Goal: Contribute content: Contribute content

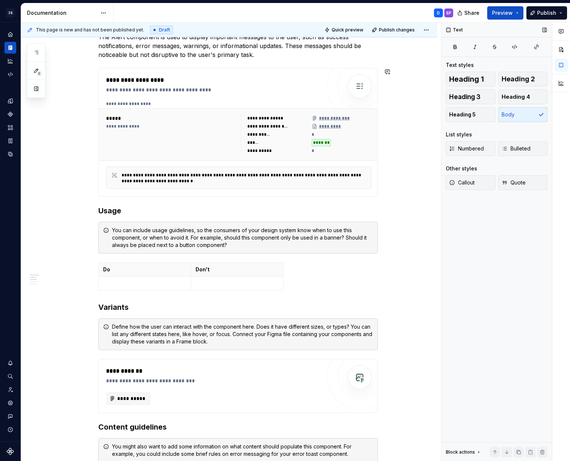
scroll to position [28, 0]
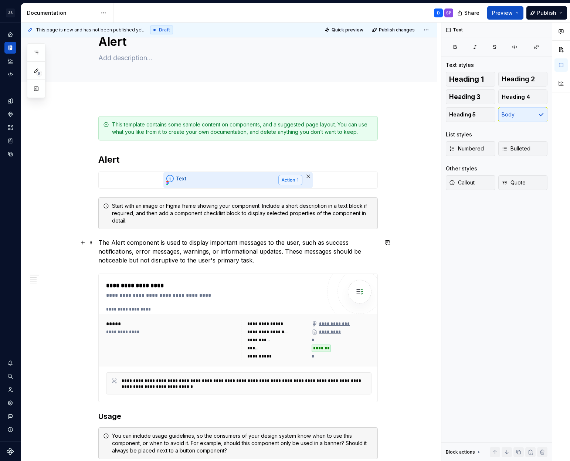
click at [258, 261] on p "The Alert component is used to display important messages to the user, such as …" at bounding box center [237, 251] width 279 height 27
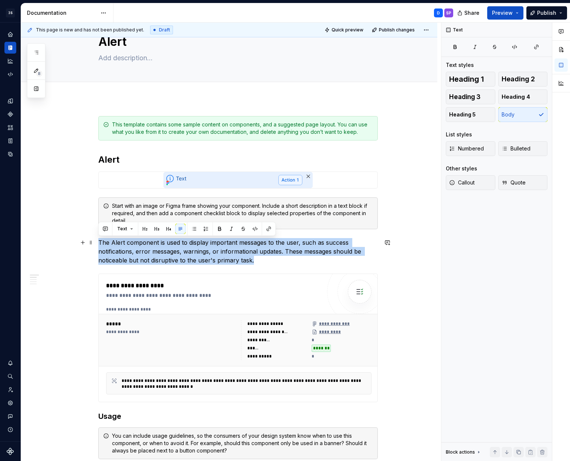
drag, startPoint x: 275, startPoint y: 262, endPoint x: 98, endPoint y: 241, distance: 178.3
click at [98, 241] on p "The Alert component is used to display important messages to the user, such as …" at bounding box center [237, 251] width 279 height 27
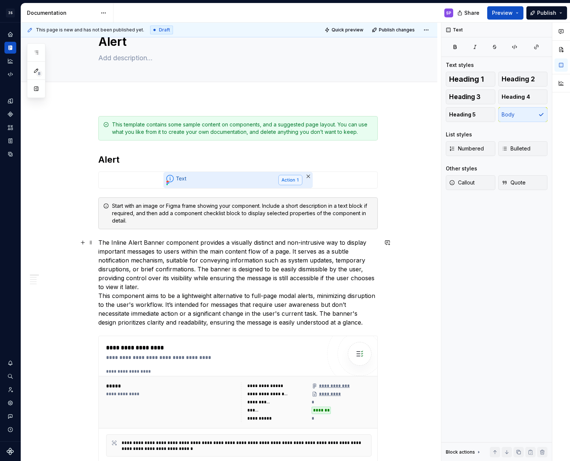
click at [171, 290] on p "The Inline Alert Banner component provides a visually distinct and non-intrusiv…" at bounding box center [237, 282] width 279 height 89
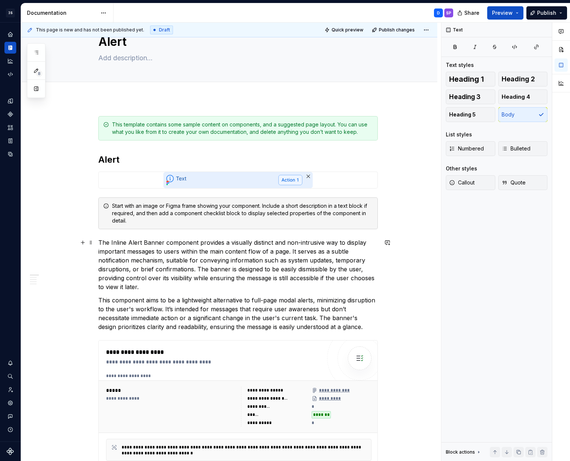
click at [125, 241] on p "The Inline Alert Banner component provides a visually distinct and non-intrusiv…" at bounding box center [237, 264] width 279 height 53
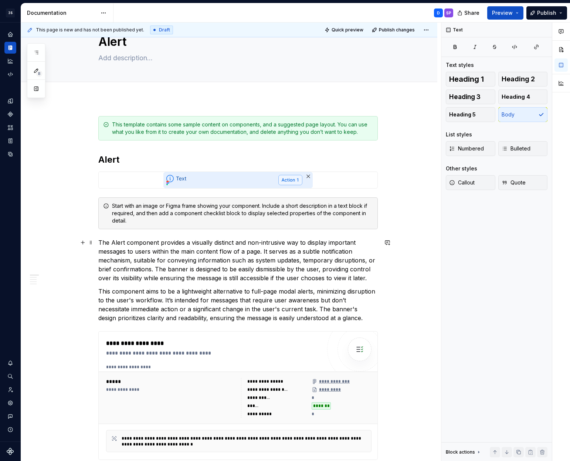
click at [128, 253] on p "The Alert component provides a visually distinct and non-intrusive way to displ…" at bounding box center [237, 260] width 279 height 44
click at [146, 254] on p "The Alert component provides a visually distinct and non-intrusive way to displ…" at bounding box center [237, 260] width 279 height 44
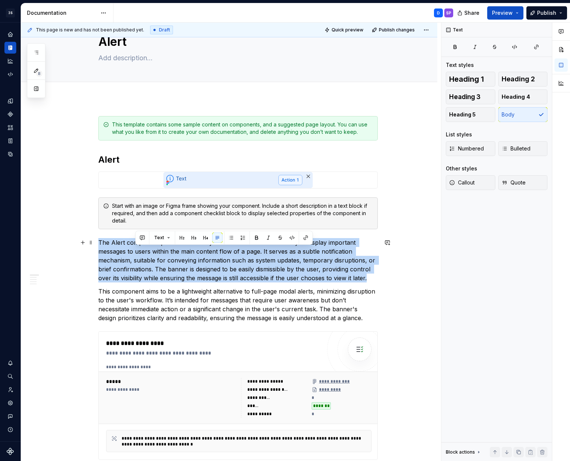
click at [146, 254] on p "The Alert component provides a visually distinct and non-intrusive way to displ…" at bounding box center [237, 260] width 279 height 44
click at [176, 256] on p "The Alert component provides a visually distinct and non-intrusive way to displ…" at bounding box center [237, 260] width 279 height 44
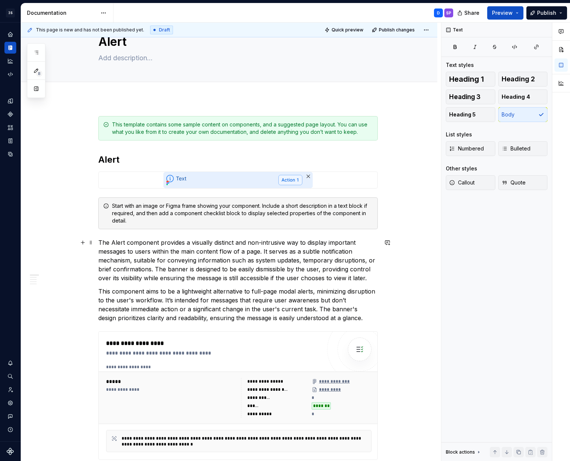
click at [225, 253] on p "The Alert component provides a visually distinct and non-intrusive way to displ…" at bounding box center [237, 260] width 279 height 44
click at [241, 253] on p "The Alert component provides a visually distinct and non-intrusive way to displ…" at bounding box center [237, 260] width 279 height 44
click at [250, 251] on p "The Alert component provides a visually distinct and non-intrusive way to displ…" at bounding box center [237, 260] width 279 height 44
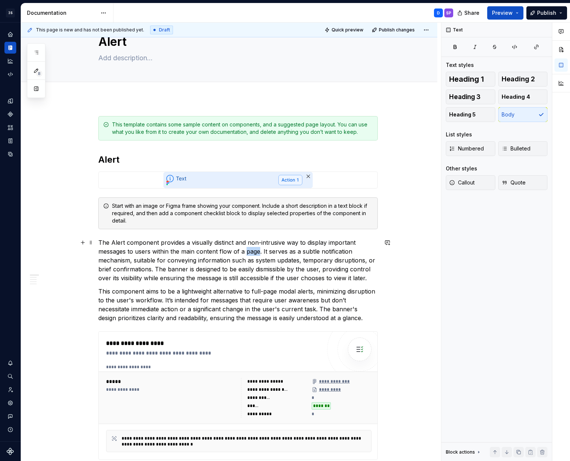
click at [250, 251] on p "The Alert component provides a visually distinct and non-intrusive way to displ…" at bounding box center [237, 260] width 279 height 44
click at [287, 253] on p "The Alert component provides a visually distinct and non-intrusive way to displ…" at bounding box center [237, 260] width 279 height 44
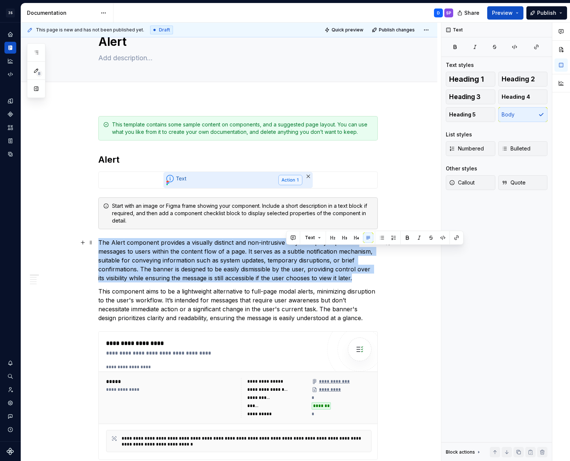
click at [287, 253] on p "The Alert component provides a visually distinct and non-intrusive way to displ…" at bounding box center [237, 260] width 279 height 44
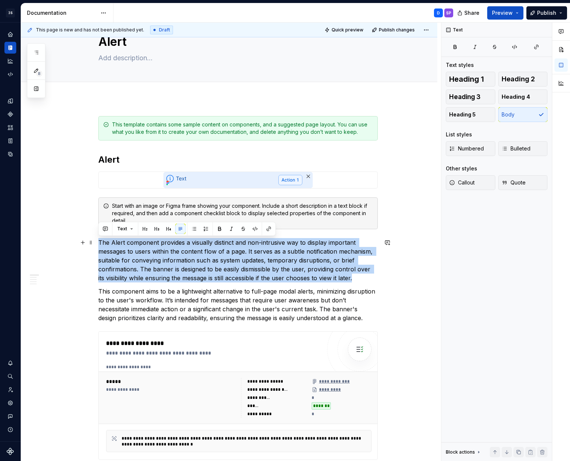
click at [214, 266] on p "The Alert component provides a visually distinct and non-intrusive way to displ…" at bounding box center [237, 260] width 279 height 44
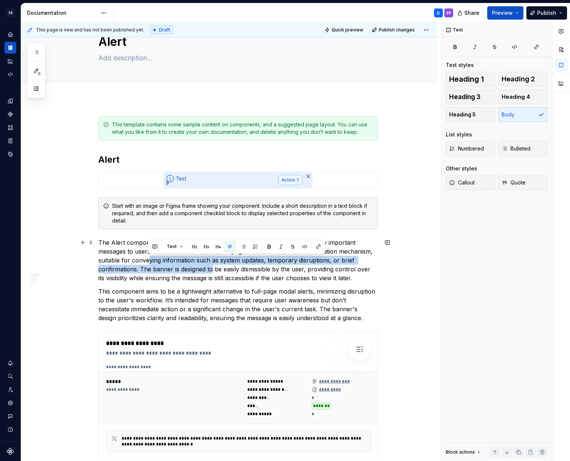
drag, startPoint x: 149, startPoint y: 260, endPoint x: 223, endPoint y: 265, distance: 74.1
click at [217, 266] on p "The Alert component provides a visually distinct and non-intrusive way to displ…" at bounding box center [237, 260] width 279 height 44
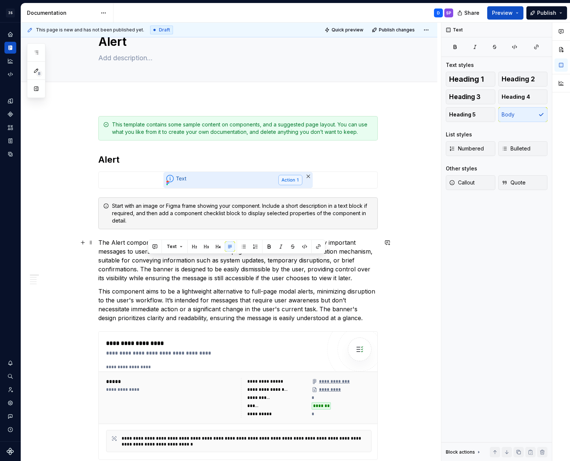
click at [223, 265] on p "The Alert component provides a visually distinct and non-intrusive way to displ…" at bounding box center [237, 260] width 279 height 44
click at [225, 263] on p "The Alert component provides a visually distinct and non-intrusive way to displ…" at bounding box center [237, 260] width 279 height 44
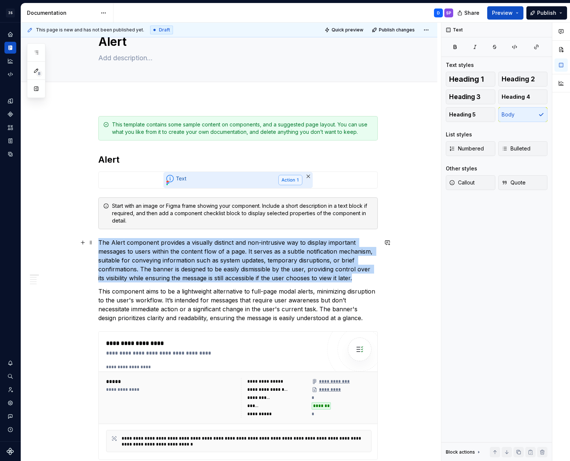
click at [225, 263] on p "The Alert component provides a visually distinct and non-intrusive way to displ…" at bounding box center [237, 260] width 279 height 44
click at [229, 262] on p "The Alert component provides a visually distinct and non-intrusive way to displ…" at bounding box center [237, 260] width 279 height 44
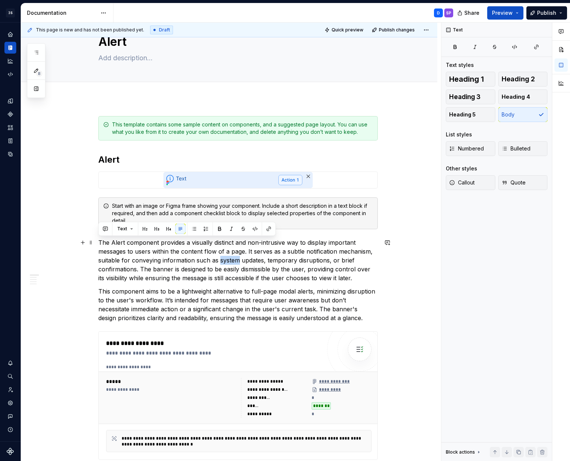
click at [229, 262] on p "The Alert component provides a visually distinct and non-intrusive way to displ…" at bounding box center [237, 260] width 279 height 44
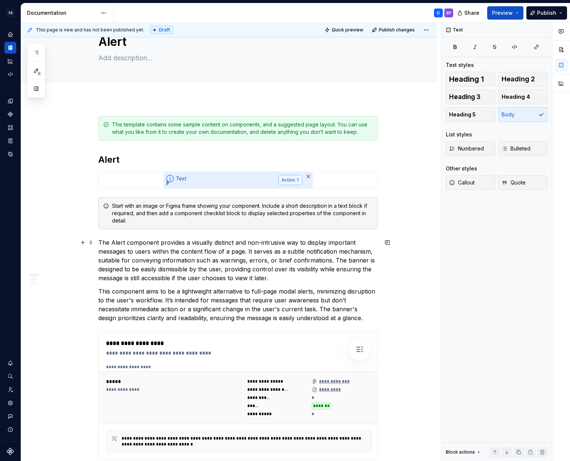
click at [190, 267] on p "The Alert component provides a visually distinct and non-intrusive way to displ…" at bounding box center [237, 260] width 279 height 44
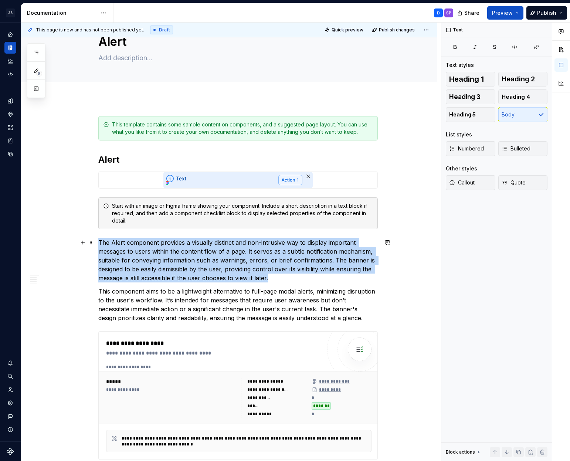
click at [190, 267] on p "The Alert component provides a visually distinct and non-intrusive way to displ…" at bounding box center [237, 260] width 279 height 44
click at [207, 271] on p "The Alert component provides a visually distinct and non-intrusive way to displ…" at bounding box center [237, 260] width 279 height 44
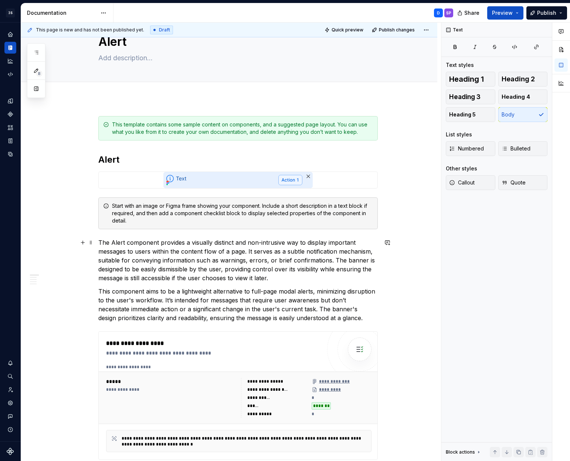
click at [333, 259] on p "The Alert component provides a visually distinct and non-intrusive way to displ…" at bounding box center [237, 260] width 279 height 44
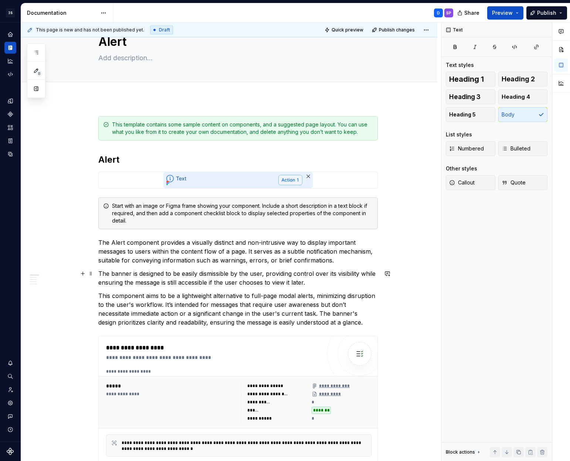
click at [325, 274] on p "The banner is designed to be easily dismissible by the user, providing control …" at bounding box center [237, 278] width 279 height 18
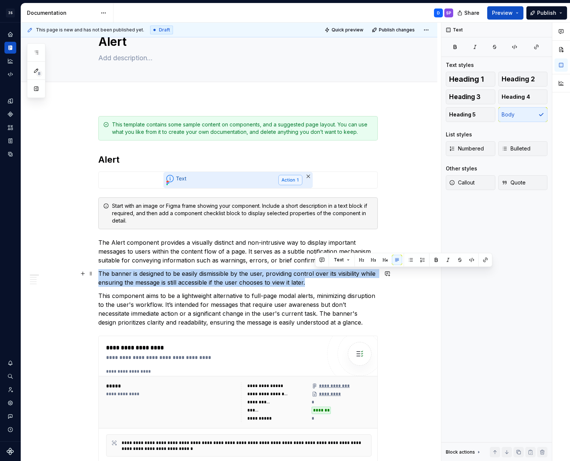
click at [325, 274] on p "The banner is designed to be easily dismissible by the user, providing control …" at bounding box center [237, 278] width 279 height 18
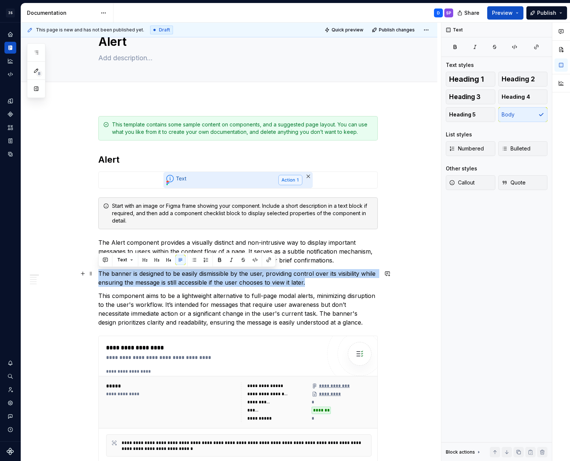
click at [287, 269] on p "The banner is designed to be easily dismissible by the user, providing control …" at bounding box center [237, 278] width 279 height 18
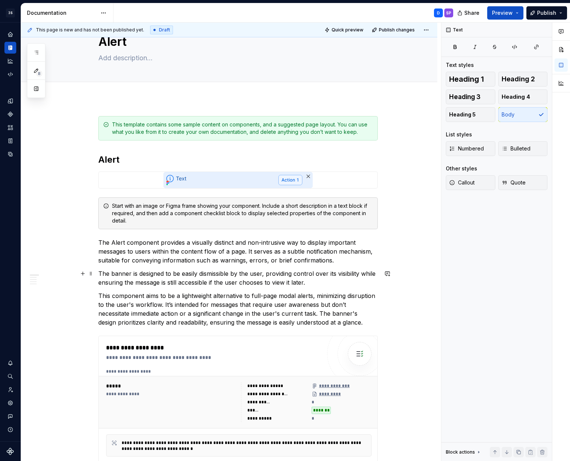
click at [214, 276] on p "The banner is designed to be easily dismissible by the user, providing control …" at bounding box center [237, 278] width 279 height 18
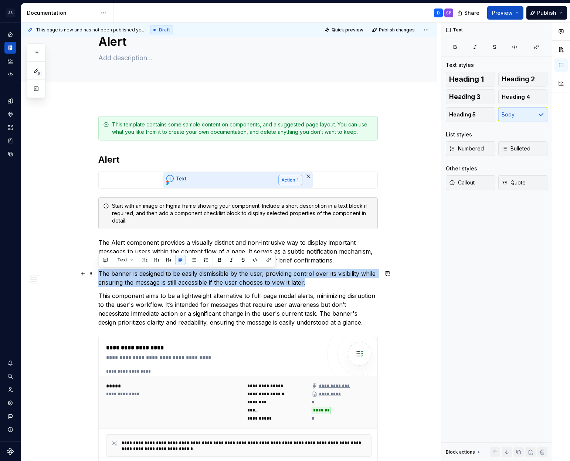
click at [214, 276] on p "The banner is designed to be easily dismissible by the user, providing control …" at bounding box center [237, 278] width 279 height 18
click at [170, 274] on p "The banner is designed to be easily dismissible by the user, providing control …" at bounding box center [237, 278] width 279 height 18
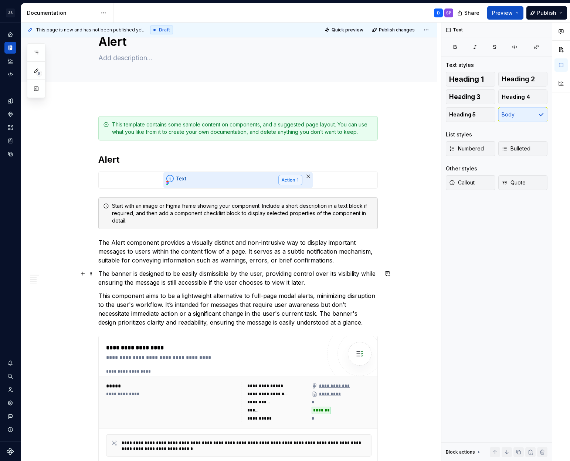
click at [213, 273] on p "The banner is designed to be easily dismissible by the user, providing control …" at bounding box center [237, 278] width 279 height 18
click at [131, 297] on p "This component aims to be a lightweight alternative to full-page modal alerts, …" at bounding box center [237, 308] width 279 height 35
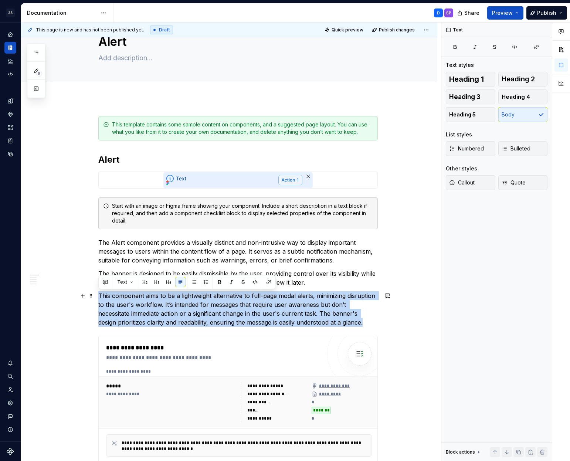
click at [131, 297] on p "This component aims to be a lightweight alternative to full-page modal alerts, …" at bounding box center [237, 308] width 279 height 35
click at [153, 302] on p "This component aims to be a lightweight alternative to full-page modal alerts, …" at bounding box center [237, 308] width 279 height 35
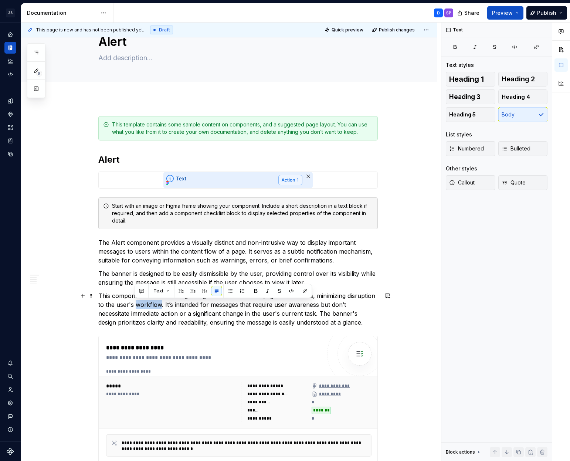
click at [153, 302] on p "This component aims to be a lightweight alternative to full-page modal alerts, …" at bounding box center [237, 308] width 279 height 35
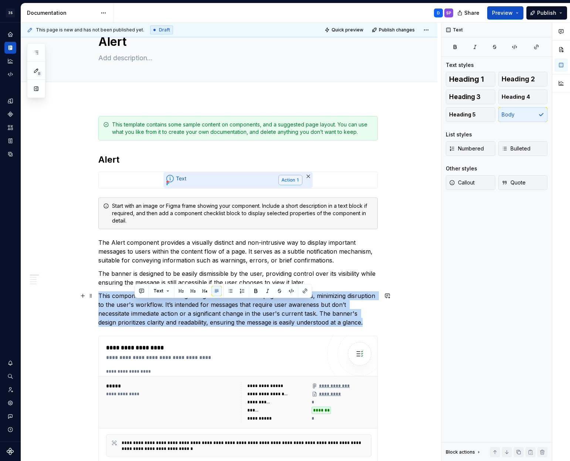
click at [153, 302] on p "This component aims to be a lightweight alternative to full-page modal alerts, …" at bounding box center [237, 308] width 279 height 35
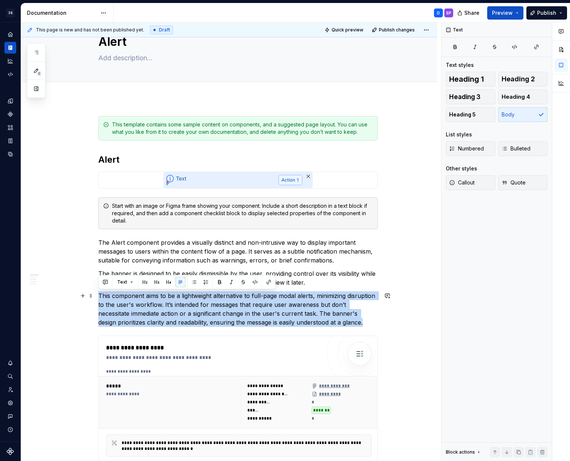
click at [194, 306] on p "This component aims to be a lightweight alternative to full-page modal alerts, …" at bounding box center [237, 308] width 279 height 35
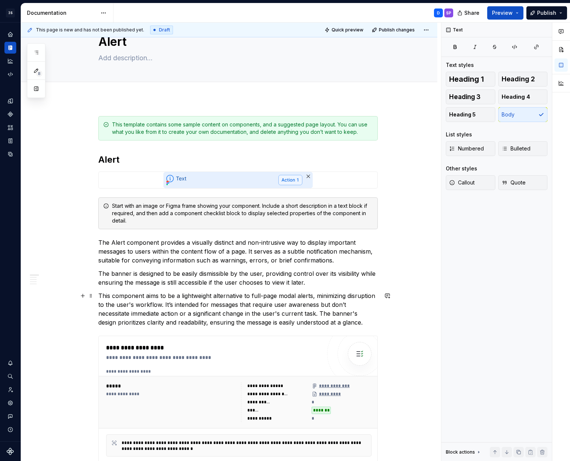
click at [318, 300] on p "This component aims to be a lightweight alternative to full-page modal alerts, …" at bounding box center [237, 308] width 279 height 35
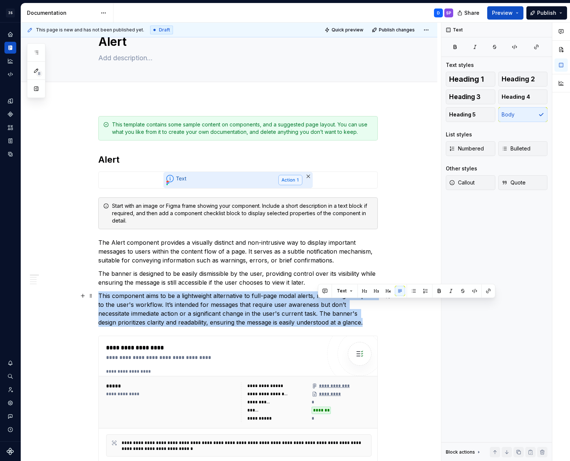
click at [318, 300] on p "This component aims to be a lightweight alternative to full-page modal alerts, …" at bounding box center [237, 308] width 279 height 35
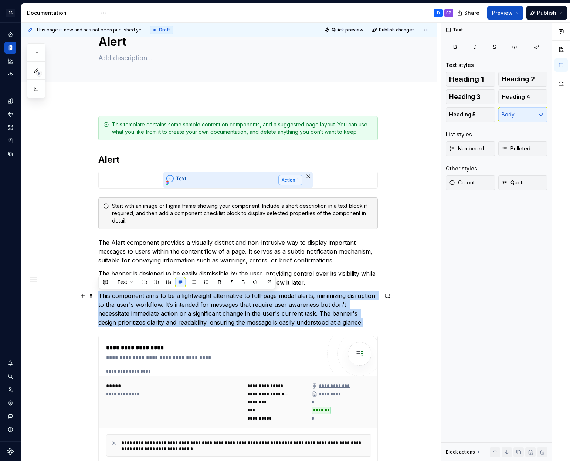
click at [202, 301] on p "This component aims to be a lightweight alternative to full-page modal alerts, …" at bounding box center [237, 308] width 279 height 35
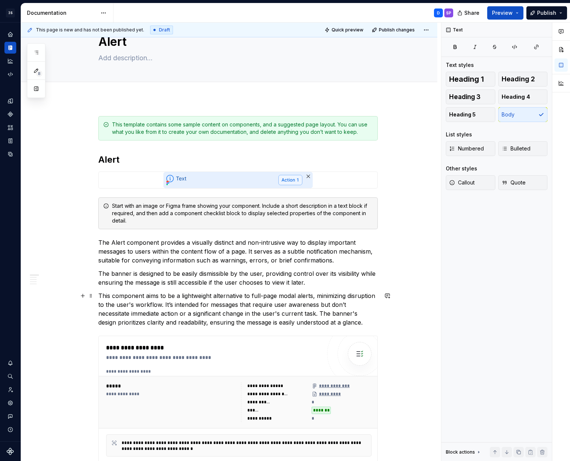
click at [158, 318] on p "This component aims to be a lightweight alternative to full-page modal alerts, …" at bounding box center [237, 308] width 279 height 35
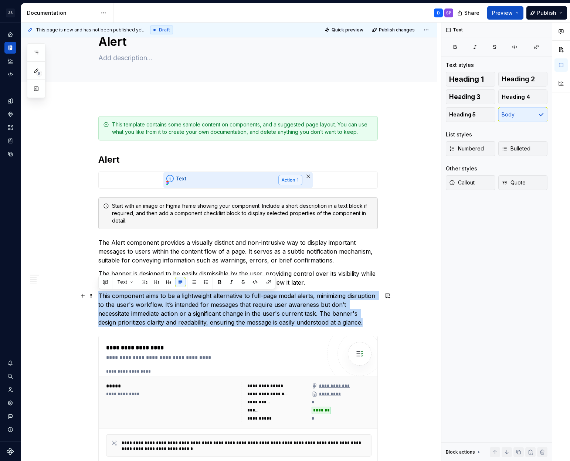
click at [158, 318] on p "This component aims to be a lightweight alternative to full-page modal alerts, …" at bounding box center [237, 308] width 279 height 35
click at [169, 318] on p "This component aims to be a lightweight alternative to full-page modal alerts, …" at bounding box center [237, 308] width 279 height 35
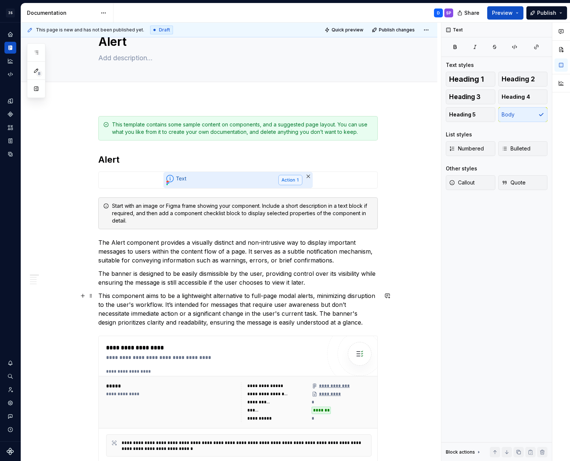
click at [293, 315] on p "This component aims to be a lightweight alternative to full-page modal alerts, …" at bounding box center [237, 308] width 279 height 35
click at [343, 325] on p "This component aims to be a lightweight alternative to full-page modal alerts, …" at bounding box center [237, 308] width 279 height 35
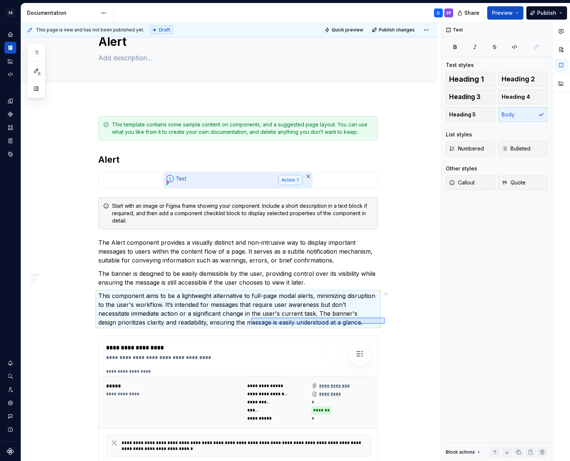
drag, startPoint x: 385, startPoint y: 324, endPoint x: 215, endPoint y: 310, distance: 170.5
click at [215, 310] on div "**********" at bounding box center [231, 242] width 420 height 439
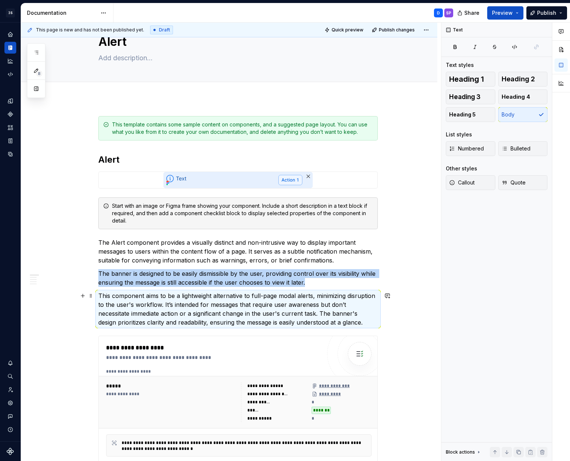
click at [231, 317] on p "This component aims to be a lightweight alternative to full-page modal alerts, …" at bounding box center [237, 308] width 279 height 35
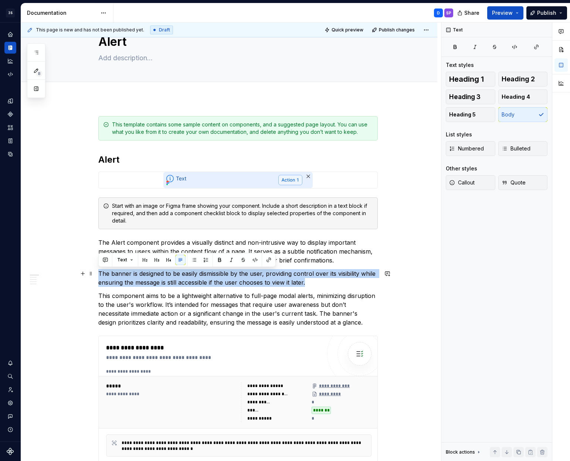
drag, startPoint x: 327, startPoint y: 282, endPoint x: 99, endPoint y: 273, distance: 228.6
click at [99, 273] on p "The banner is designed to be easily dismissible by the user, providing control …" at bounding box center [237, 278] width 279 height 18
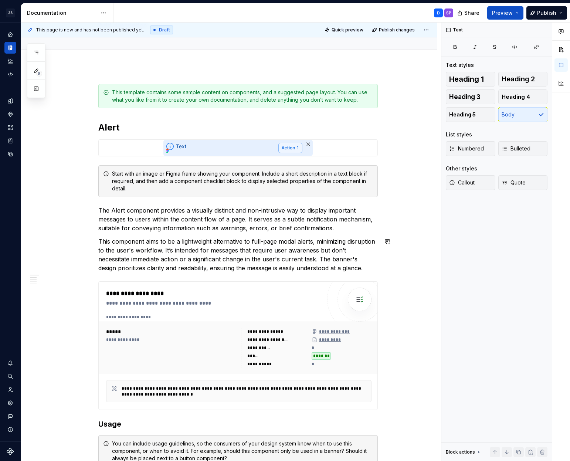
scroll to position [65, 0]
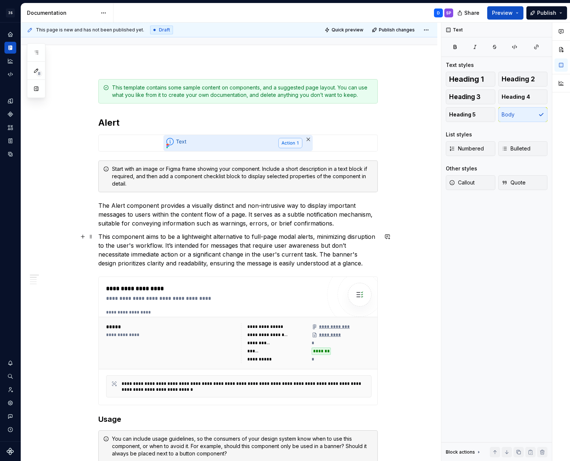
click at [197, 248] on p "This component aims to be a lightweight alternative to full-page modal alerts, …" at bounding box center [237, 249] width 279 height 35
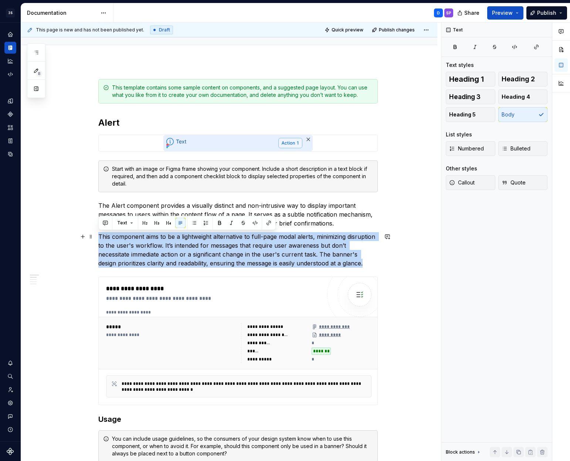
click at [197, 248] on p "This component aims to be a lightweight alternative to full-page modal alerts, …" at bounding box center [237, 249] width 279 height 35
click at [186, 248] on p "This component aims to be a lightweight alternative to full-page modal alerts, …" at bounding box center [237, 249] width 279 height 35
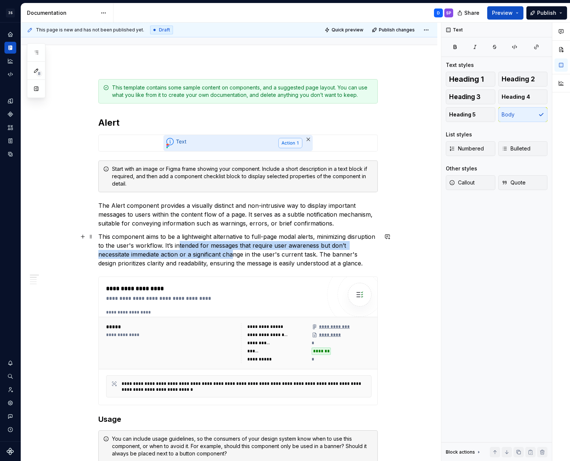
drag, startPoint x: 178, startPoint y: 246, endPoint x: 260, endPoint y: 255, distance: 82.6
click at [241, 255] on p "This component aims to be a lightweight alternative to full-page modal alerts, …" at bounding box center [237, 249] width 279 height 35
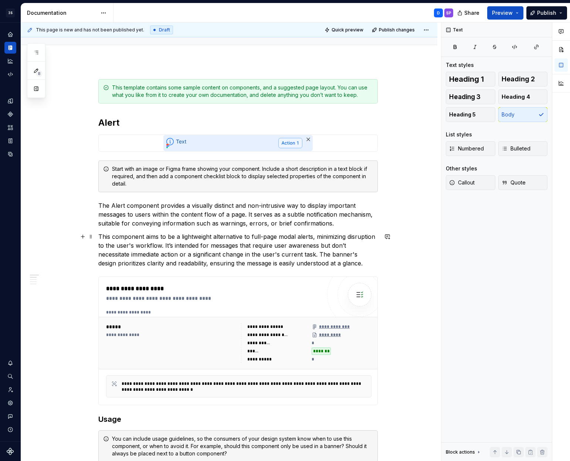
click at [260, 255] on p "This component aims to be a lightweight alternative to full-page modal alerts, …" at bounding box center [237, 249] width 279 height 35
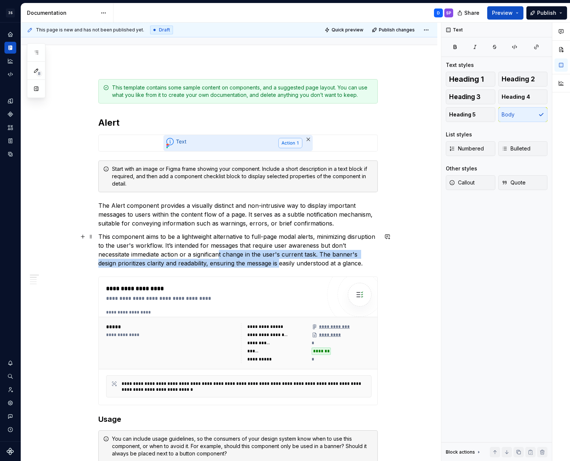
drag, startPoint x: 282, startPoint y: 263, endPoint x: 217, endPoint y: 250, distance: 65.6
click at [219, 250] on p "This component aims to be a lightweight alternative to full-page modal alerts, …" at bounding box center [237, 249] width 279 height 35
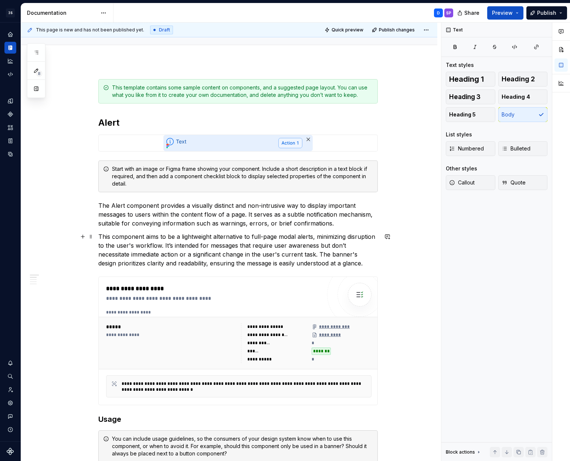
click at [217, 250] on p "This component aims to be a lightweight alternative to full-page modal alerts, …" at bounding box center [237, 249] width 279 height 35
drag, startPoint x: 247, startPoint y: 215, endPoint x: 332, endPoint y: 220, distance: 84.8
click at [332, 221] on p "The Alert component provides a visually distinct and non-intrusive way to displ…" at bounding box center [237, 214] width 279 height 27
click at [332, 220] on p "The Alert component provides a visually distinct and non-intrusive way to displ…" at bounding box center [237, 214] width 279 height 27
drag, startPoint x: 288, startPoint y: 218, endPoint x: 247, endPoint y: 214, distance: 41.2
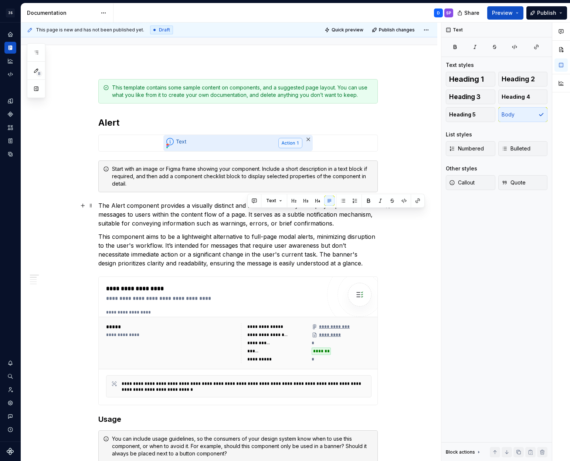
click at [247, 214] on p "The Alert component provides a visually distinct and non-intrusive way to displ…" at bounding box center [237, 214] width 279 height 27
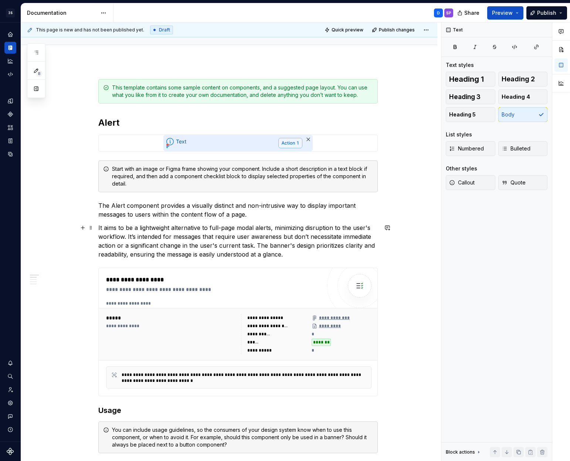
click at [241, 227] on p "It aims to be a lightweight alternative to full-page modal alerts, minimizing d…" at bounding box center [237, 240] width 279 height 35
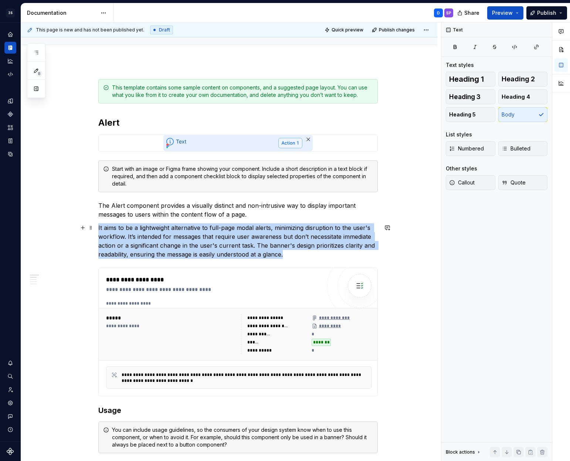
click at [241, 227] on p "It aims to be a lightweight alternative to full-page modal alerts, minimizing d…" at bounding box center [237, 240] width 279 height 35
click at [204, 230] on p "It aims to be a lightweight alternative to full-page modal alerts, minimizing d…" at bounding box center [237, 240] width 279 height 35
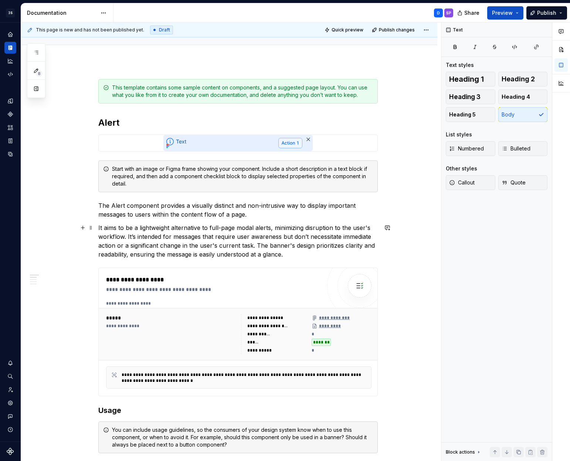
click at [171, 234] on p "It aims to be a lightweight alternative to full-page modal alerts, minimizing d…" at bounding box center [237, 240] width 279 height 35
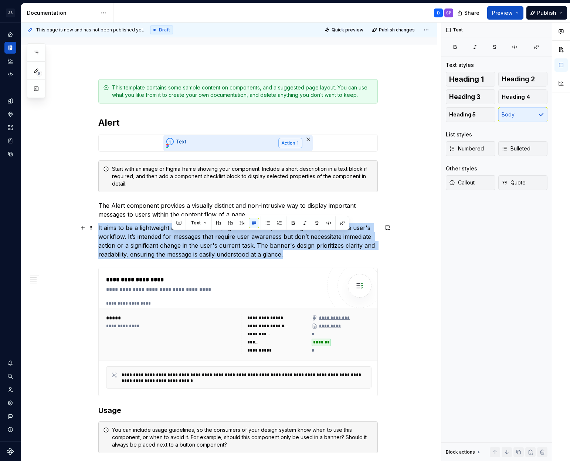
click at [171, 234] on p "It aims to be a lightweight alternative to full-page modal alerts, minimizing d…" at bounding box center [237, 240] width 279 height 35
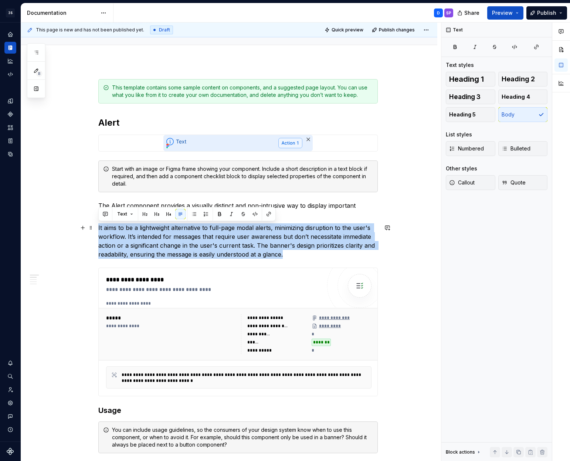
click at [207, 245] on p "It aims to be a lightweight alternative to full-page modal alerts, minimizing d…" at bounding box center [237, 240] width 279 height 35
drag, startPoint x: 315, startPoint y: 255, endPoint x: 126, endPoint y: 231, distance: 189.9
click at [126, 231] on p "It aims to be a lightweight alternative to full-page modal alerts, minimizing d…" at bounding box center [237, 240] width 279 height 35
drag, startPoint x: 126, startPoint y: 231, endPoint x: 122, endPoint y: 231, distance: 4.1
click at [126, 231] on p "It aims to be a lightweight alternative to full-page modal alerts, minimizing d…" at bounding box center [237, 240] width 279 height 35
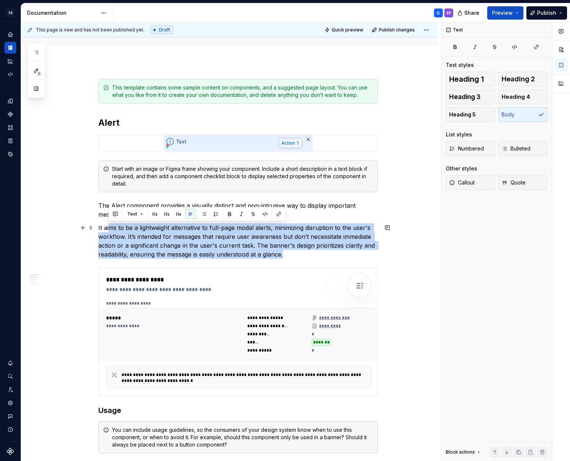
drag, startPoint x: 182, startPoint y: 248, endPoint x: 293, endPoint y: 253, distance: 111.4
click at [290, 254] on p "It aims to be a lightweight alternative to full-page modal alerts, minimizing d…" at bounding box center [237, 240] width 279 height 35
click at [293, 253] on p "It aims to be a lightweight alternative to full-page modal alerts, minimizing d…" at bounding box center [237, 240] width 279 height 35
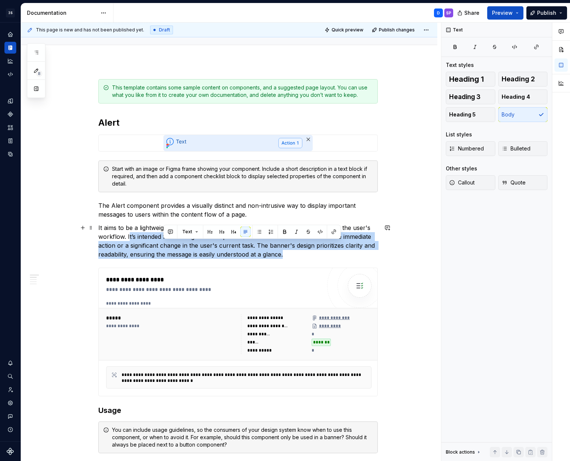
drag, startPoint x: 321, startPoint y: 258, endPoint x: 128, endPoint y: 239, distance: 193.9
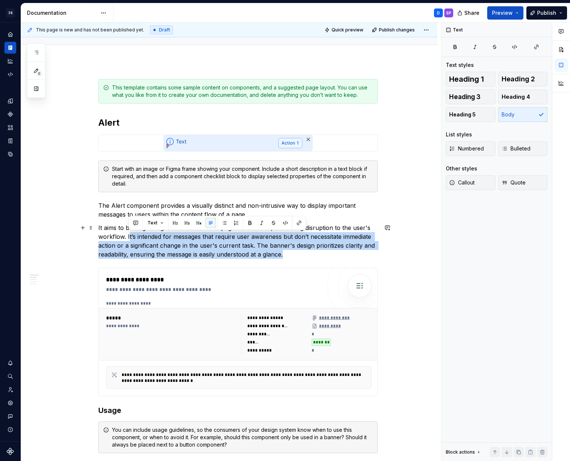
click at [128, 239] on p "It aims to be a lightweight alternative to full-page modal alerts, minimizing d…" at bounding box center [237, 240] width 279 height 35
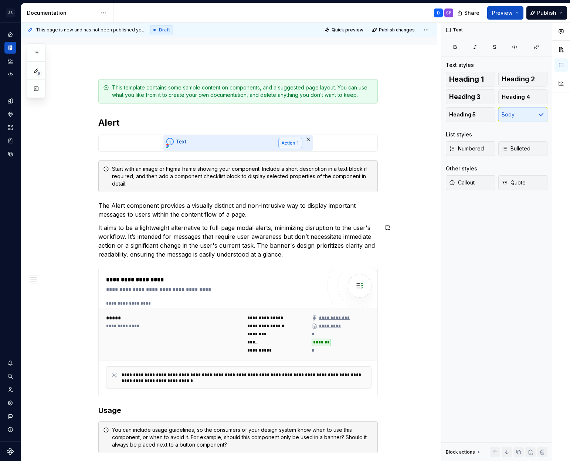
click at [337, 206] on p "The Alert component provides a visually distinct and non-intrusive way to displ…" at bounding box center [237, 210] width 279 height 18
click at [193, 224] on p "It aims to be a lightweight alternative to full-page modal alerts, minimizing d…" at bounding box center [237, 240] width 279 height 35
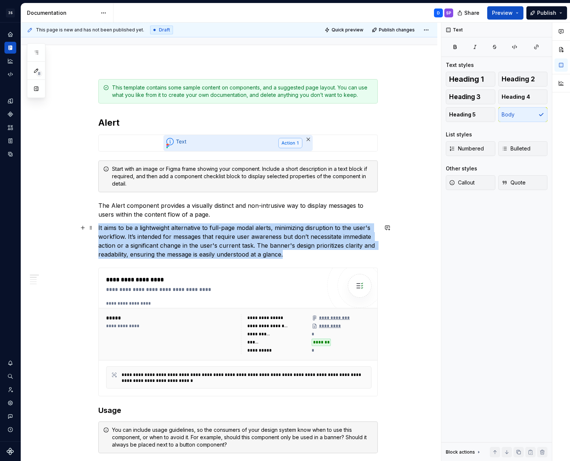
click at [193, 224] on p "It aims to be a lightweight alternative to full-page modal alerts, minimizing d…" at bounding box center [237, 240] width 279 height 35
click at [217, 231] on p "It aims to be a lightweight alternative to full-page modal alerts, minimizing d…" at bounding box center [237, 240] width 279 height 35
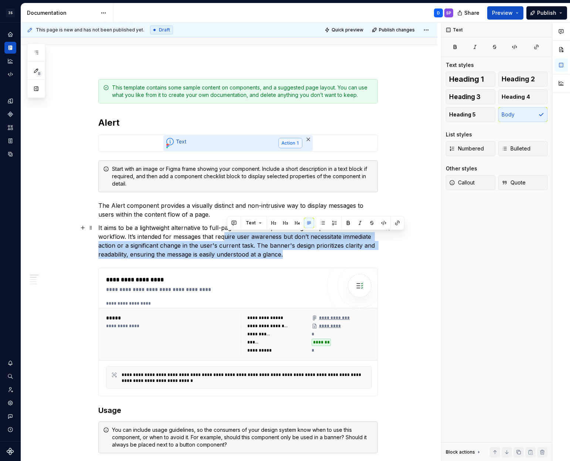
drag, startPoint x: 299, startPoint y: 254, endPoint x: 225, endPoint y: 237, distance: 76.2
click at [225, 237] on p "It aims to be a lightweight alternative to full-page modal alerts, minimizing d…" at bounding box center [237, 240] width 279 height 35
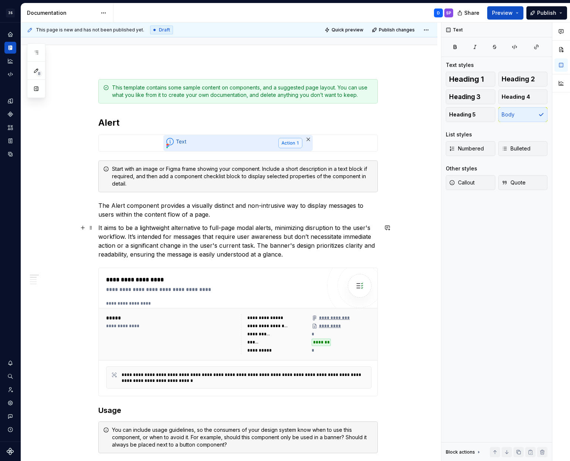
drag, startPoint x: 177, startPoint y: 231, endPoint x: 262, endPoint y: 249, distance: 86.9
click at [262, 249] on p "It aims to be a lightweight alternative to full-page modal alerts, minimizing d…" at bounding box center [237, 240] width 279 height 35
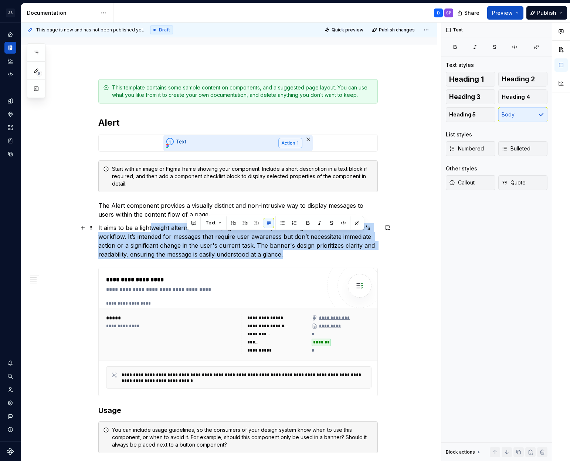
drag, startPoint x: 300, startPoint y: 251, endPoint x: 146, endPoint y: 223, distance: 156.7
click at [148, 224] on p "It aims to be a lightweight alternative to full-page modal alerts, minimizing d…" at bounding box center [237, 240] width 279 height 35
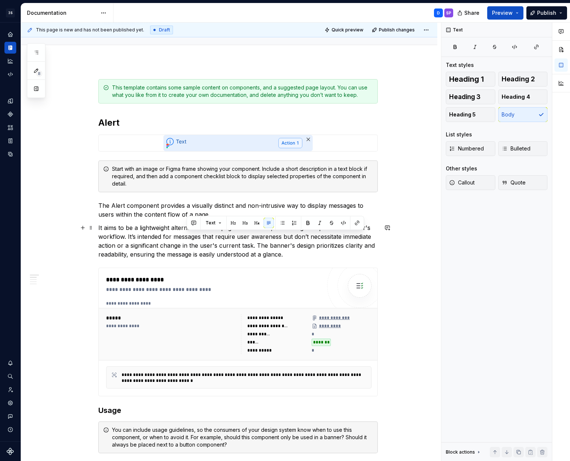
click at [313, 257] on p "It aims to be a lightweight alternative to full-page modal alerts, minimizing d…" at bounding box center [237, 240] width 279 height 35
click at [127, 234] on p "It aims to be a lightweight alternative to full-page modal alerts, minimizing d…" at bounding box center [237, 240] width 279 height 35
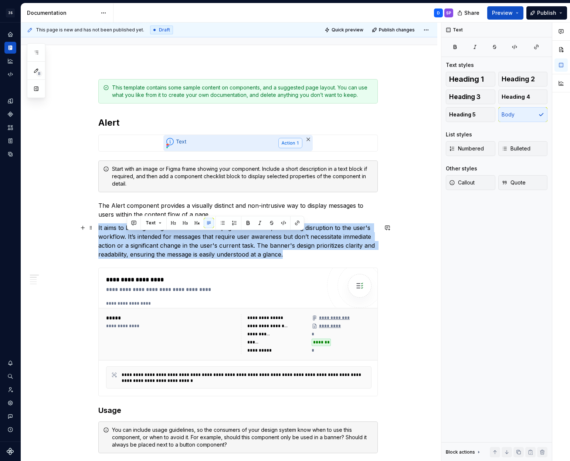
click at [127, 234] on p "It aims to be a lightweight alternative to full-page modal alerts, minimizing d…" at bounding box center [237, 240] width 279 height 35
click at [139, 248] on p "It aims to be a lightweight alternative to full-page modal alerts, minimizing d…" at bounding box center [237, 240] width 279 height 35
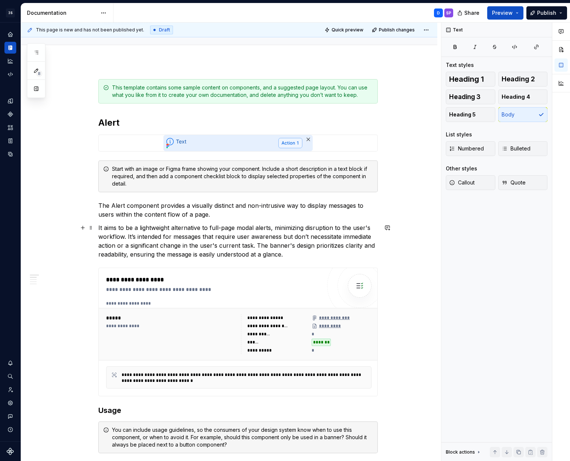
scroll to position [179, 0]
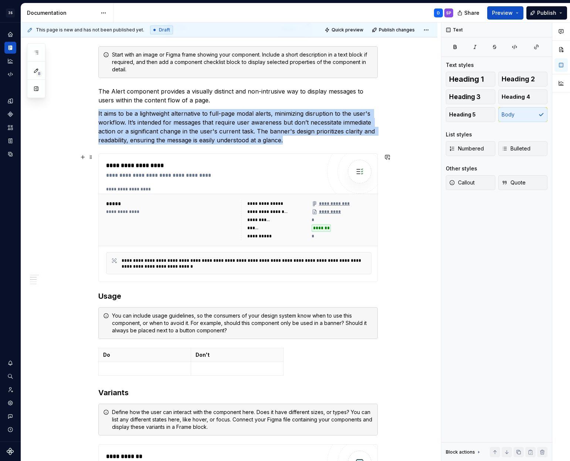
click at [134, 264] on div "**********" at bounding box center [244, 264] width 245 height 12
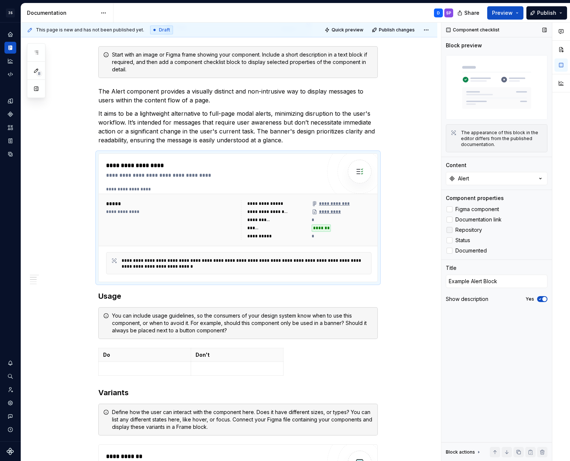
click at [449, 232] on div at bounding box center [449, 230] width 6 height 6
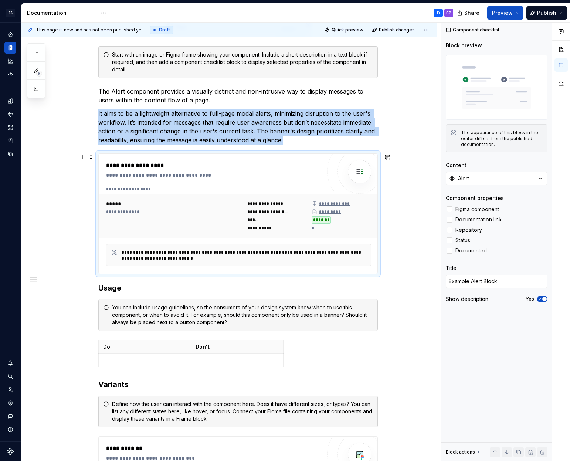
type textarea "*"
click at [414, 230] on div "**********" at bounding box center [229, 418] width 416 height 943
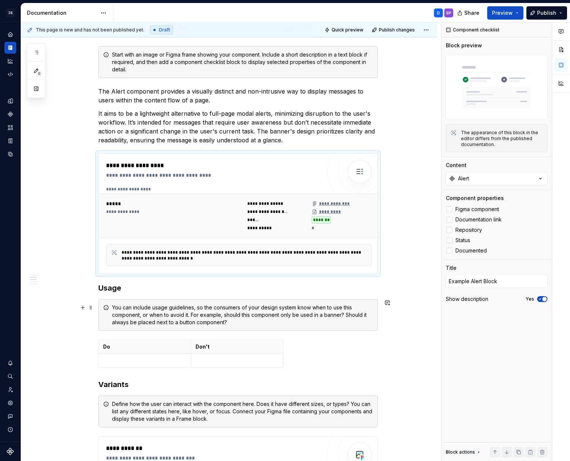
click at [173, 304] on div "You can include usage guidelines, so the consumers of your design system know w…" at bounding box center [242, 315] width 261 height 22
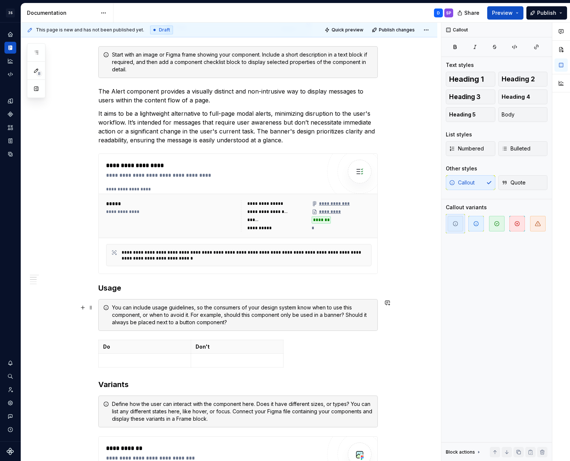
click at [179, 307] on div "You can include usage guidelines, so the consumers of your design system know w…" at bounding box center [242, 315] width 261 height 22
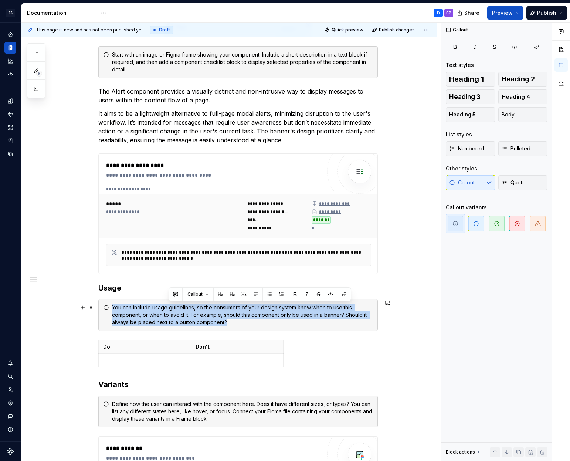
click at [179, 307] on div "You can include usage guidelines, so the consumers of your design system know w…" at bounding box center [242, 315] width 261 height 22
click at [412, 295] on div "**********" at bounding box center [229, 418] width 416 height 943
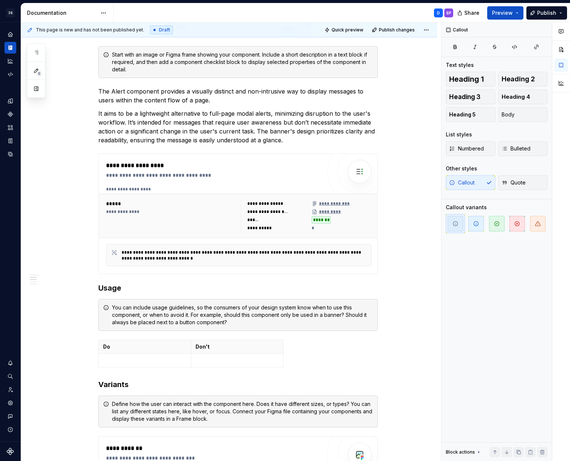
click at [379, 333] on div "**********" at bounding box center [229, 418] width 416 height 943
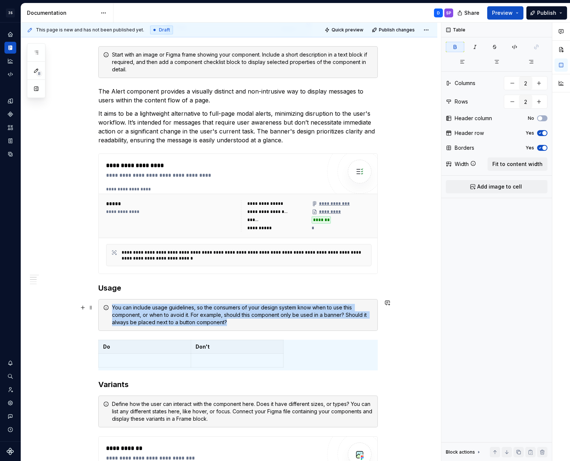
click at [390, 325] on div "**********" at bounding box center [229, 418] width 416 height 943
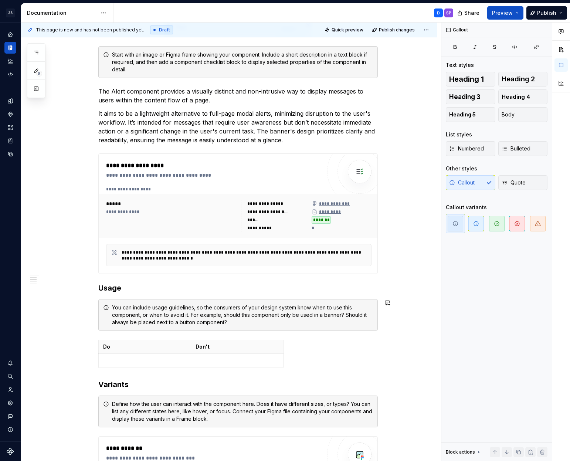
click at [374, 336] on div "**********" at bounding box center [237, 354] width 279 height 778
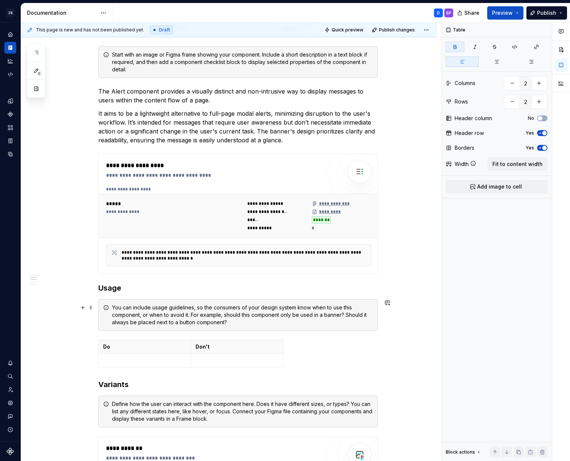
click at [387, 323] on div "**********" at bounding box center [229, 418] width 416 height 943
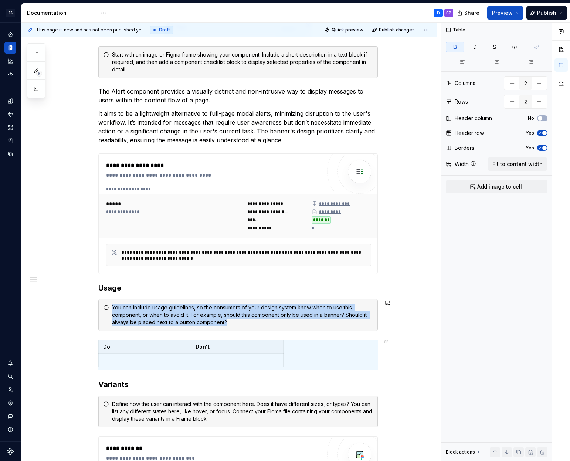
click at [237, 332] on div "**********" at bounding box center [237, 354] width 279 height 778
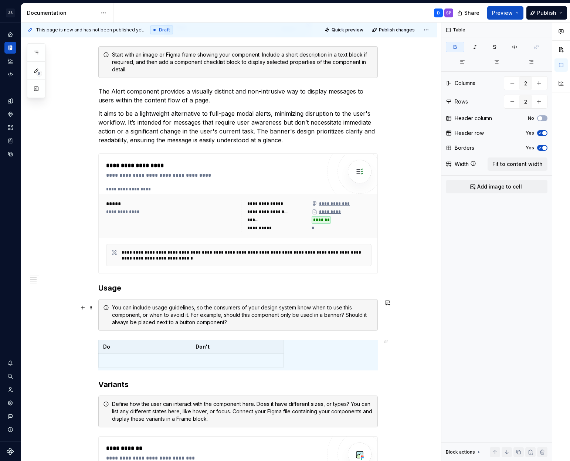
click at [243, 326] on div "You can include usage guidelines, so the consumers of your design system know w…" at bounding box center [237, 315] width 279 height 32
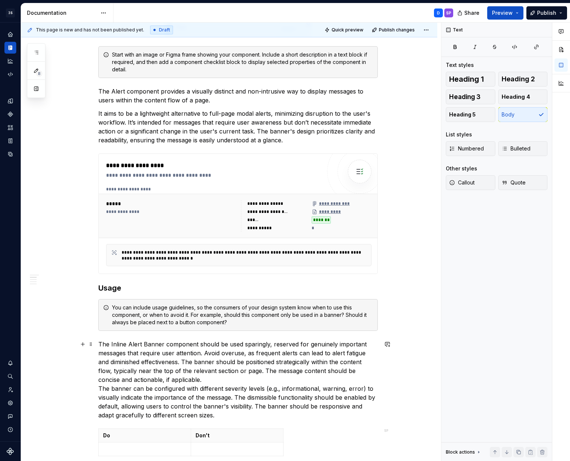
click at [210, 378] on p "The Inline Alert Banner component should be used sparingly, reserved for genuin…" at bounding box center [237, 380] width 279 height 80
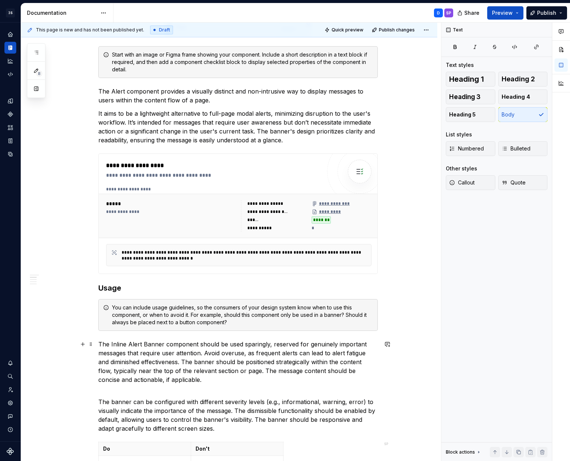
click at [136, 343] on p "The Inline Alert Banner component should be used sparingly, reserved for genuin…" at bounding box center [237, 362] width 279 height 44
click at [136, 382] on p "The Banner component should be used sparingly, reserved for genuinely important…" at bounding box center [237, 362] width 279 height 44
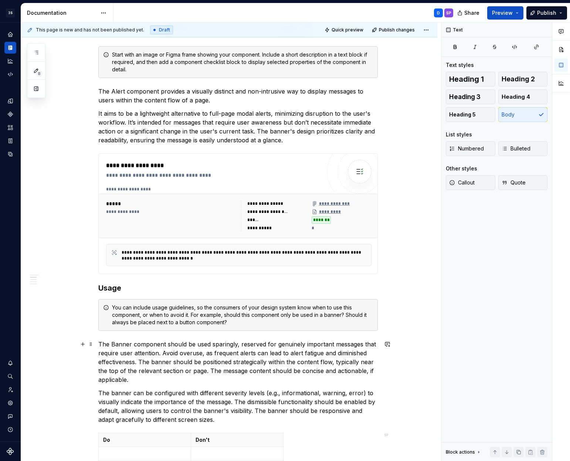
click at [212, 351] on p "The Banner component should be used sparingly, reserved for genuinely important…" at bounding box center [237, 362] width 279 height 44
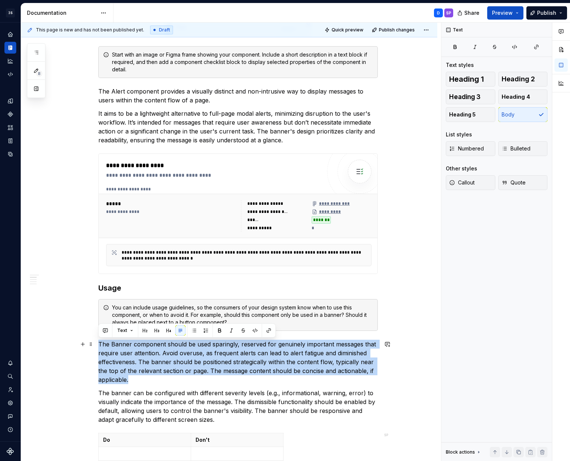
click at [212, 351] on p "The Banner component should be used sparingly, reserved for genuinely important…" at bounding box center [237, 362] width 279 height 44
click at [247, 350] on p "The Banner component should be used sparingly, reserved for genuinely important…" at bounding box center [237, 362] width 279 height 44
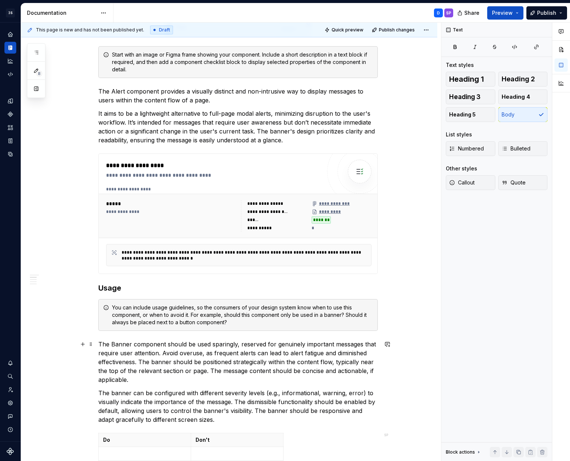
click at [291, 343] on p "The Banner component should be used sparingly, reserved for genuinely important…" at bounding box center [237, 362] width 279 height 44
click at [368, 345] on p "The Banner component should be used sparingly, reserved for relevant messages t…" at bounding box center [237, 362] width 279 height 44
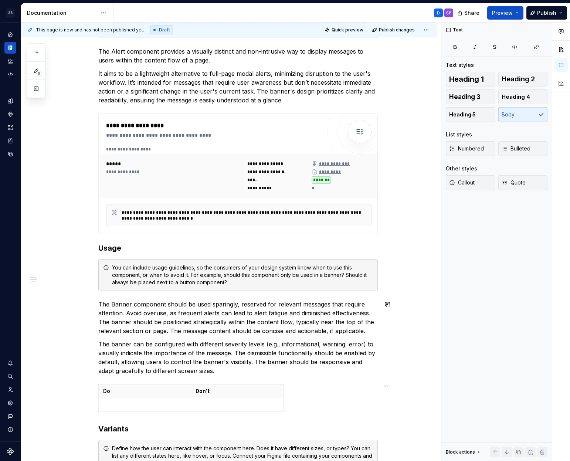
scroll to position [229, 0]
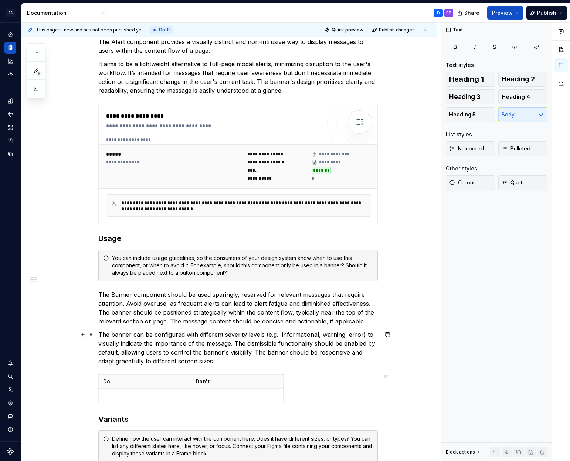
click at [198, 339] on p "The banner can be configured with different severity levels (e.g., informationa…" at bounding box center [237, 347] width 279 height 35
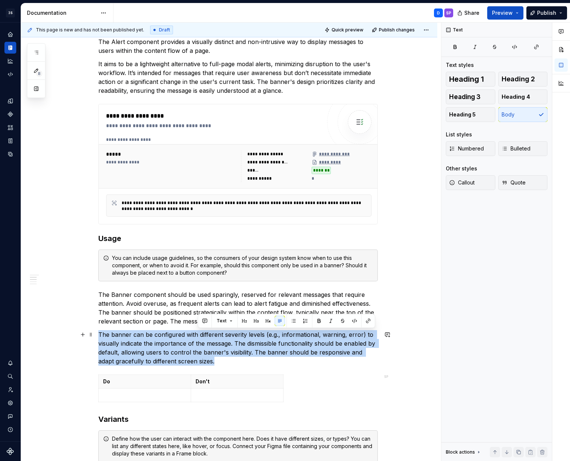
click at [198, 339] on p "The banner can be configured with different severity levels (e.g., informationa…" at bounding box center [237, 347] width 279 height 35
click at [166, 337] on p "The banner can be configured with different severity levels (e.g., informationa…" at bounding box center [237, 347] width 279 height 35
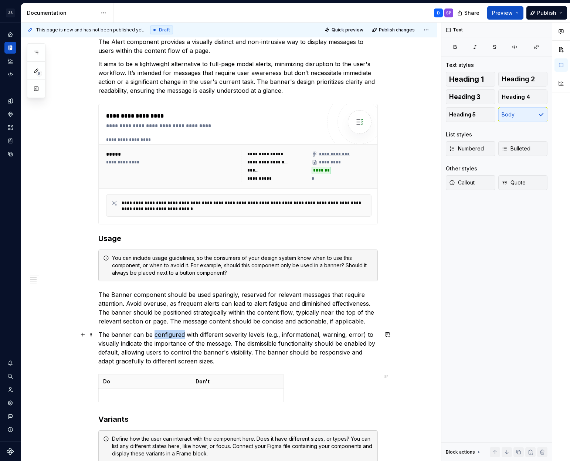
click at [166, 337] on p "The banner can be configured with different severity levels (e.g., informationa…" at bounding box center [237, 347] width 279 height 35
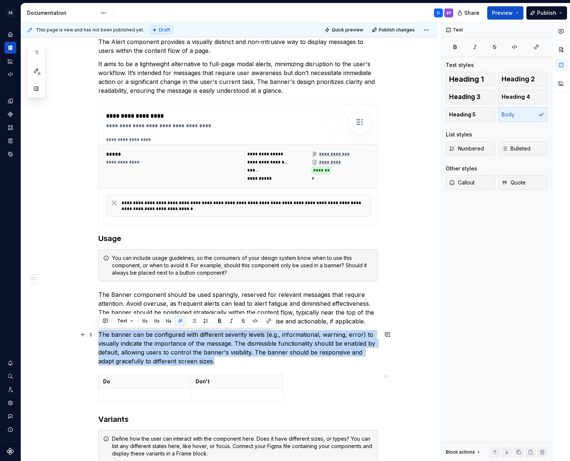
click at [166, 337] on p "The banner can be configured with different severity levels (e.g., informationa…" at bounding box center [237, 347] width 279 height 35
click at [192, 339] on p "The banner can be configured with different severity levels (e.g., informationa…" at bounding box center [237, 347] width 279 height 35
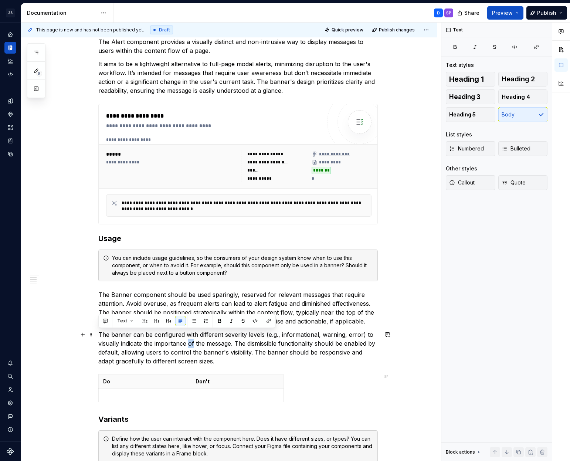
click at [192, 339] on p "The banner can be configured with different severity levels (e.g., informationa…" at bounding box center [237, 347] width 279 height 35
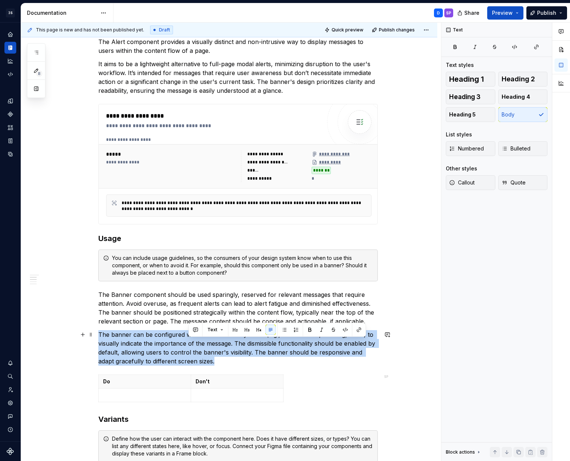
click at [192, 339] on p "The banner can be configured with different severity levels (e.g., informationa…" at bounding box center [237, 347] width 279 height 35
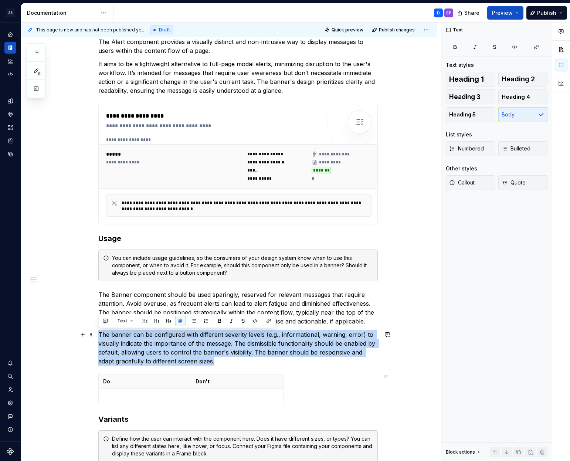
click at [228, 339] on p "The banner can be configured with different severity levels (e.g., informationa…" at bounding box center [237, 347] width 279 height 35
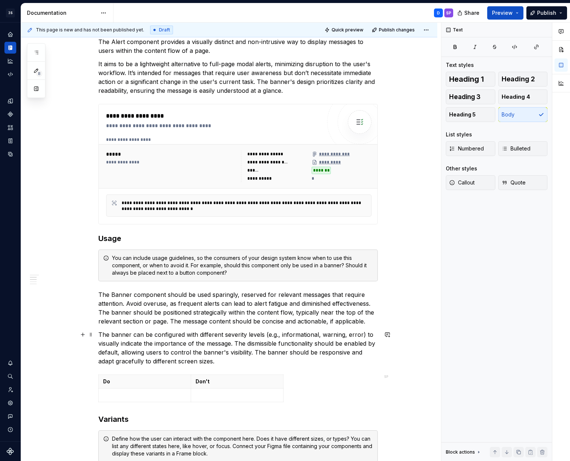
click at [159, 343] on p "The banner can be configured with different severity levels (e.g., informationa…" at bounding box center [237, 347] width 279 height 35
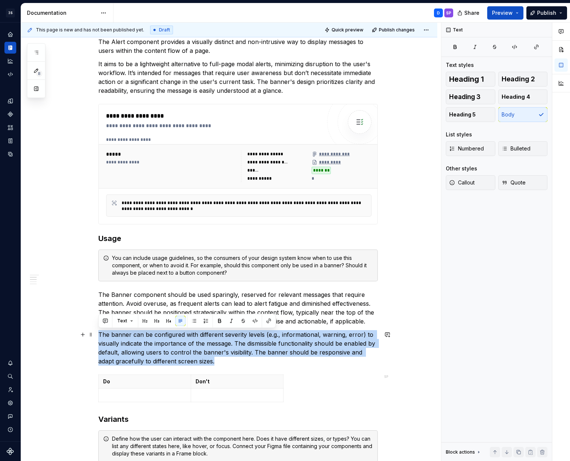
click at [159, 343] on p "The banner can be configured with different severity levels (e.g., informationa…" at bounding box center [237, 347] width 279 height 35
click at [197, 350] on p "The banner can be configured with different severity levels (e.g., informationa…" at bounding box center [237, 347] width 279 height 35
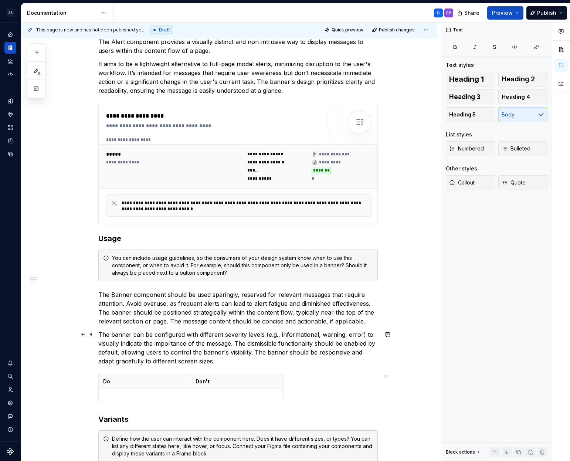
drag, startPoint x: 253, startPoint y: 366, endPoint x: 189, endPoint y: 353, distance: 65.6
click at [189, 353] on div "**********" at bounding box center [237, 346] width 279 height 863
click at [189, 353] on p "The banner can be configured with different severity levels (e.g., informationa…" at bounding box center [237, 347] width 279 height 35
click at [239, 344] on p "The banner can be configured with different severity levels (e.g., informationa…" at bounding box center [237, 347] width 279 height 35
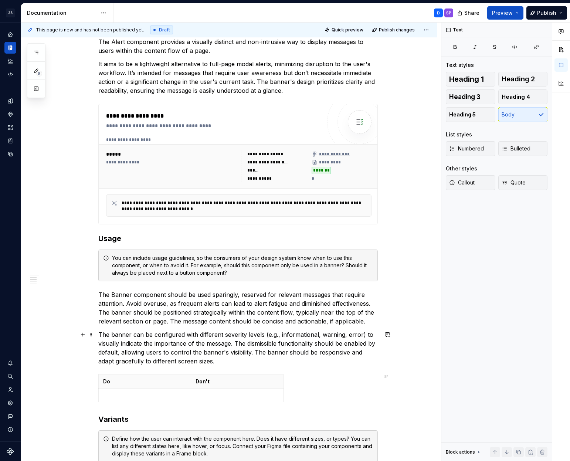
click at [328, 342] on p "The banner can be configured with different severity levels (e.g., informationa…" at bounding box center [237, 347] width 279 height 35
click at [292, 359] on p "The banner can be configured with different severity levels (e.g., informationa…" at bounding box center [237, 347] width 279 height 35
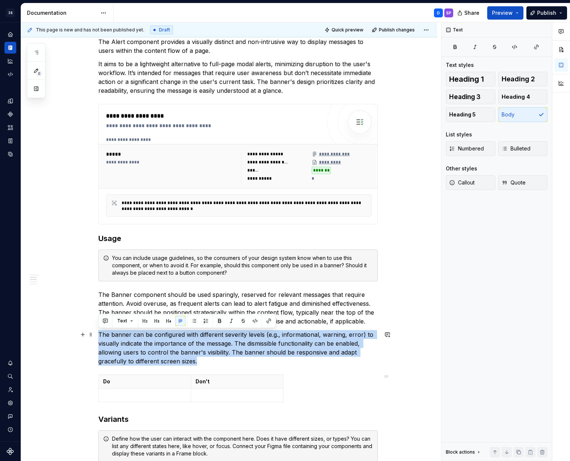
click at [247, 346] on p "The banner can be configured with different severity levels (e.g., informationa…" at bounding box center [237, 347] width 279 height 35
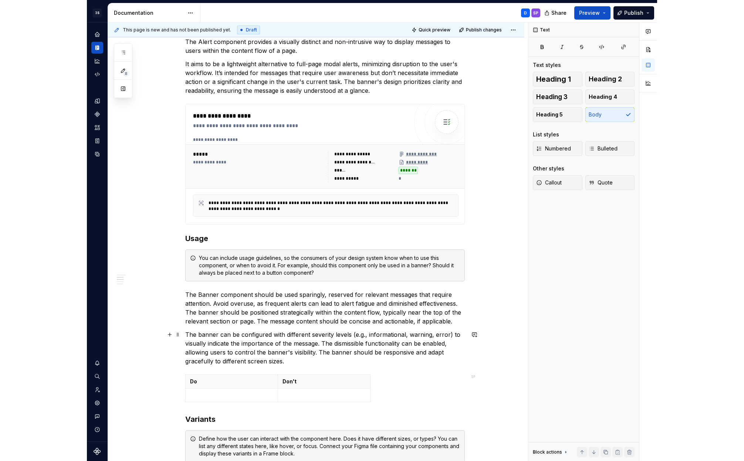
scroll to position [332, 0]
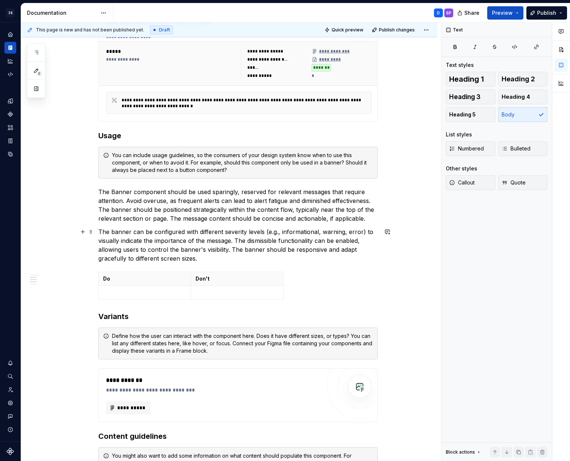
click at [237, 256] on p "The banner can be configured with different severity levels (e.g., informationa…" at bounding box center [237, 244] width 279 height 35
click at [162, 295] on p at bounding box center [144, 292] width 83 height 7
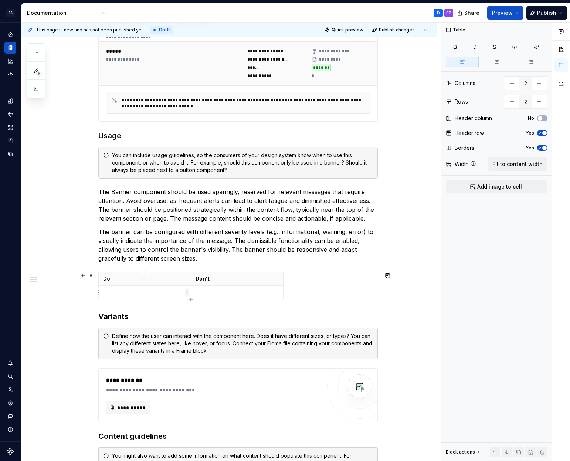
click at [185, 292] on html "3S New Super Mario Design System SP Design system data Documentation D SP Share…" at bounding box center [285, 230] width 570 height 461
click at [327, 293] on html "3S New Super Mario Design System SP Design system data Documentation D SP Share…" at bounding box center [285, 230] width 570 height 461
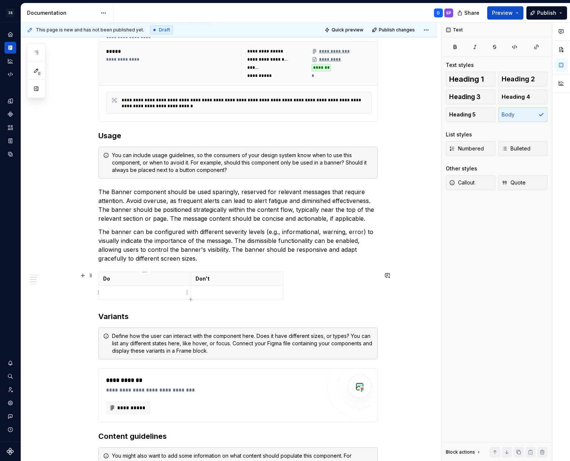
click at [169, 293] on p at bounding box center [144, 292] width 83 height 7
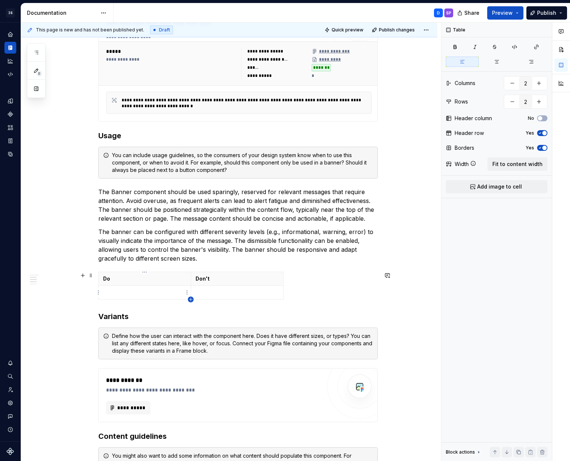
click at [190, 299] on icon "button" at bounding box center [190, 299] width 3 height 3
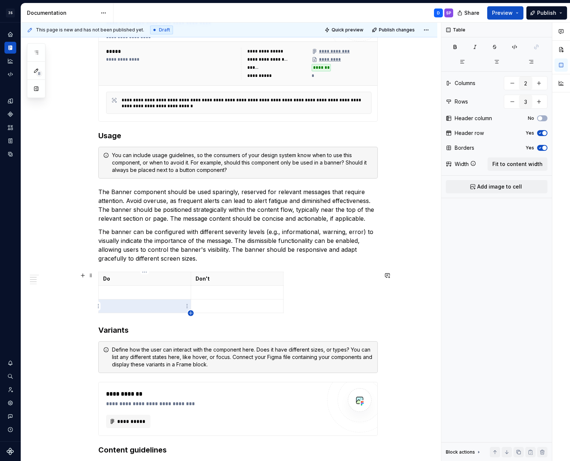
click at [191, 312] on icon "button" at bounding box center [190, 312] width 3 height 3
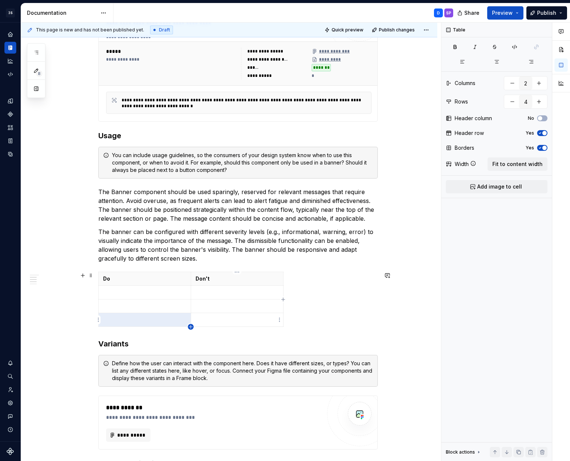
click at [191, 326] on icon "button" at bounding box center [191, 327] width 6 height 6
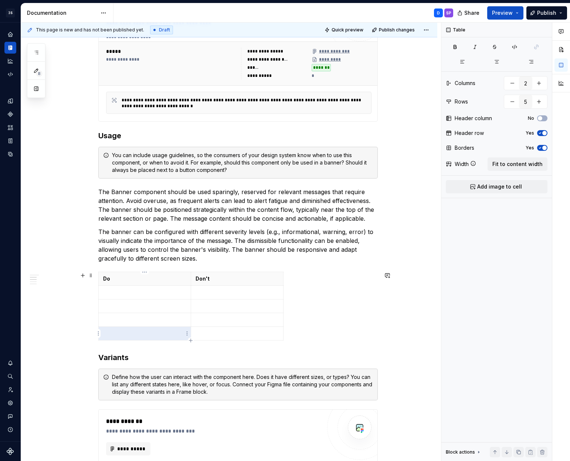
drag, startPoint x: 192, startPoint y: 340, endPoint x: 175, endPoint y: 315, distance: 30.0
click at [191, 340] on icon "button" at bounding box center [191, 340] width 6 height 6
type input "6"
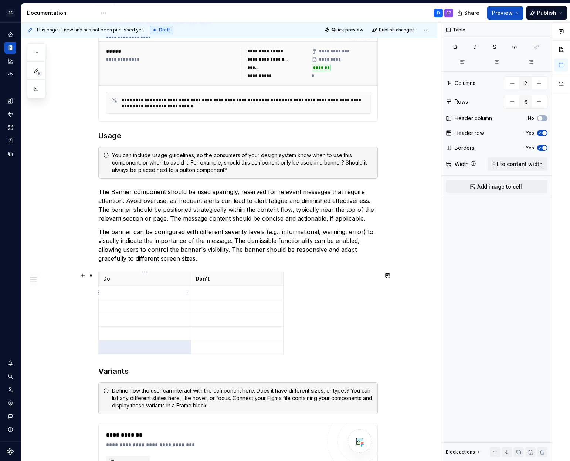
click at [146, 292] on p at bounding box center [144, 292] width 83 height 7
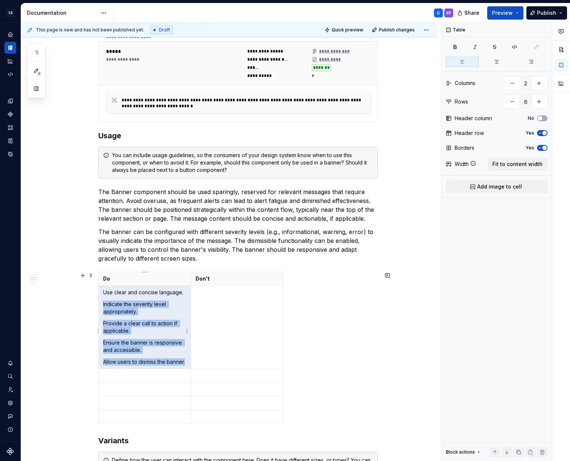
drag, startPoint x: 131, startPoint y: 373, endPoint x: 103, endPoint y: 304, distance: 74.4
click at [103, 304] on td "Use clear and concise language. Indicate the severity level appropriately. Prov…" at bounding box center [145, 327] width 92 height 83
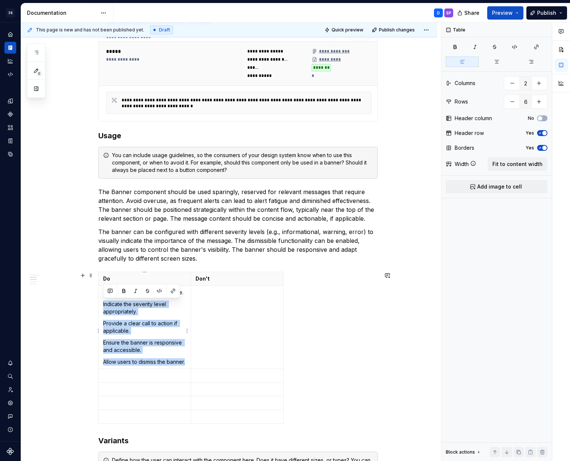
drag, startPoint x: 146, startPoint y: 369, endPoint x: 102, endPoint y: 305, distance: 77.6
click at [102, 305] on td "Use clear and concise language. Indicate the severity level appropriately. Prov…" at bounding box center [145, 327] width 92 height 83
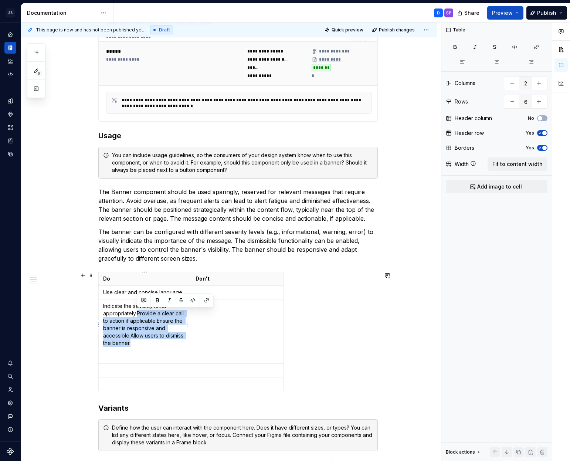
drag, startPoint x: 138, startPoint y: 313, endPoint x: 165, endPoint y: 340, distance: 38.7
click at [165, 340] on p "Indicate the severity level appropriately.Provide a clear call to action if app…" at bounding box center [144, 324] width 83 height 44
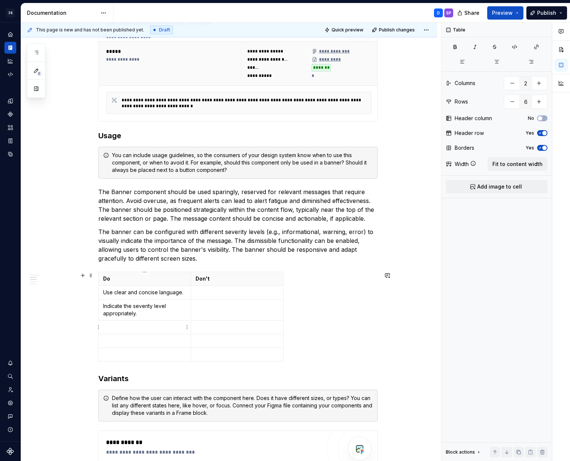
click at [149, 327] on p at bounding box center [144, 326] width 83 height 7
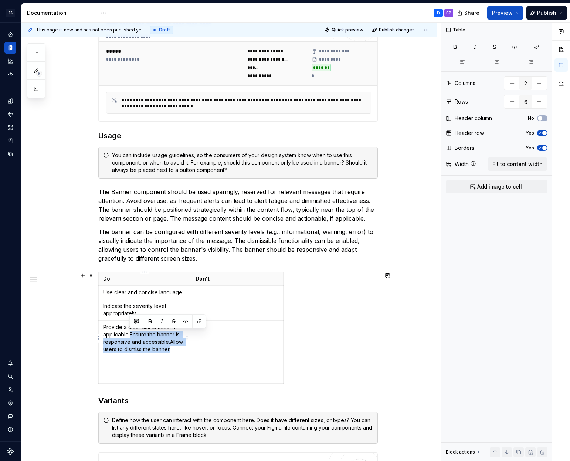
drag, startPoint x: 130, startPoint y: 334, endPoint x: 180, endPoint y: 347, distance: 52.2
click at [180, 347] on p "Provide a clear call to action if applicable.Ensure the banner is responsive an…" at bounding box center [144, 338] width 83 height 30
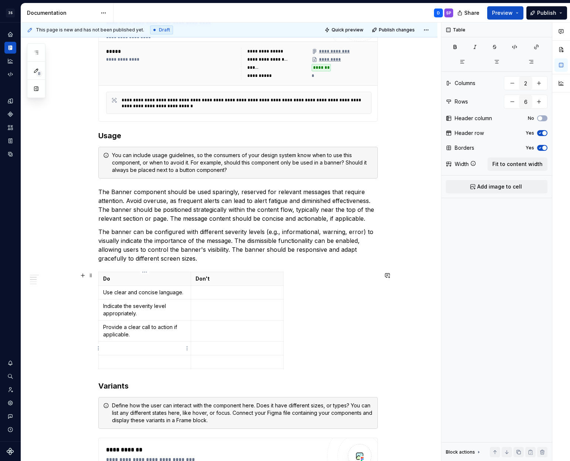
click at [157, 350] on p at bounding box center [144, 347] width 83 height 7
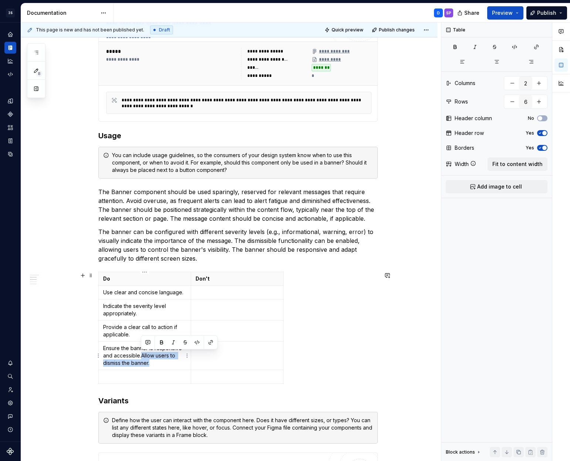
drag, startPoint x: 142, startPoint y: 356, endPoint x: 158, endPoint y: 361, distance: 16.8
click at [158, 361] on p "Ensure the banner is responsive and accessible.Allow users to dismiss the banne…" at bounding box center [144, 355] width 83 height 22
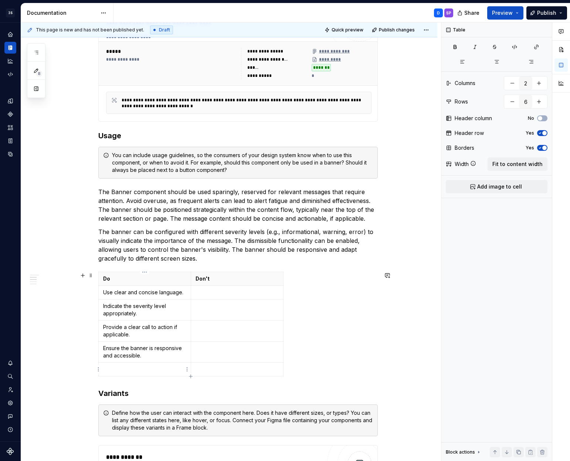
click at [153, 366] on p at bounding box center [144, 369] width 83 height 7
click at [251, 292] on p at bounding box center [237, 292] width 83 height 7
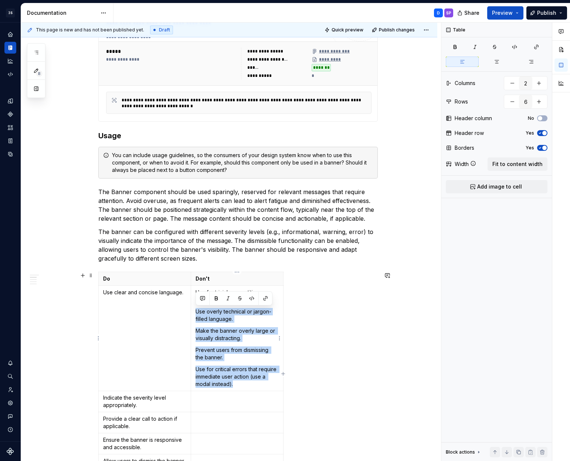
drag, startPoint x: 247, startPoint y: 385, endPoint x: 194, endPoint y: 313, distance: 89.4
click at [194, 313] on td "Use for trivial or repetitive messages. Use overly technical or jargon-filled l…" at bounding box center [237, 338] width 92 height 105
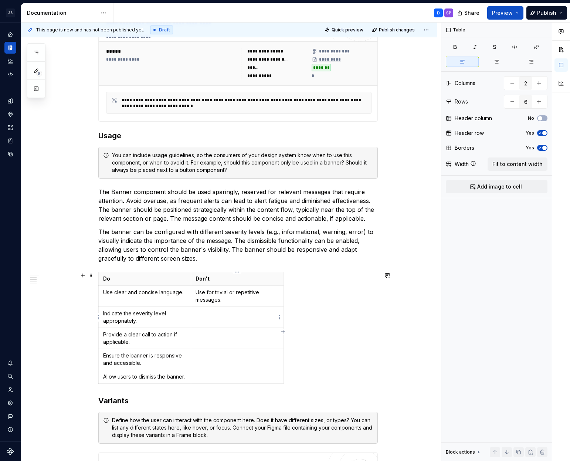
click at [233, 323] on td at bounding box center [237, 317] width 92 height 21
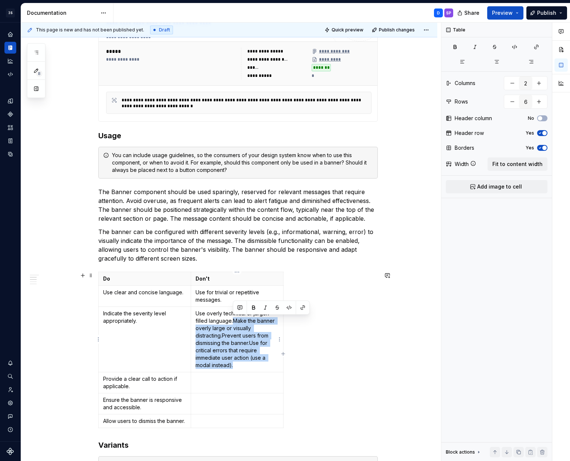
drag, startPoint x: 238, startPoint y: 366, endPoint x: 234, endPoint y: 320, distance: 46.3
click at [234, 320] on p "Use overly technical or jargon-filled language.Make the banner overly large or …" at bounding box center [237, 339] width 83 height 59
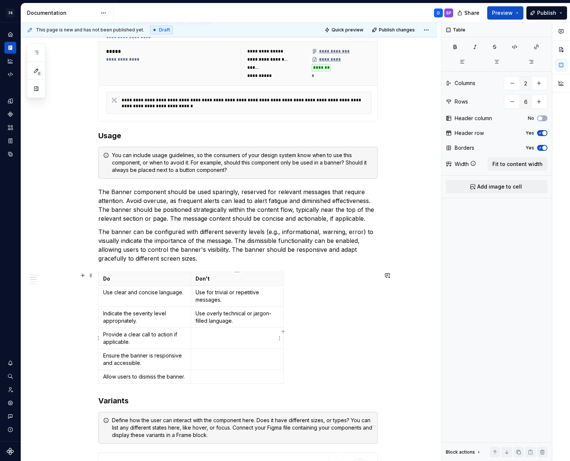
click at [234, 340] on td at bounding box center [237, 338] width 92 height 21
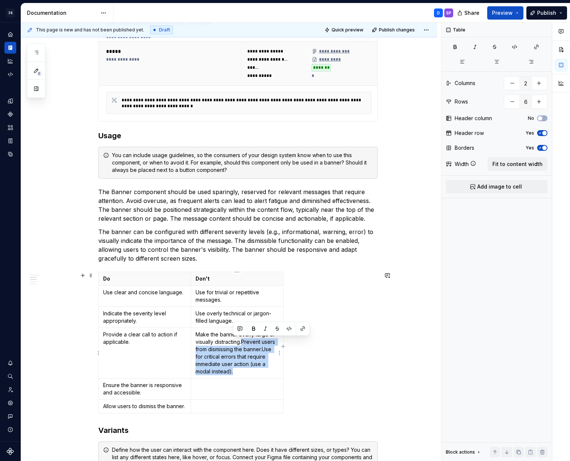
drag, startPoint x: 242, startPoint y: 370, endPoint x: 244, endPoint y: 342, distance: 27.4
click at [244, 342] on p "Make the banner overly large or visually distracting.Prevent users from dismiss…" at bounding box center [237, 353] width 83 height 44
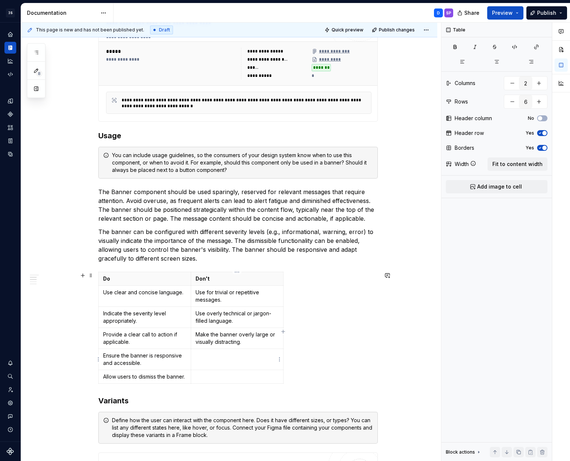
click at [230, 359] on p at bounding box center [237, 355] width 83 height 7
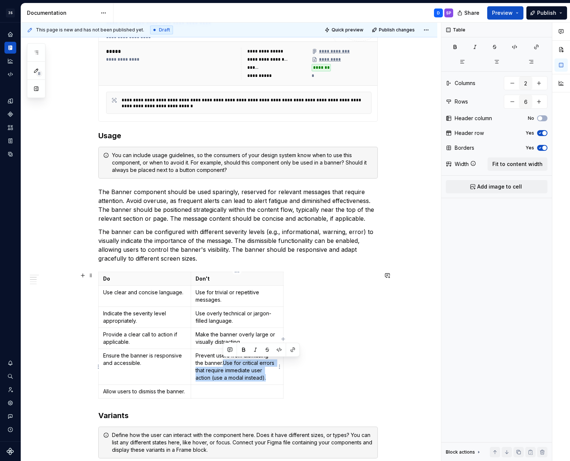
drag, startPoint x: 269, startPoint y: 377, endPoint x: 224, endPoint y: 363, distance: 47.5
click at [224, 363] on p "Prevent users from dismissing the banner.Use for critical errors that require i…" at bounding box center [237, 367] width 83 height 30
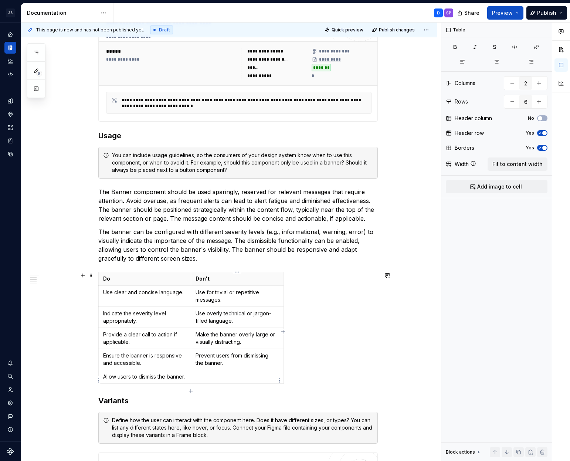
click at [226, 378] on p at bounding box center [237, 376] width 83 height 7
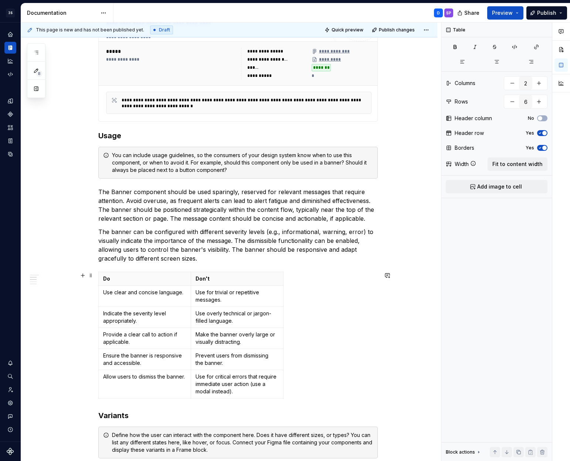
click at [332, 374] on div "Do Don't Use clear and concise language. Use for trivial or repetitive messages…" at bounding box center [237, 337] width 279 height 130
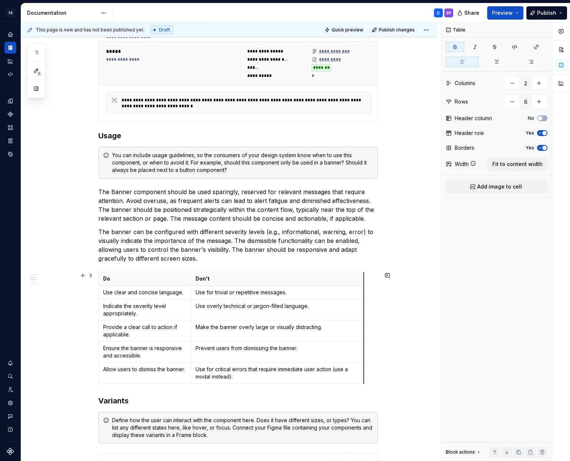
drag, startPoint x: 282, startPoint y: 289, endPoint x: 363, endPoint y: 286, distance: 80.6
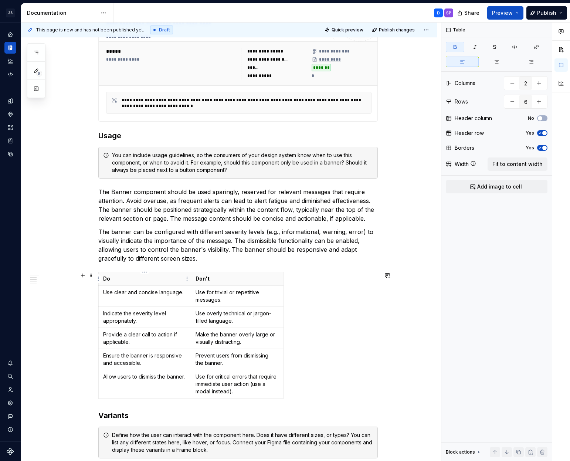
click at [99, 280] on html "3S New Super Mario Design System SP Design system data Documentation D SP Share…" at bounding box center [285, 230] width 570 height 461
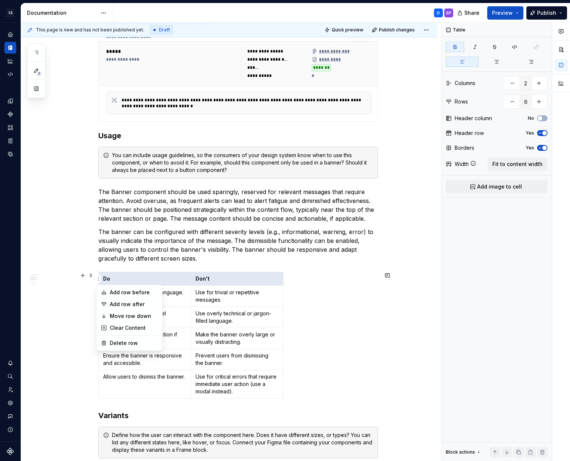
click at [342, 313] on html "3S New Super Mario Design System SP Design system data Documentation D SP Share…" at bounding box center [285, 230] width 570 height 461
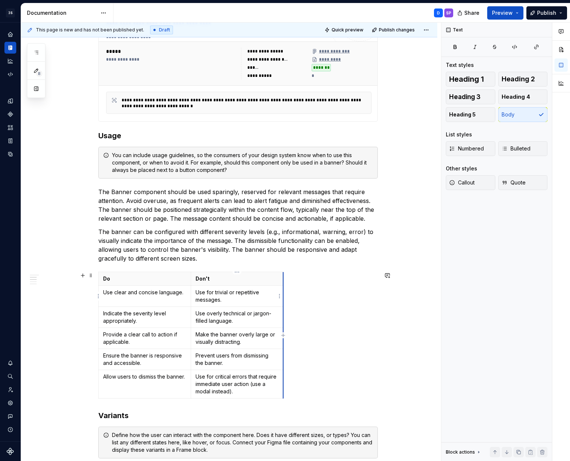
click at [282, 300] on td "Use for trivial or repetitive messages." at bounding box center [237, 296] width 92 height 21
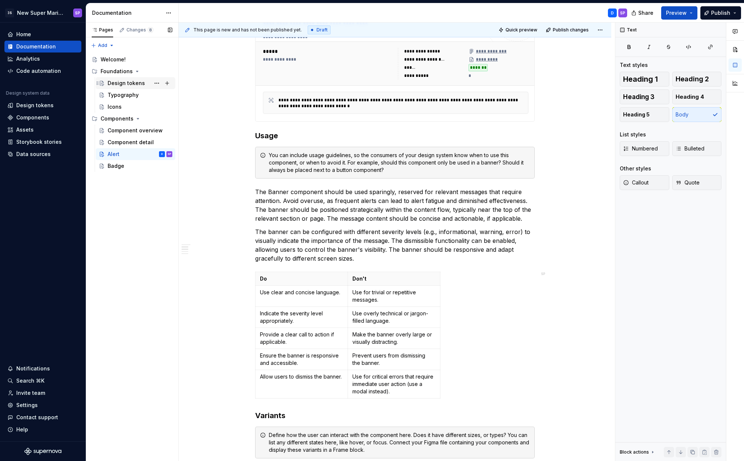
click at [125, 88] on div "Design tokens" at bounding box center [140, 83] width 65 height 10
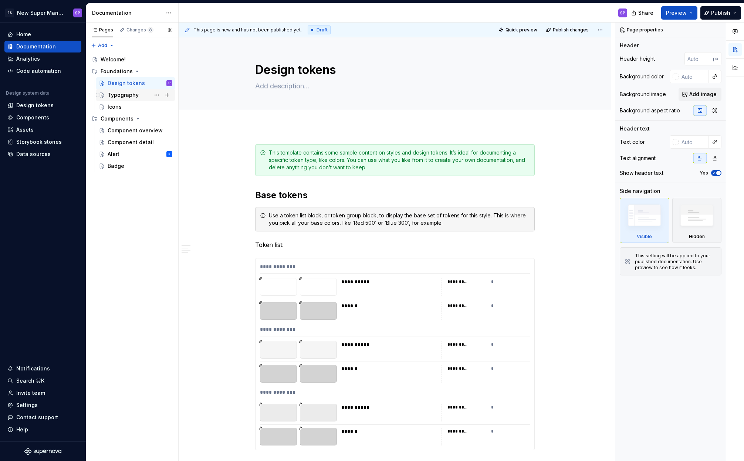
click at [125, 93] on div "Typography" at bounding box center [123, 94] width 31 height 7
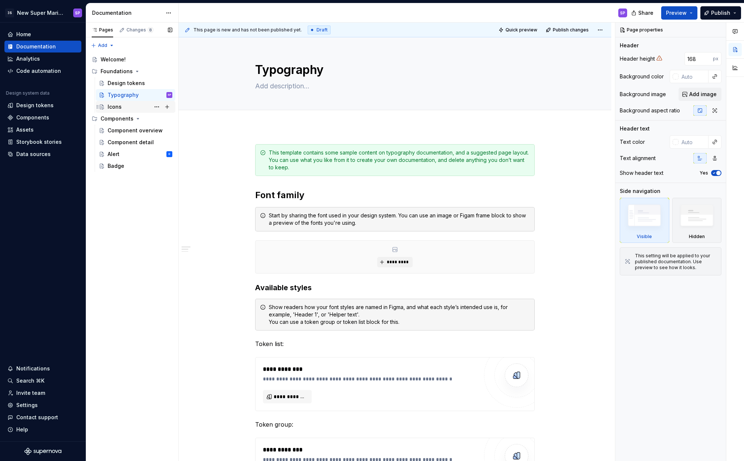
click at [124, 106] on div "Icons" at bounding box center [140, 107] width 65 height 10
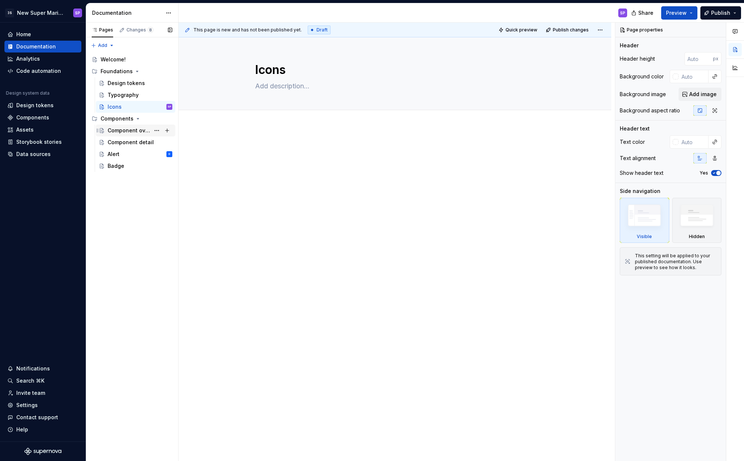
click at [122, 130] on div "Component overview" at bounding box center [129, 130] width 43 height 7
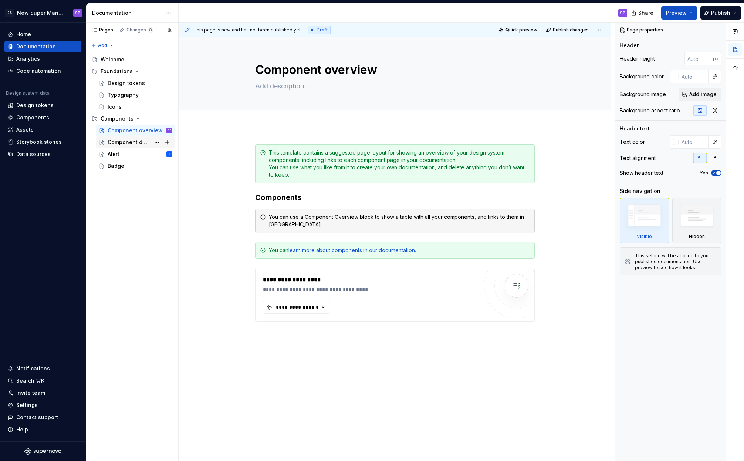
click at [123, 143] on div "Component detail" at bounding box center [129, 142] width 43 height 7
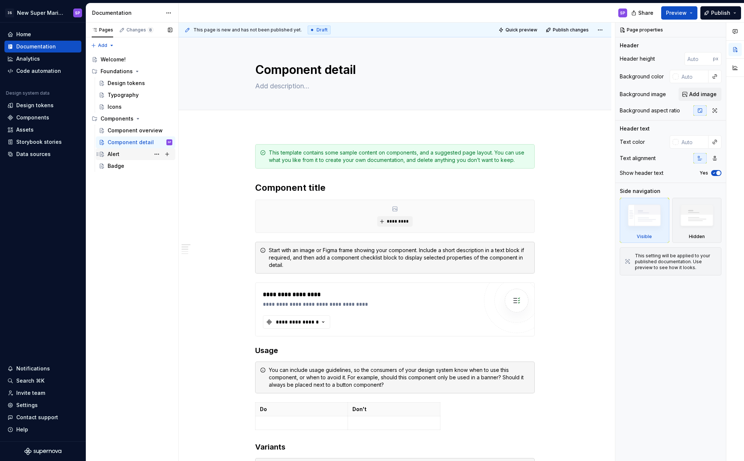
click at [123, 157] on div "Alert D" at bounding box center [140, 154] width 65 height 10
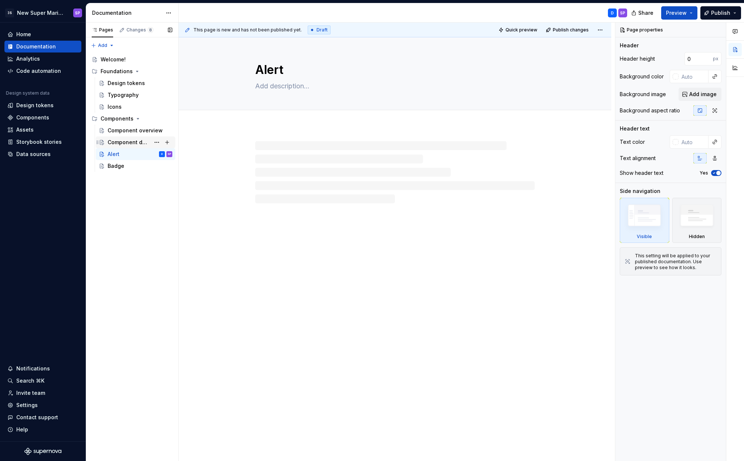
click at [127, 145] on div "Component detail" at bounding box center [129, 142] width 43 height 7
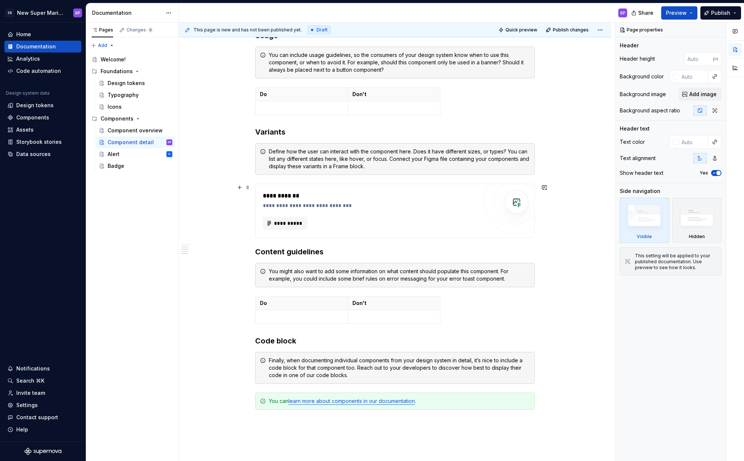
scroll to position [345, 0]
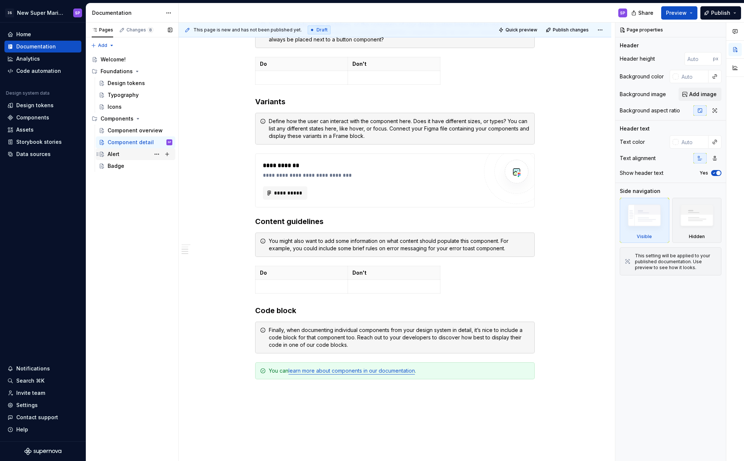
click at [127, 153] on div "Alert D" at bounding box center [140, 154] width 65 height 10
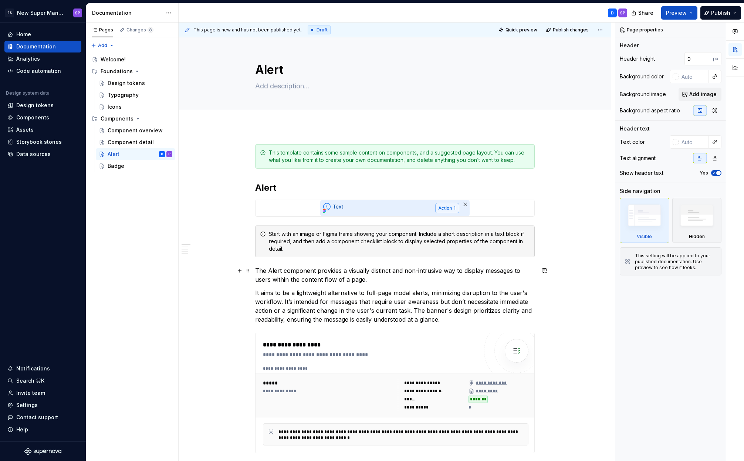
scroll to position [41, 0]
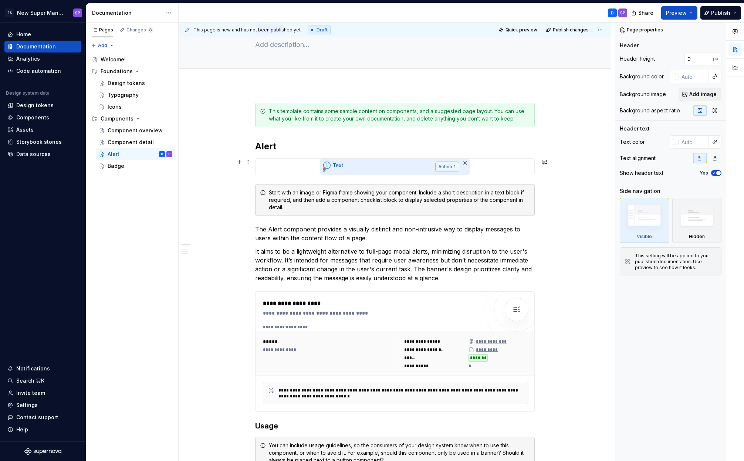
click at [489, 166] on div at bounding box center [394, 167] width 279 height 16
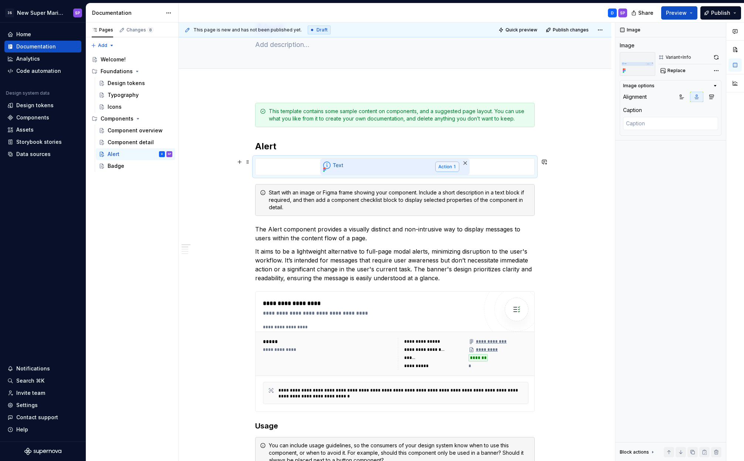
click at [405, 164] on img at bounding box center [394, 167] width 149 height 16
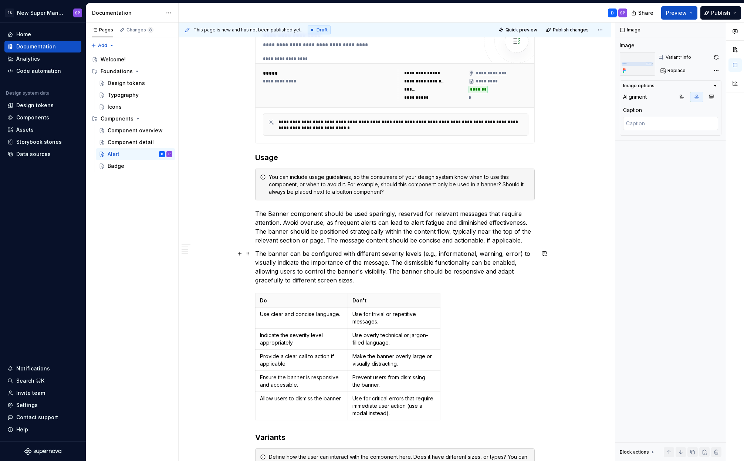
scroll to position [401, 0]
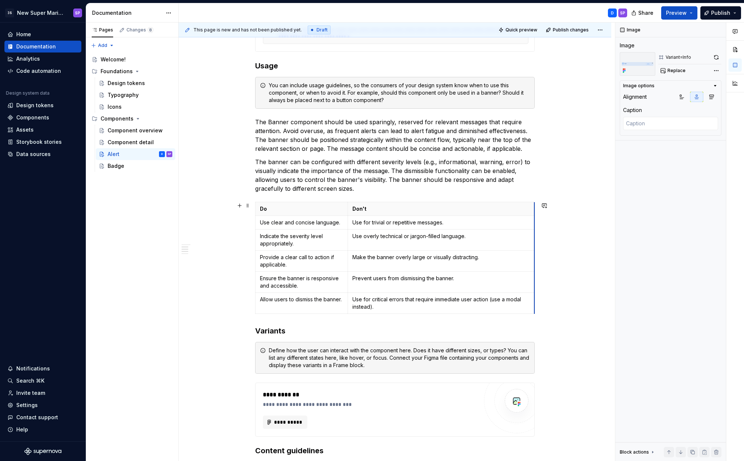
drag, startPoint x: 439, startPoint y: 244, endPoint x: 534, endPoint y: 239, distance: 94.4
click at [310, 223] on p "Use clear and concise language." at bounding box center [301, 222] width 83 height 7
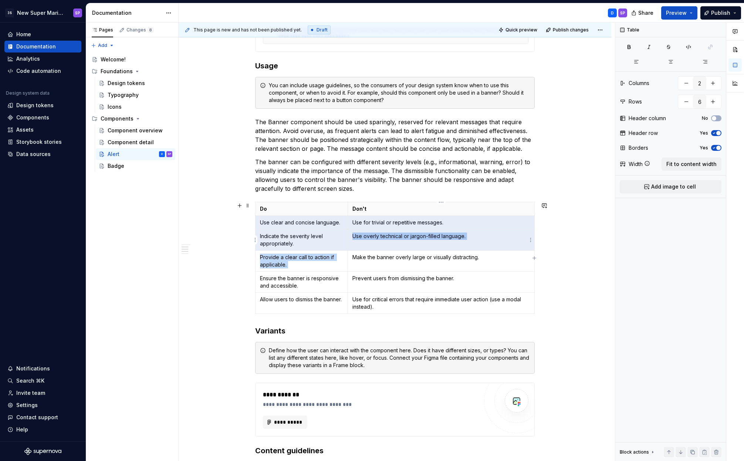
drag, startPoint x: 310, startPoint y: 226, endPoint x: 361, endPoint y: 250, distance: 56.4
click at [361, 250] on tbody "Do Don't Use clear and concise language. Use for trivial or repetitive messages…" at bounding box center [394, 258] width 279 height 112
click at [361, 251] on td "Make the banner overly large or visually distracting." at bounding box center [441, 261] width 187 height 21
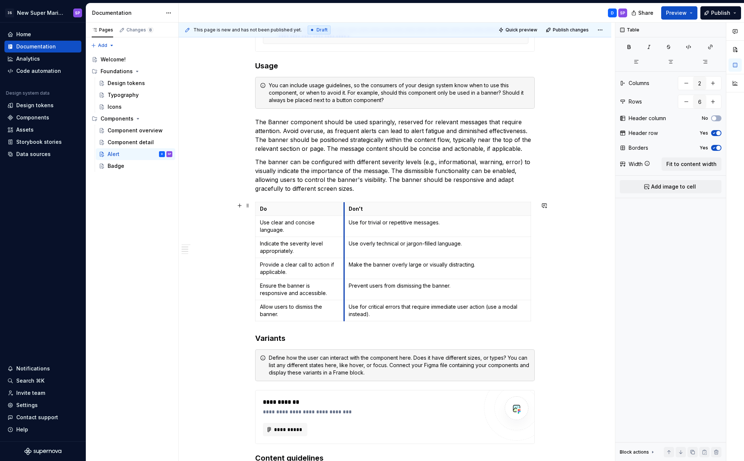
drag, startPoint x: 347, startPoint y: 247, endPoint x: 344, endPoint y: 252, distance: 6.1
click at [344, 252] on td "Use overly technical or jargon-filled language." at bounding box center [437, 247] width 187 height 21
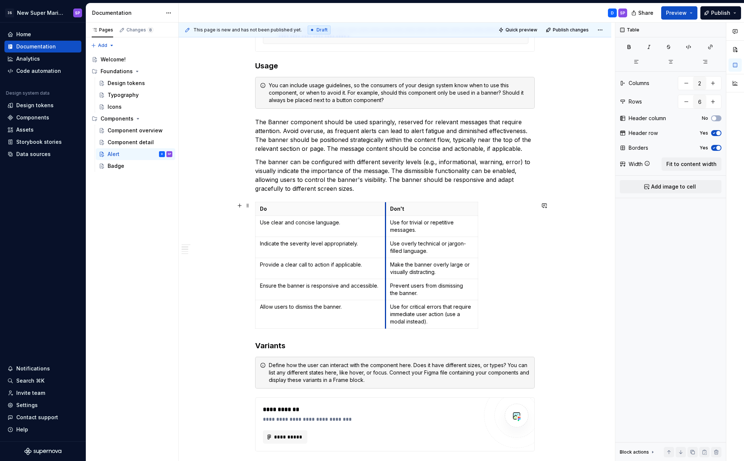
drag, startPoint x: 361, startPoint y: 241, endPoint x: 385, endPoint y: 240, distance: 24.4
click at [385, 240] on td "Use overly technical or jargon-filled language." at bounding box center [431, 247] width 92 height 21
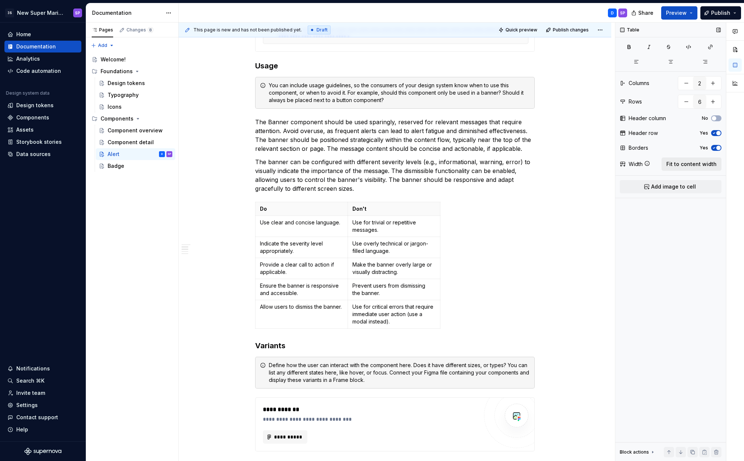
click at [570, 167] on span "Fit to content width" at bounding box center [691, 163] width 50 height 7
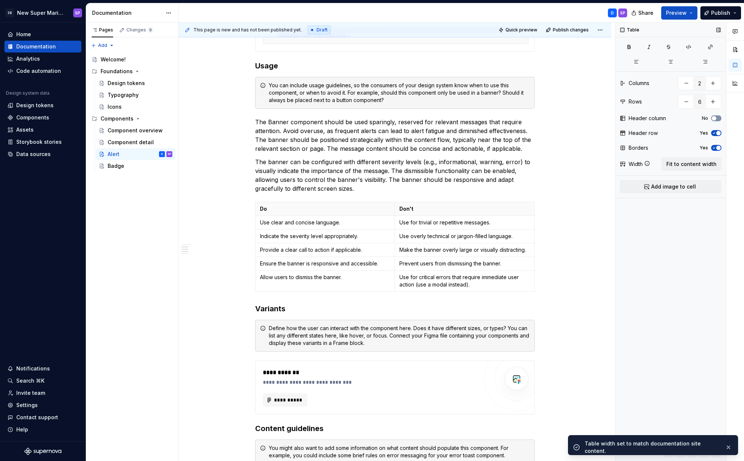
click at [570, 118] on span "button" at bounding box center [713, 118] width 4 height 4
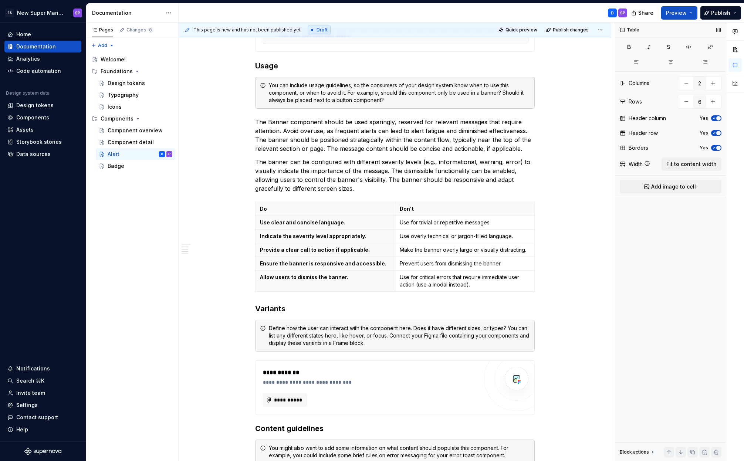
click at [570, 118] on icon "button" at bounding box center [714, 118] width 6 height 4
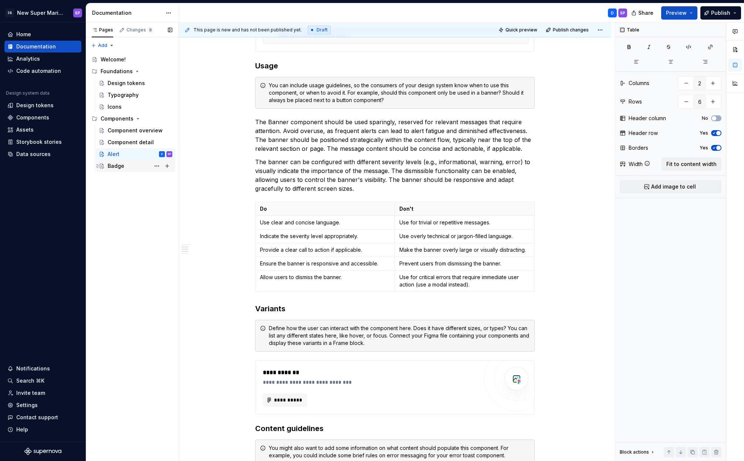
click at [121, 169] on div "Badge" at bounding box center [116, 165] width 17 height 7
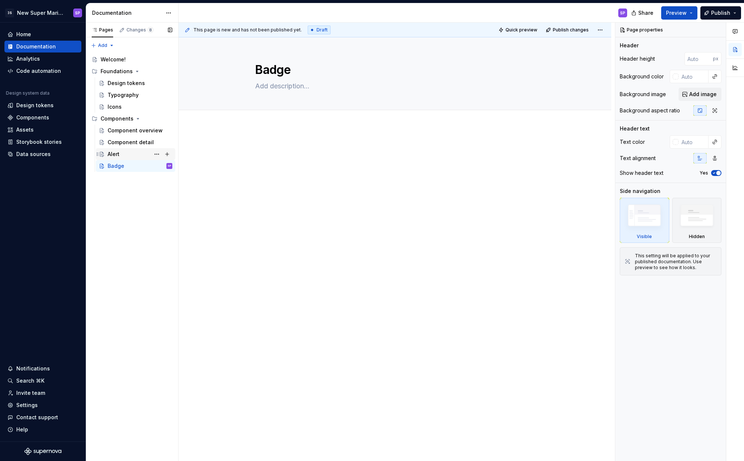
click at [119, 153] on div "Alert" at bounding box center [114, 153] width 12 height 7
click at [120, 137] on div "Component detail" at bounding box center [140, 142] width 65 height 10
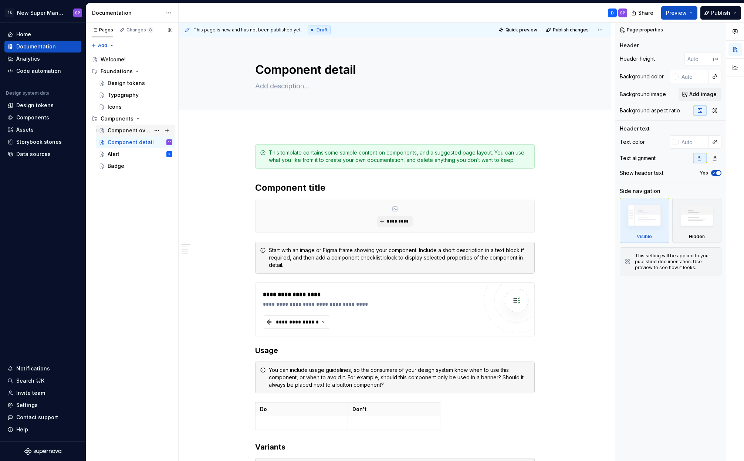
click at [127, 128] on div "Component overview" at bounding box center [129, 130] width 43 height 7
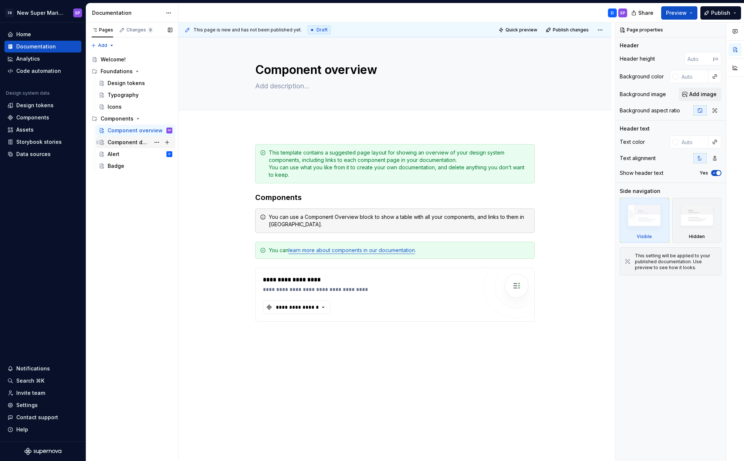
click at [117, 142] on div "Component detail" at bounding box center [129, 142] width 43 height 7
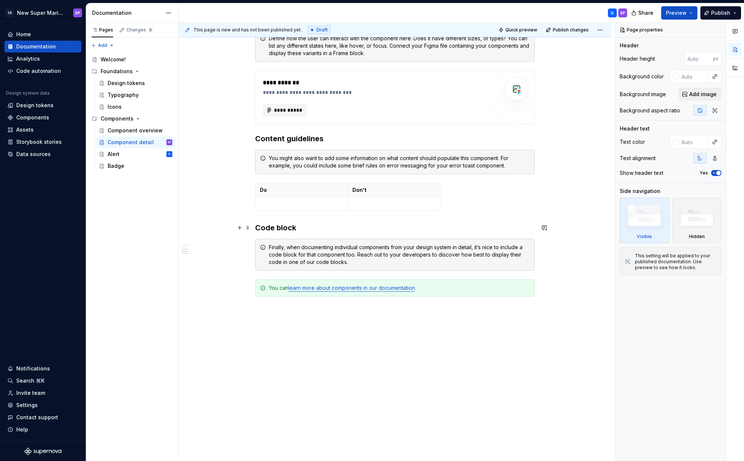
scroll to position [211, 0]
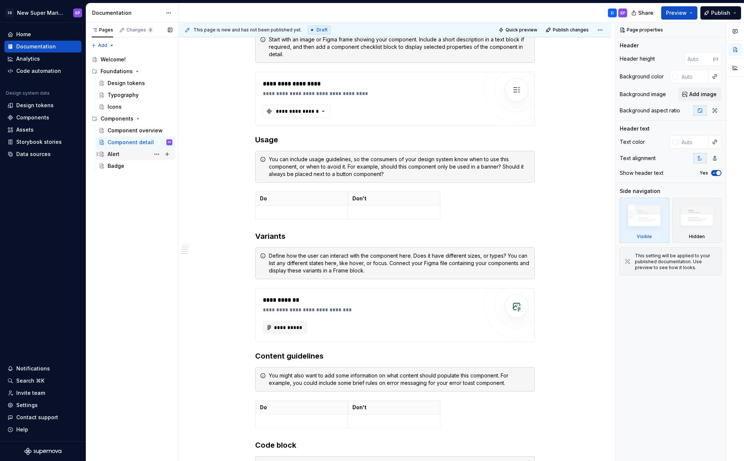
click at [122, 152] on div "Alert D" at bounding box center [140, 154] width 65 height 10
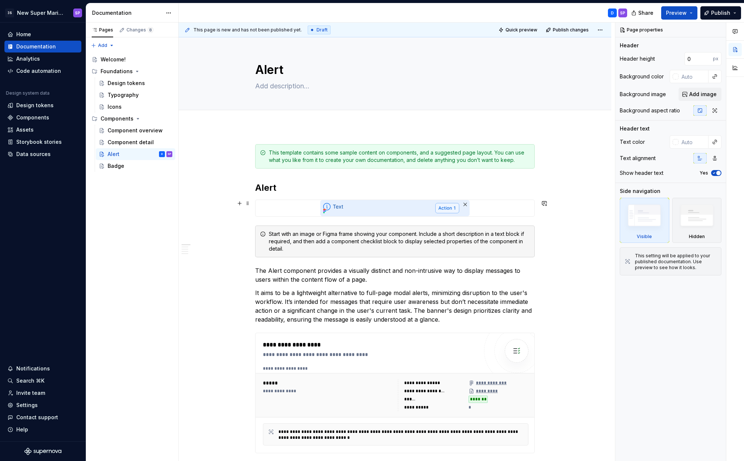
type textarea "*"
click at [486, 207] on div at bounding box center [394, 208] width 279 height 16
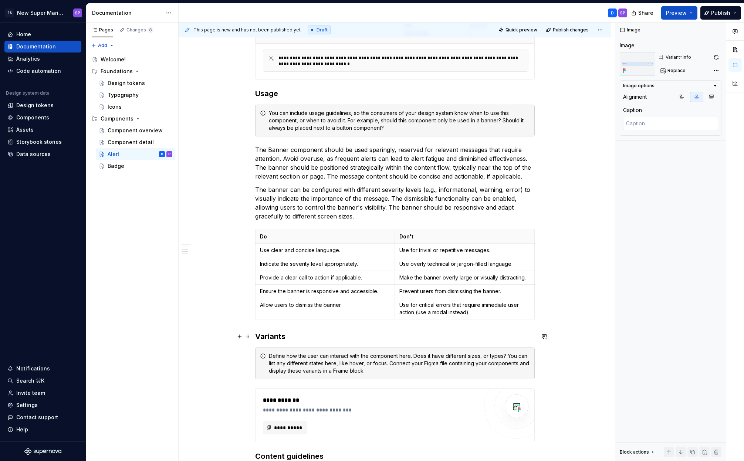
scroll to position [449, 0]
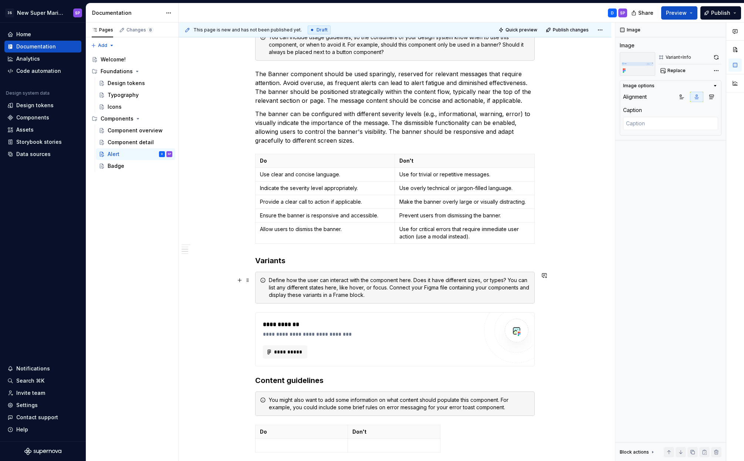
click at [325, 287] on div "Define how the user can interact with the component here. Does it have differen…" at bounding box center [399, 287] width 261 height 22
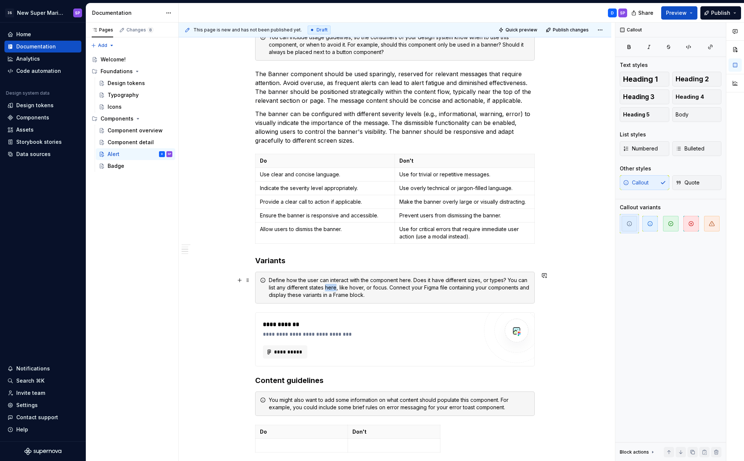
click at [325, 287] on div "Define how the user can interact with the component here. Does it have differen…" at bounding box center [399, 287] width 261 height 22
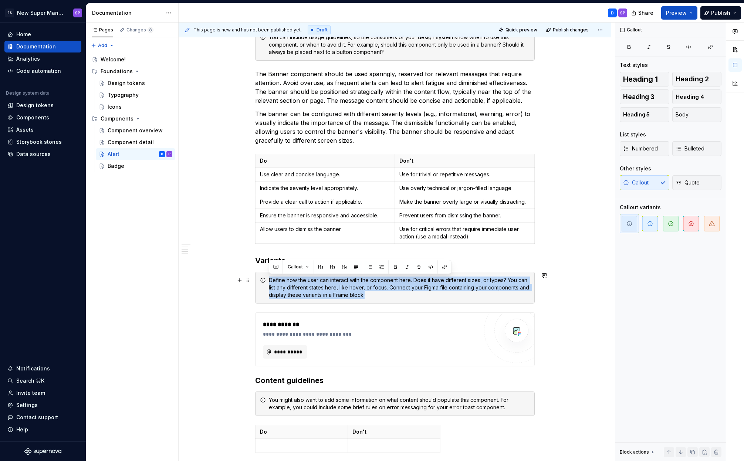
click at [359, 286] on div "Define how the user can interact with the component here. Does it have differen…" at bounding box center [399, 287] width 261 height 22
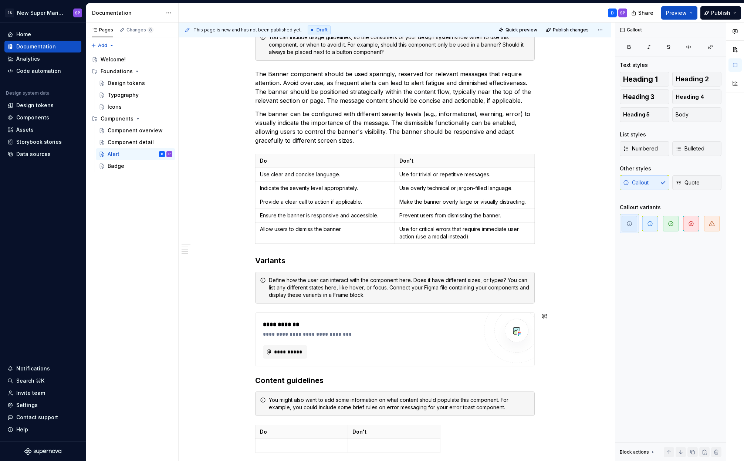
scroll to position [595, 0]
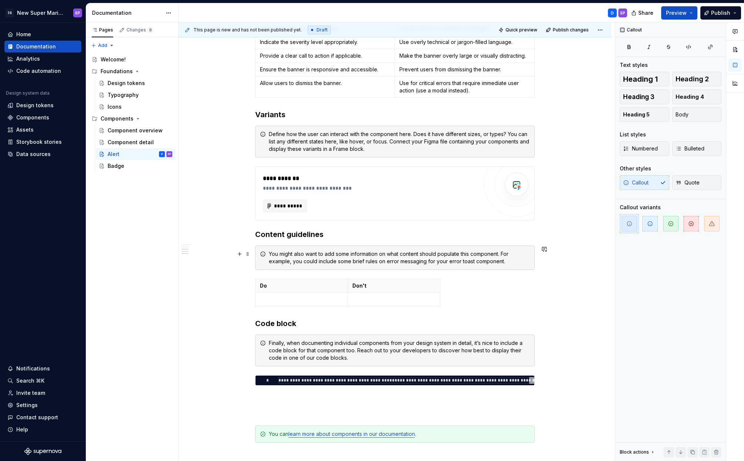
click at [353, 256] on div "You might also want to add some information on what content should populate thi…" at bounding box center [399, 257] width 261 height 15
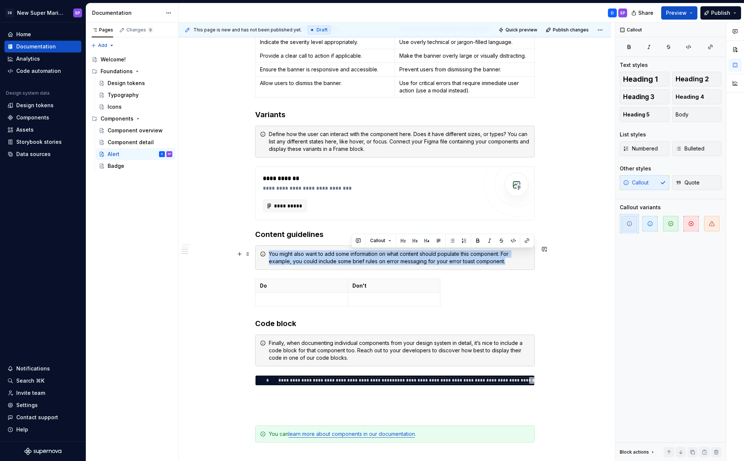
click at [353, 256] on div "You might also want to add some information on what content should populate thi…" at bounding box center [399, 257] width 261 height 15
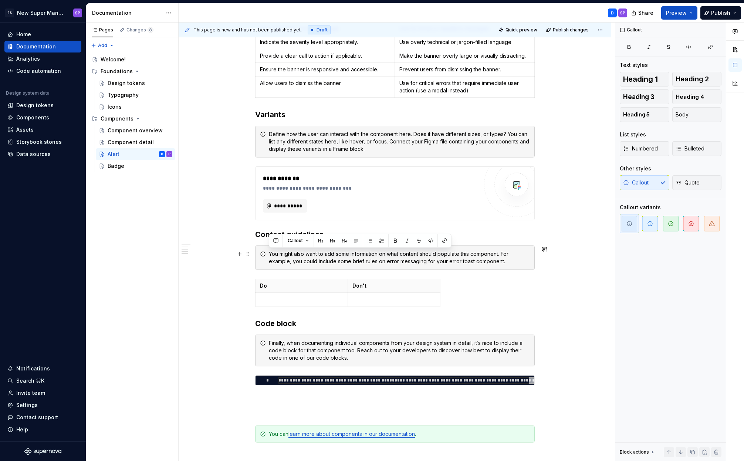
click at [403, 271] on div "**********" at bounding box center [394, 11] width 279 height 925
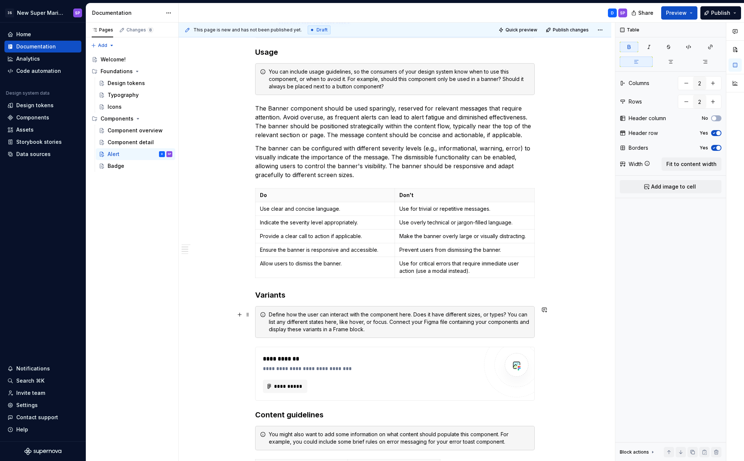
scroll to position [430, 0]
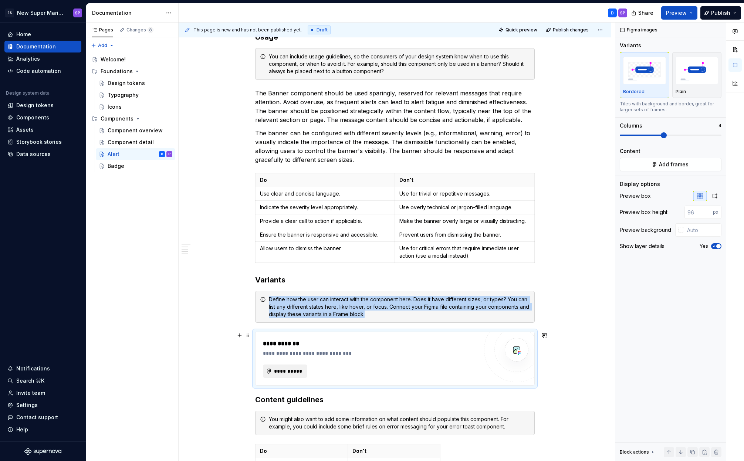
click at [298, 367] on span "**********" at bounding box center [287, 370] width 29 height 7
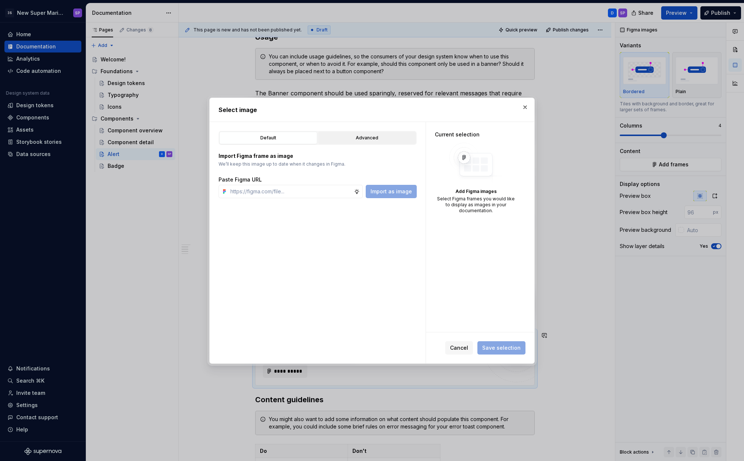
click at [390, 140] on div "Advanced" at bounding box center [366, 137] width 93 height 7
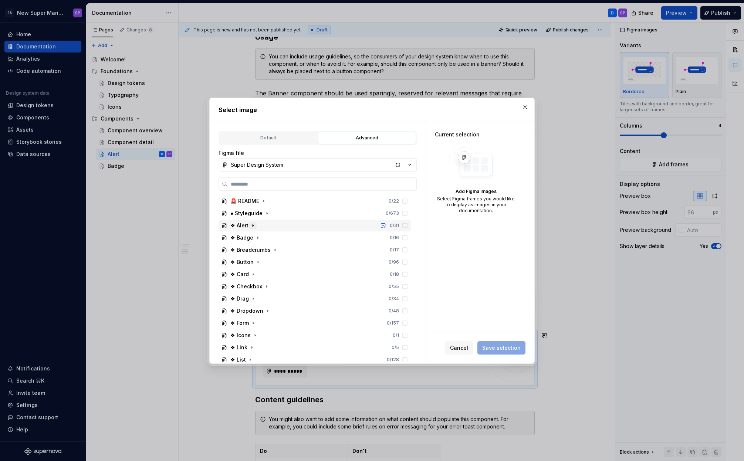
click at [251, 225] on icon "button" at bounding box center [253, 225] width 6 height 6
click at [254, 237] on icon "button" at bounding box center [253, 238] width 1 height 2
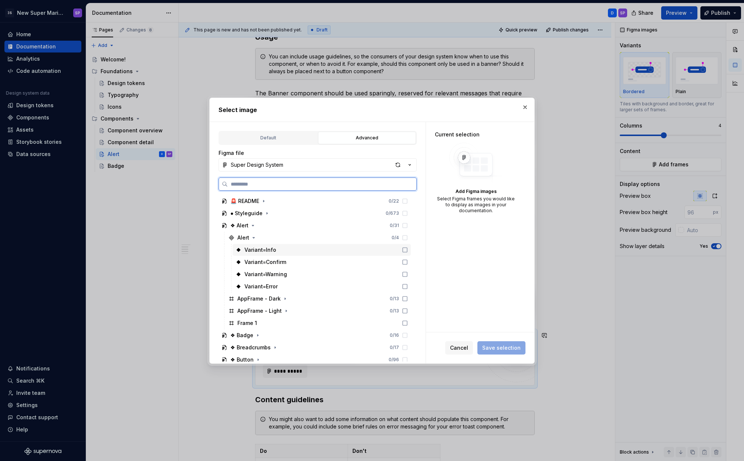
click at [402, 249] on icon at bounding box center [405, 250] width 6 height 6
click at [404, 261] on icon at bounding box center [405, 262] width 6 height 6
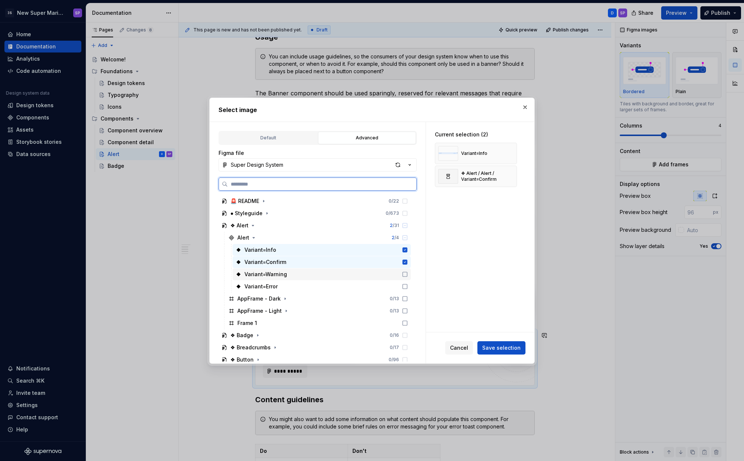
click at [404, 273] on icon at bounding box center [405, 274] width 6 height 6
click at [404, 286] on icon at bounding box center [405, 286] width 6 height 6
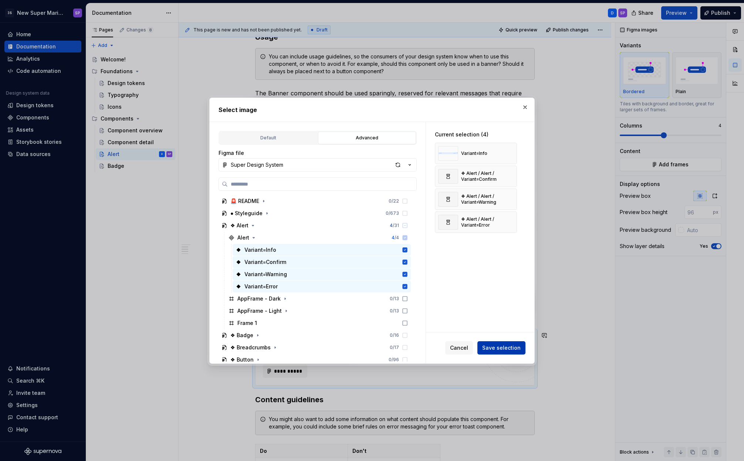
click at [504, 342] on button "Save selection" at bounding box center [501, 347] width 48 height 13
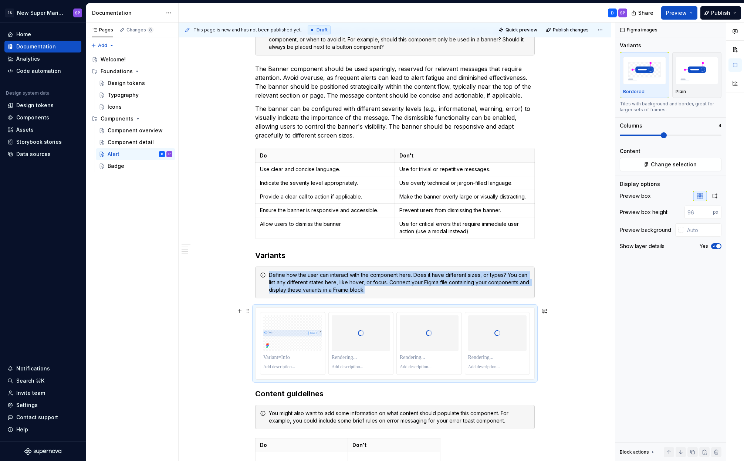
scroll to position [503, 0]
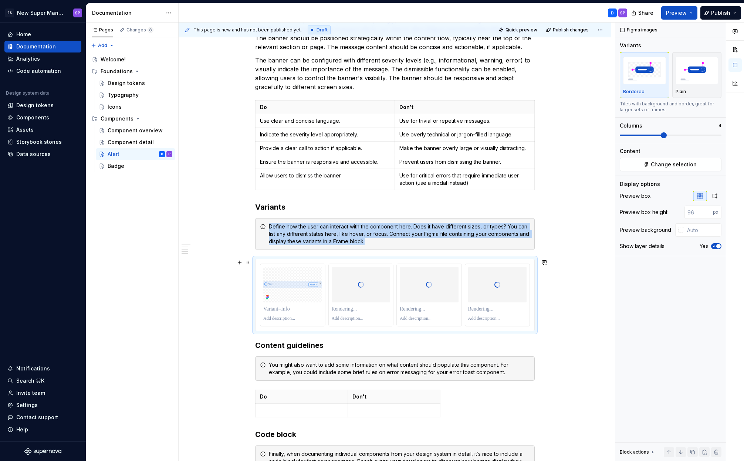
click at [546, 313] on div "**********" at bounding box center [395, 177] width 432 height 1108
click at [543, 301] on div "**********" at bounding box center [395, 177] width 432 height 1108
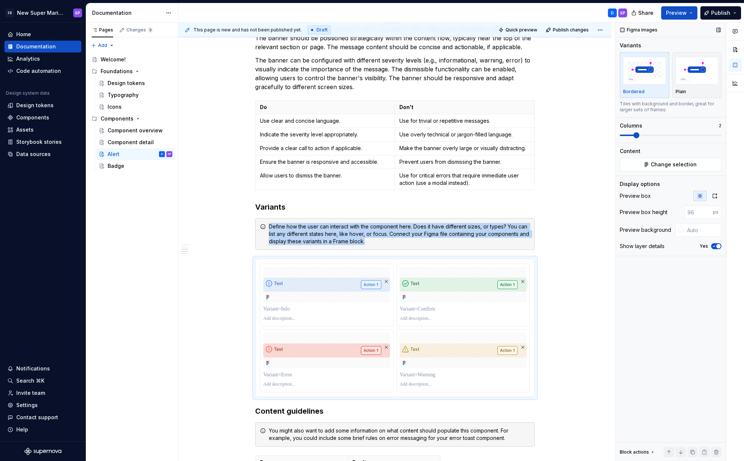
click at [570, 138] on span at bounding box center [636, 135] width 6 height 6
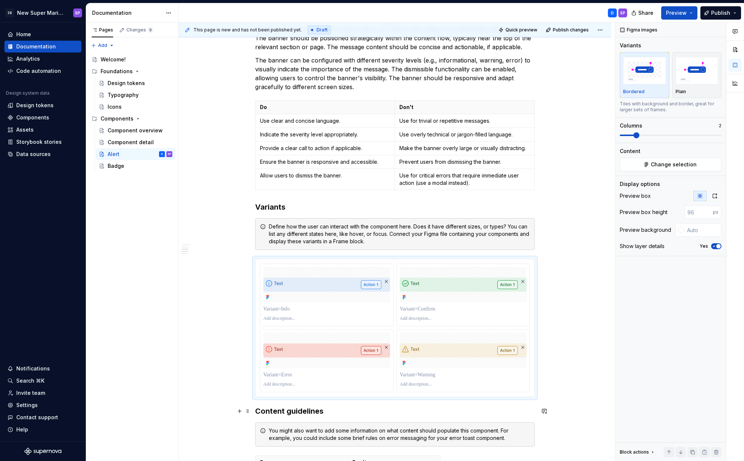
click at [260, 411] on h3 "Content guidelines" at bounding box center [394, 411] width 279 height 10
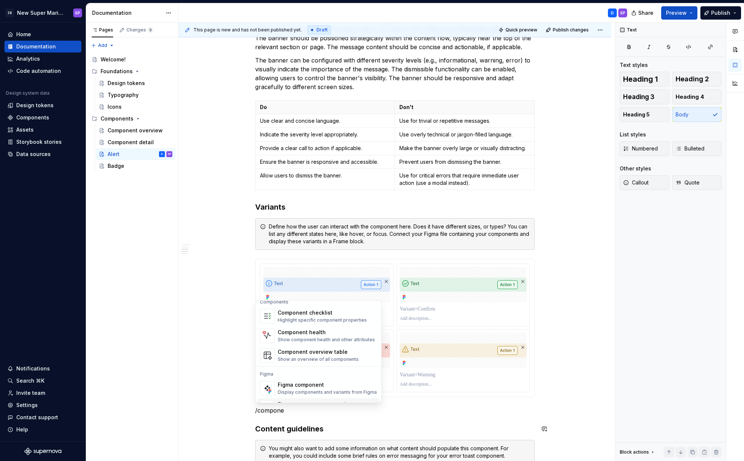
scroll to position [22, 0]
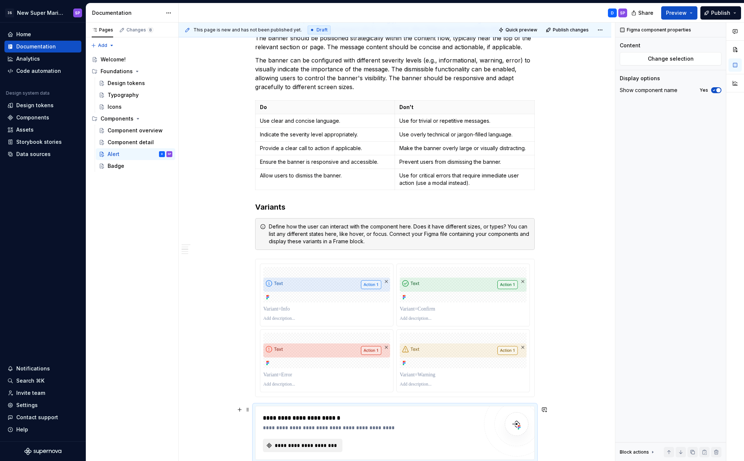
click at [313, 440] on button "**********" at bounding box center [302, 445] width 79 height 13
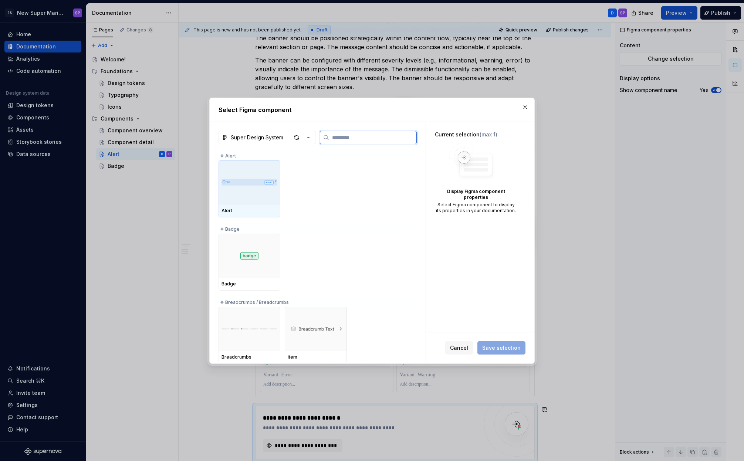
click at [259, 200] on div at bounding box center [249, 182] width 62 height 44
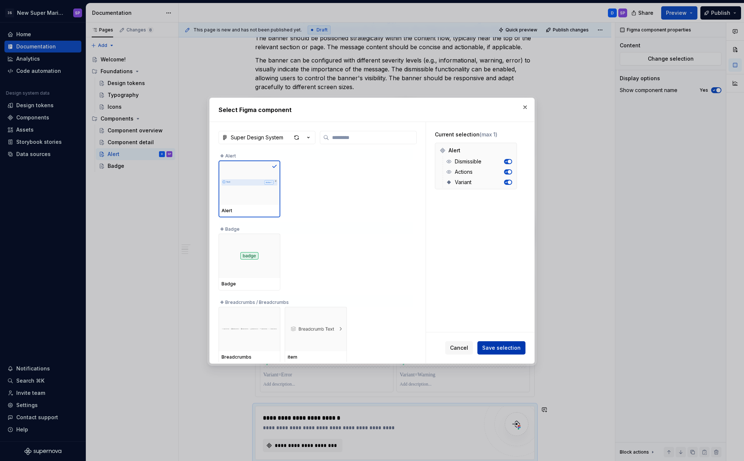
click at [506, 346] on span "Save selection" at bounding box center [501, 347] width 38 height 7
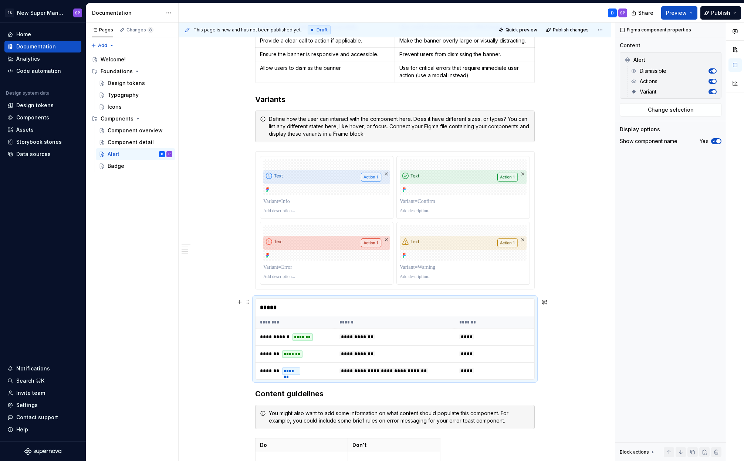
click at [570, 302] on div "**********" at bounding box center [395, 148] width 432 height 1264
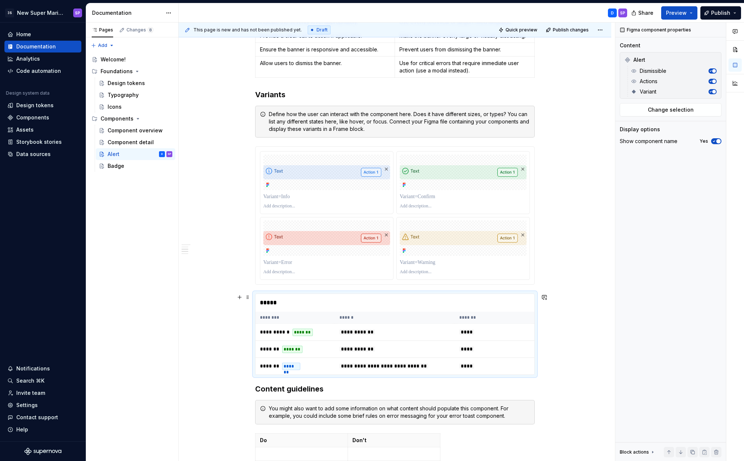
scroll to position [777, 0]
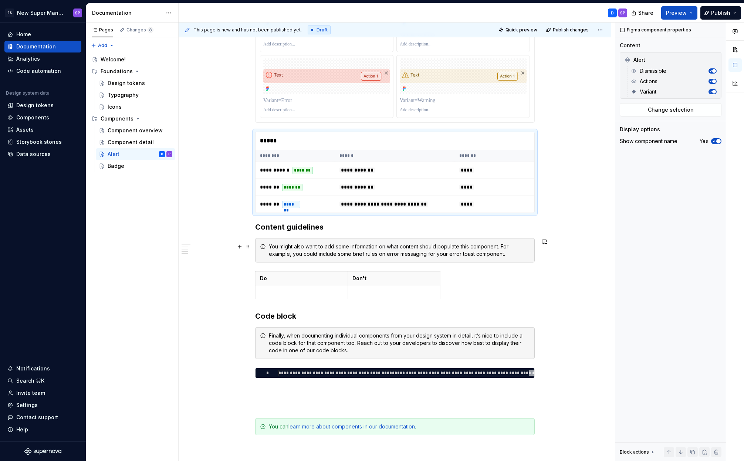
click at [368, 239] on div "You might also want to add some information on what content should populate thi…" at bounding box center [394, 250] width 279 height 24
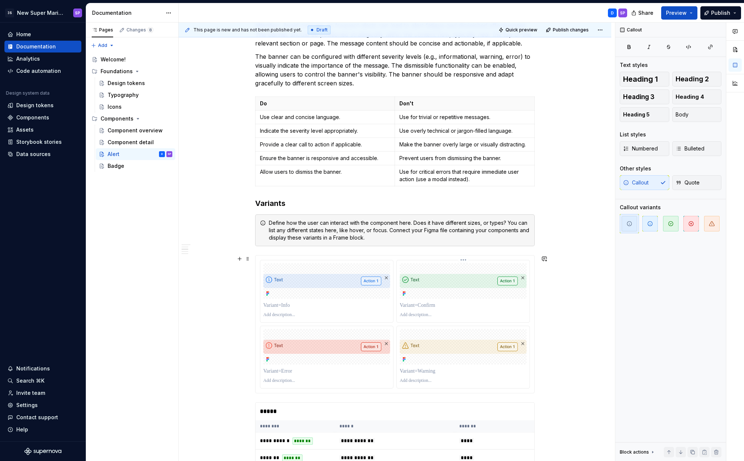
scroll to position [728, 0]
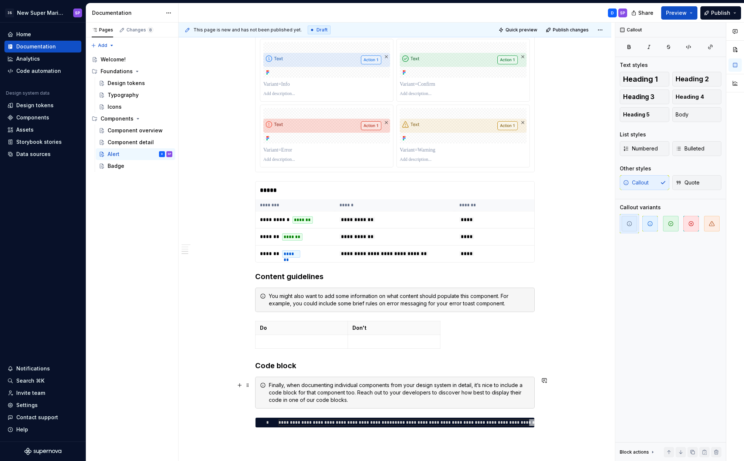
click at [402, 400] on div "Finally, when documenting individual components from your design system in deta…" at bounding box center [399, 392] width 261 height 22
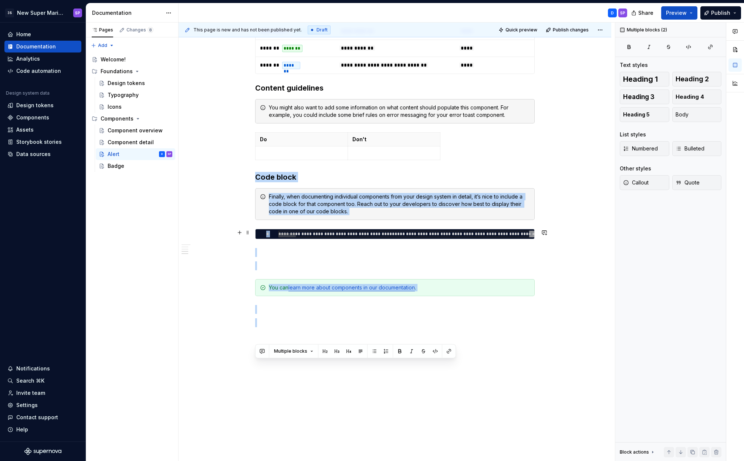
scroll to position [929, 0]
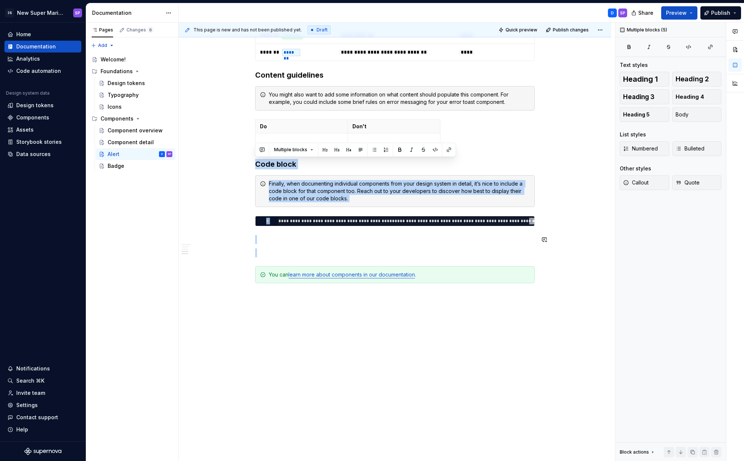
drag, startPoint x: 256, startPoint y: 365, endPoint x: 391, endPoint y: 245, distance: 181.2
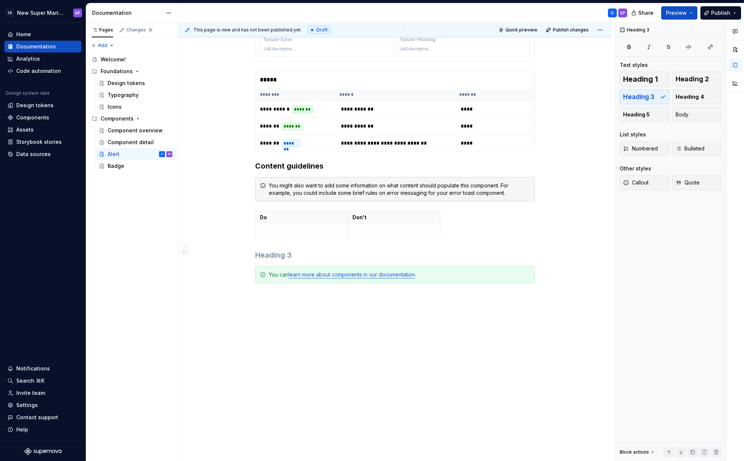
scroll to position [822, 0]
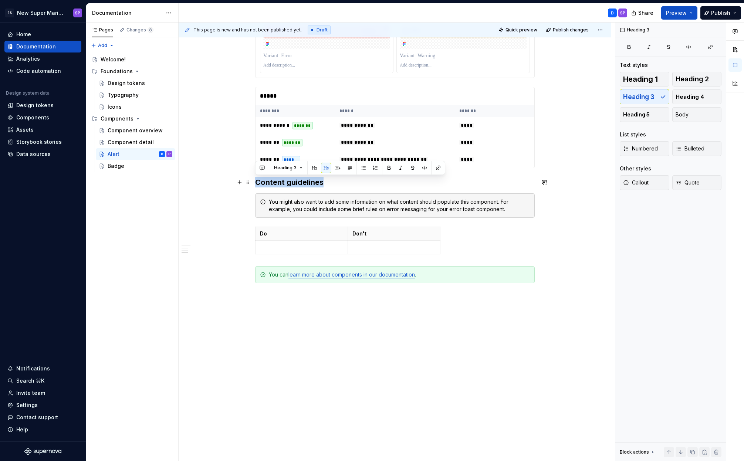
drag, startPoint x: 268, startPoint y: 190, endPoint x: 254, endPoint y: 182, distance: 16.0
click at [314, 199] on div "You might also want to add some information on what content should populate thi…" at bounding box center [399, 205] width 261 height 15
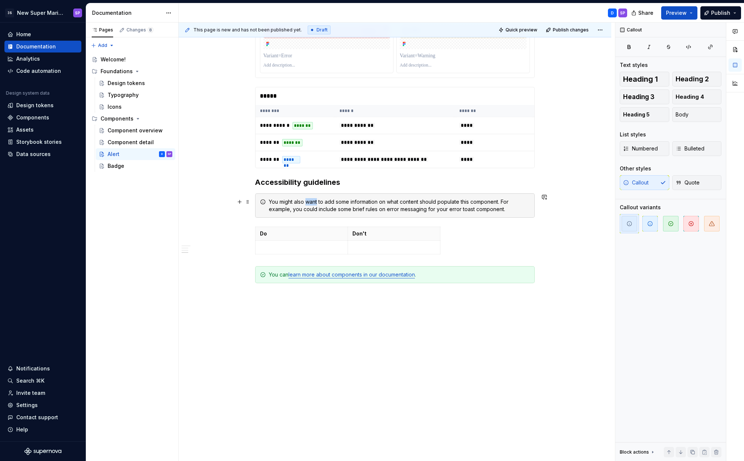
click at [314, 199] on div "You might also want to add some information on what content should populate thi…" at bounding box center [399, 205] width 261 height 15
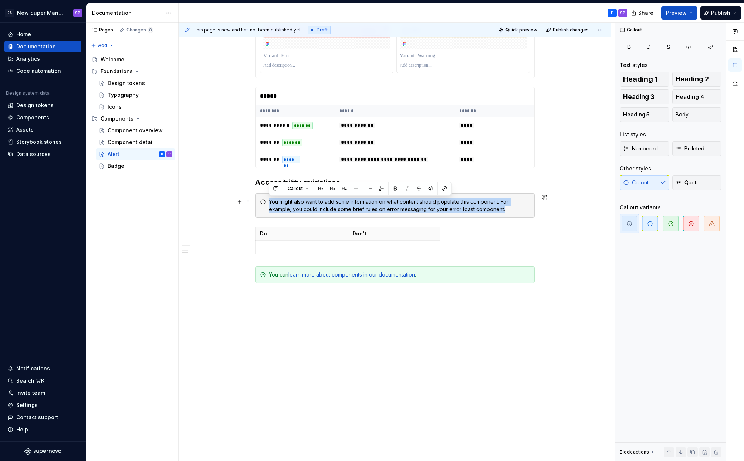
click at [314, 199] on div "You might also want to add some information on what content should populate thi…" at bounding box center [399, 205] width 261 height 15
click at [384, 201] on div "You might also want to add some information on what content should populate thi…" at bounding box center [399, 205] width 261 height 15
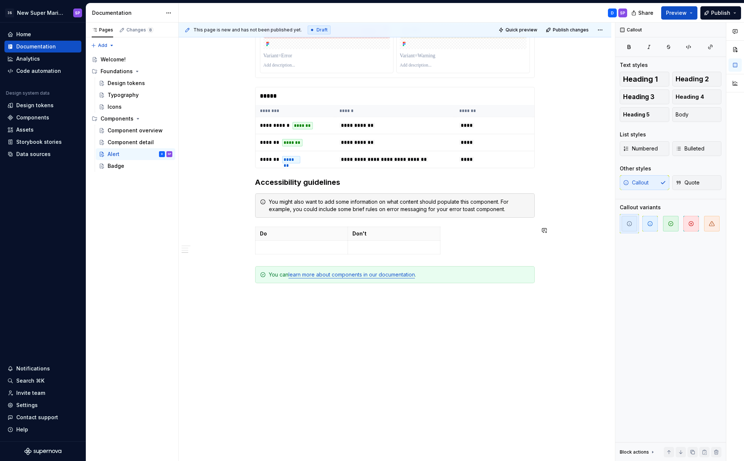
scroll to position [716, 0]
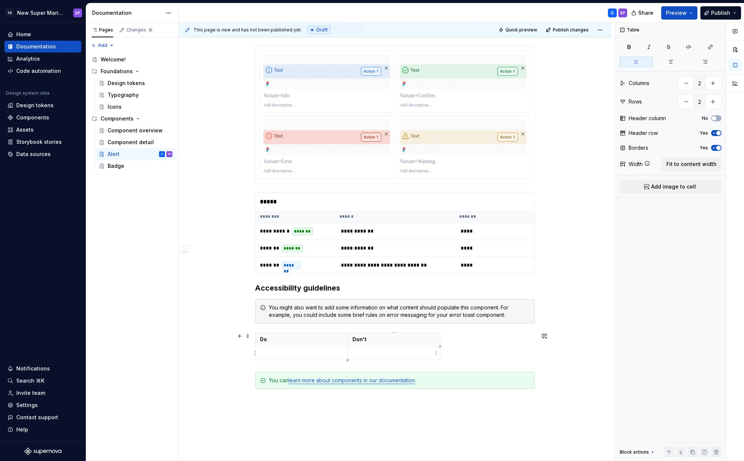
click at [431, 353] on p at bounding box center [393, 352] width 83 height 7
click at [475, 353] on div "Do Don't" at bounding box center [394, 347] width 279 height 31
drag, startPoint x: 470, startPoint y: 347, endPoint x: 260, endPoint y: 340, distance: 210.4
click at [260, 340] on div "Do Don't" at bounding box center [394, 347] width 279 height 31
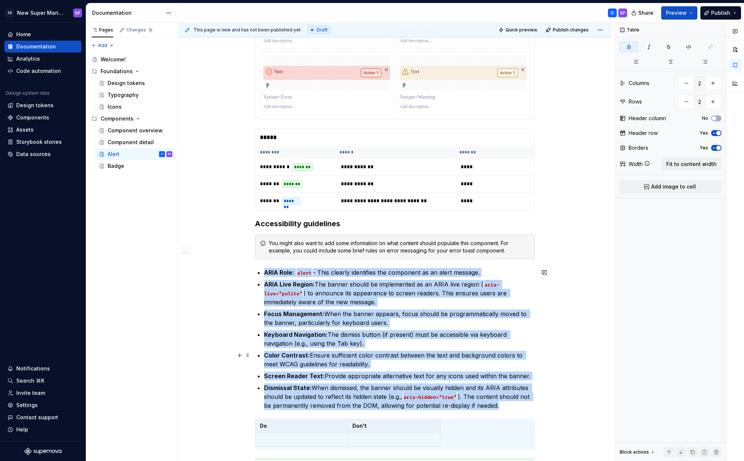
scroll to position [811, 0]
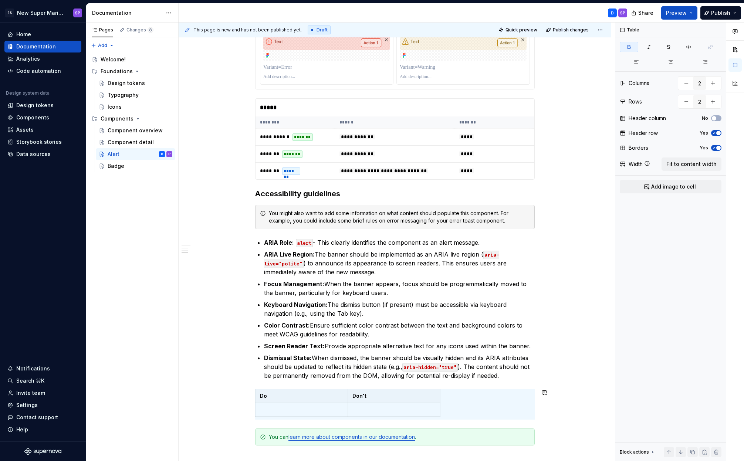
click at [260, 393] on th "Do" at bounding box center [301, 396] width 92 height 14
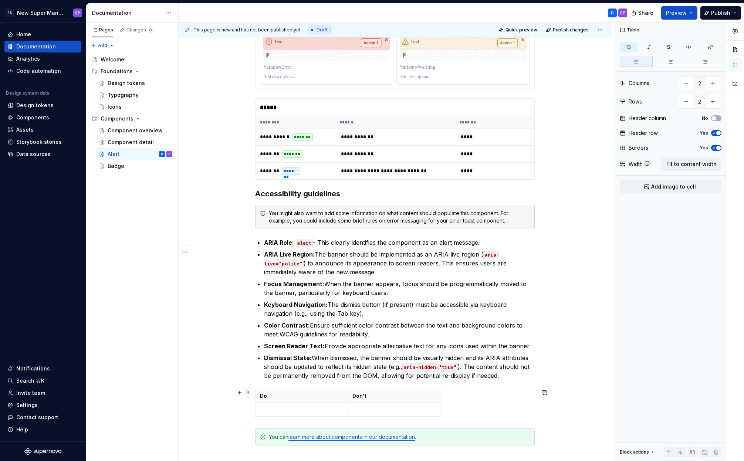
click at [247, 392] on span at bounding box center [248, 392] width 6 height 10
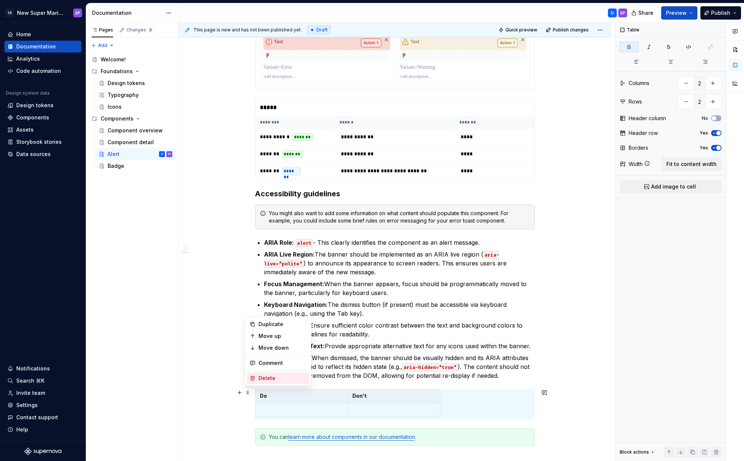
click at [256, 377] on div "Delete" at bounding box center [278, 378] width 63 height 12
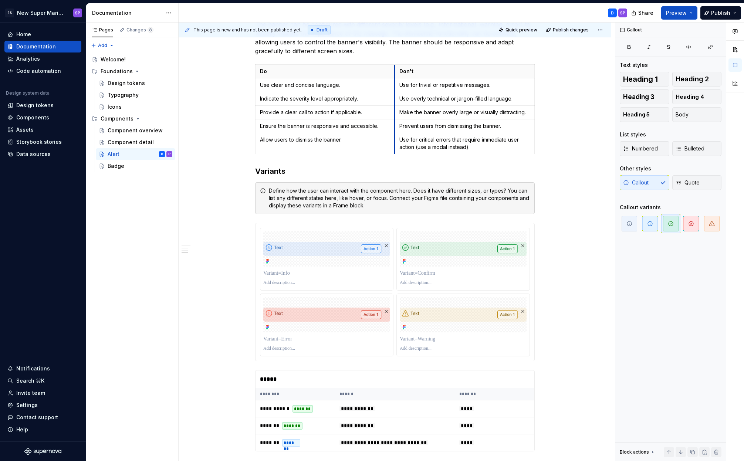
scroll to position [794, 0]
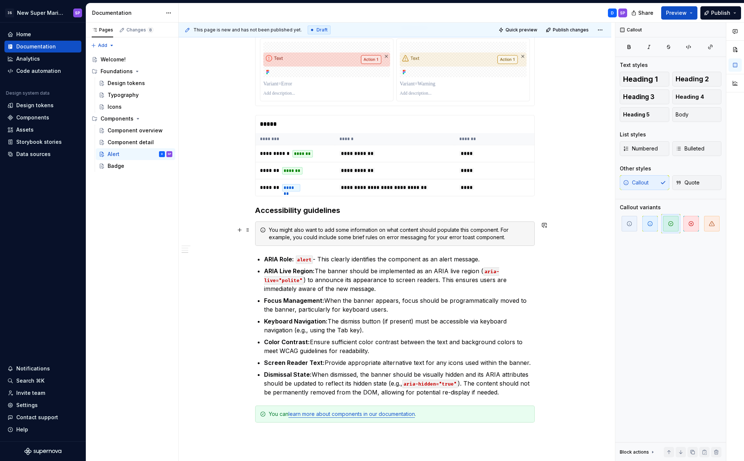
click at [413, 238] on div "You might also want to add some information on what content should populate thi…" at bounding box center [399, 233] width 261 height 15
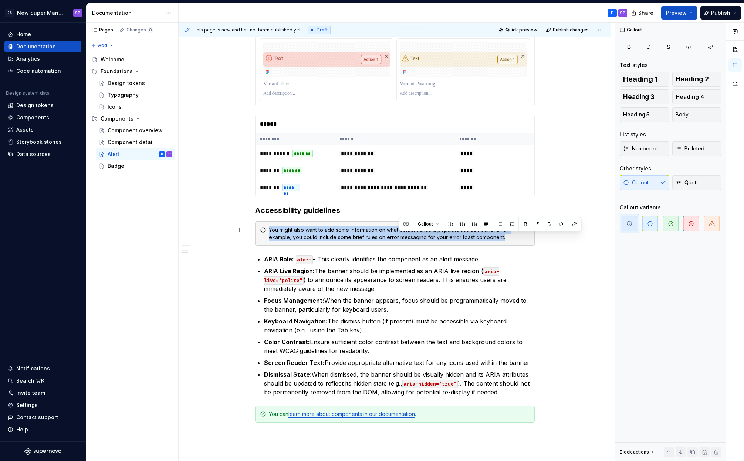
click at [413, 238] on div "You might also want to add some information on what content should populate thi…" at bounding box center [399, 233] width 261 height 15
click at [539, 259] on button "button" at bounding box center [544, 259] width 10 height 10
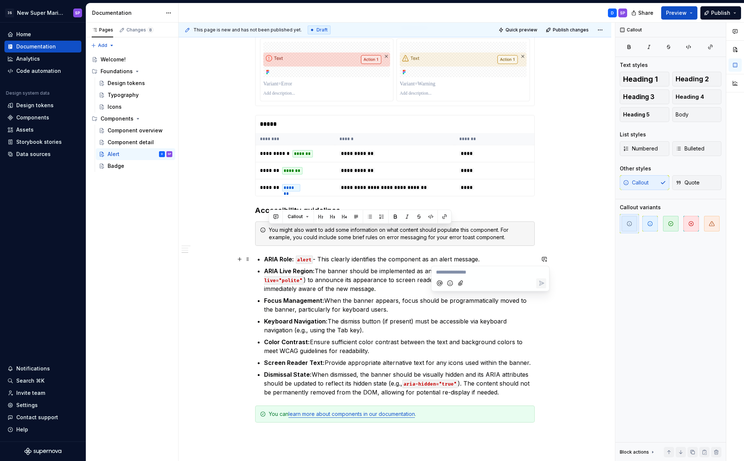
click at [512, 232] on div "You might also want to add some information on what content should populate thi…" at bounding box center [399, 233] width 261 height 15
click at [525, 243] on div "You might also want to add some information on what content should populate thi…" at bounding box center [394, 233] width 279 height 24
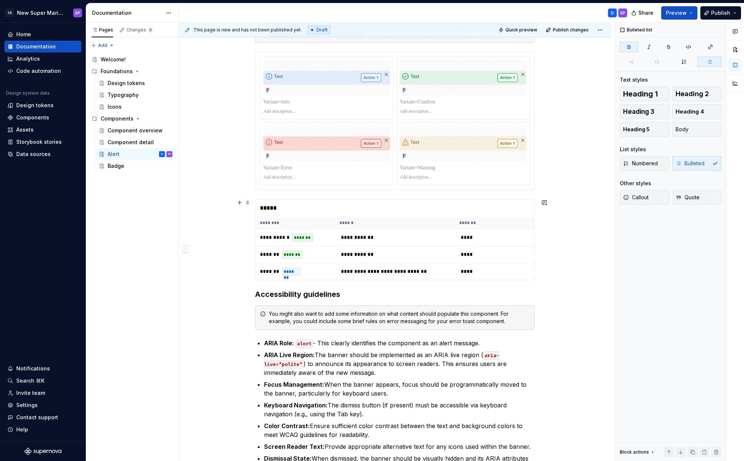
scroll to position [517, 0]
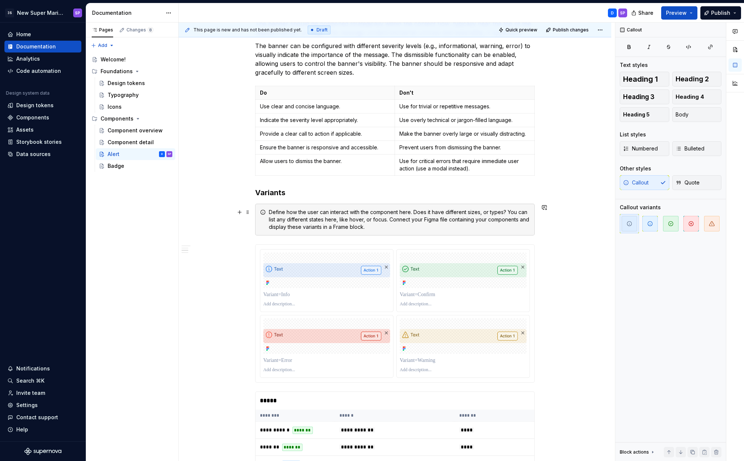
click at [297, 204] on div "Define how the user can interact with the component here. Does it have differen…" at bounding box center [394, 220] width 279 height 32
click at [311, 199] on div "**********" at bounding box center [394, 178] width 279 height 1103
click at [334, 214] on div "Define how the user can interact with the component here. Does it have differen…" at bounding box center [399, 219] width 261 height 22
click at [247, 213] on span at bounding box center [248, 212] width 6 height 10
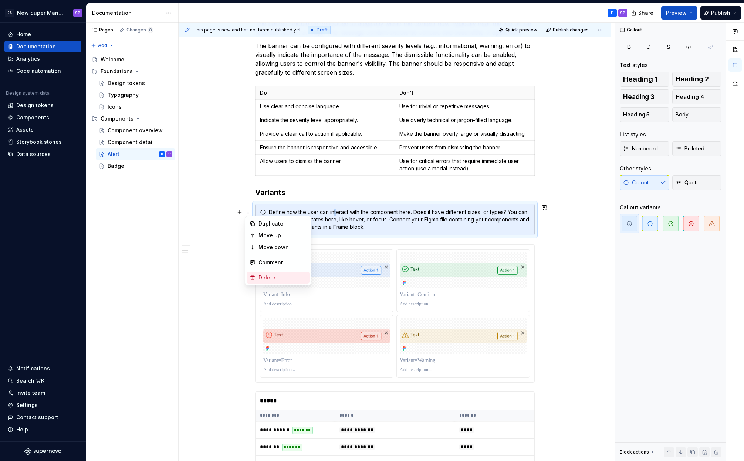
click at [266, 276] on div "Delete" at bounding box center [282, 277] width 48 height 7
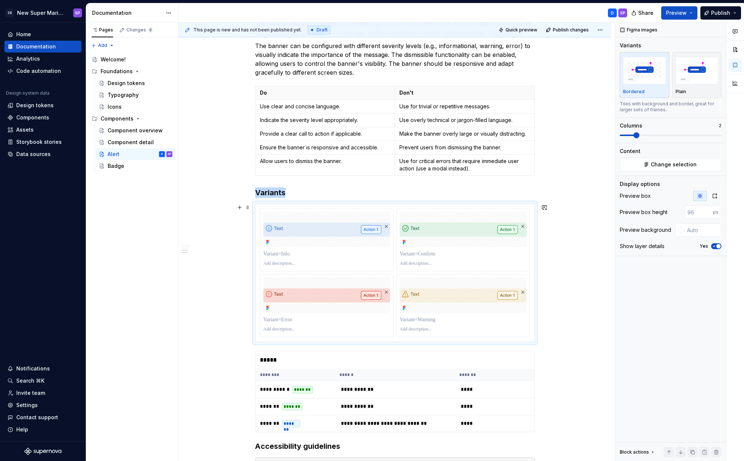
click at [567, 238] on div "**********" at bounding box center [395, 222] width 432 height 1227
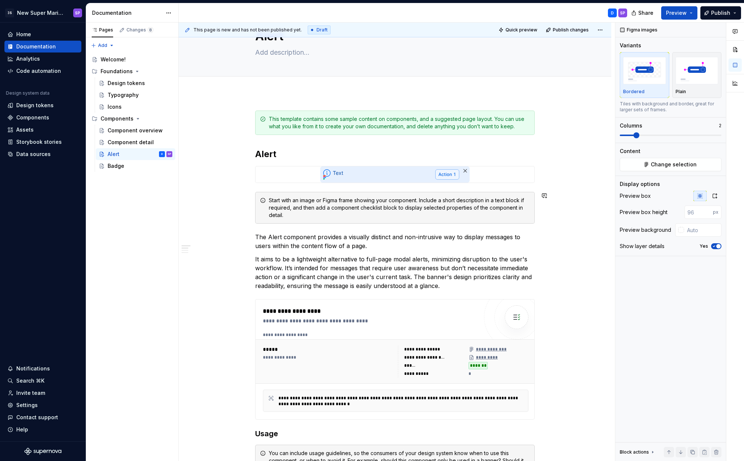
scroll to position [0, 0]
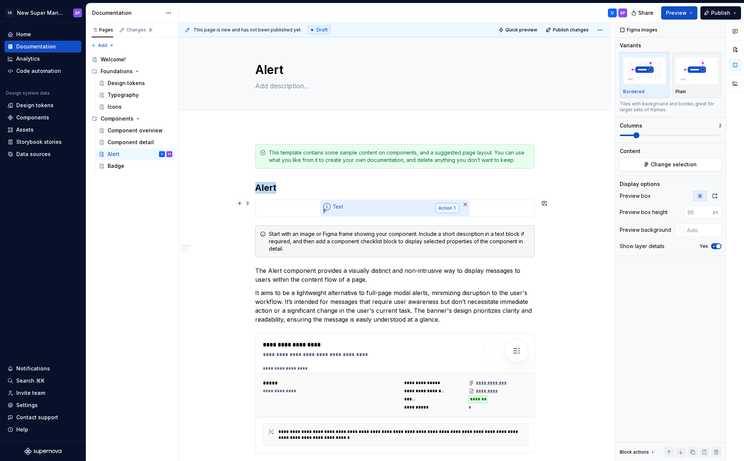
click at [486, 208] on div at bounding box center [394, 208] width 279 height 16
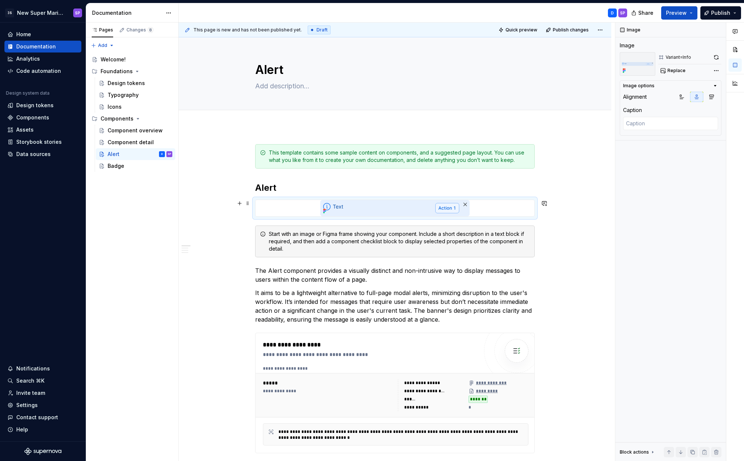
click at [448, 208] on img at bounding box center [394, 208] width 149 height 16
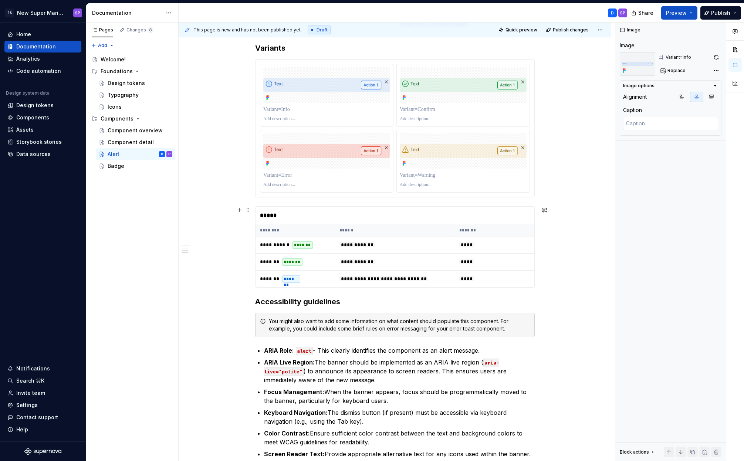
scroll to position [501, 0]
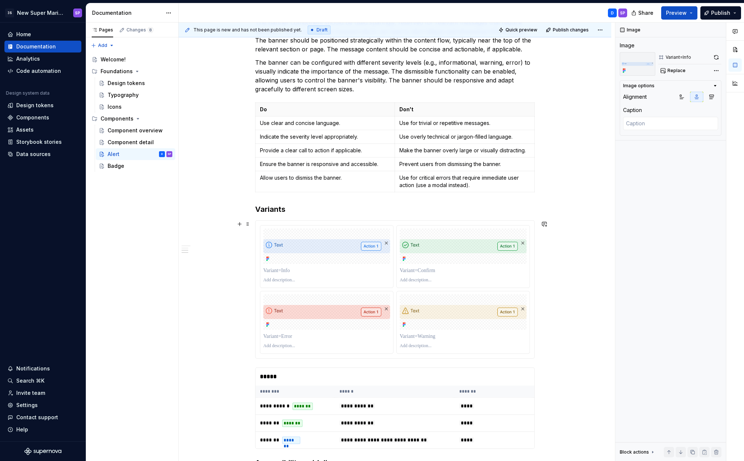
click at [570, 263] on div "**********" at bounding box center [395, 239] width 432 height 1227
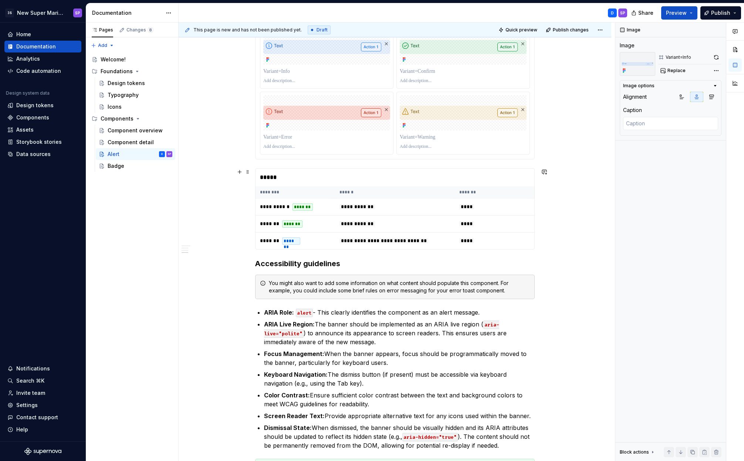
scroll to position [893, 0]
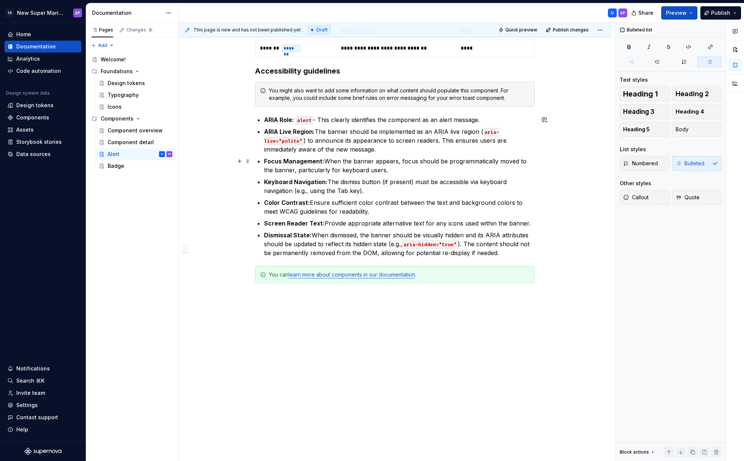
click at [327, 162] on p "Focus Management: When the banner appears, focus should be programmatically mov…" at bounding box center [399, 166] width 271 height 18
click at [364, 164] on p "Focus Management: When the banner appears, focus should be programmatically mov…" at bounding box center [399, 166] width 271 height 18
click at [400, 167] on p "Focus Management: When the banner appears, focus should be programmatically mov…" at bounding box center [399, 166] width 271 height 18
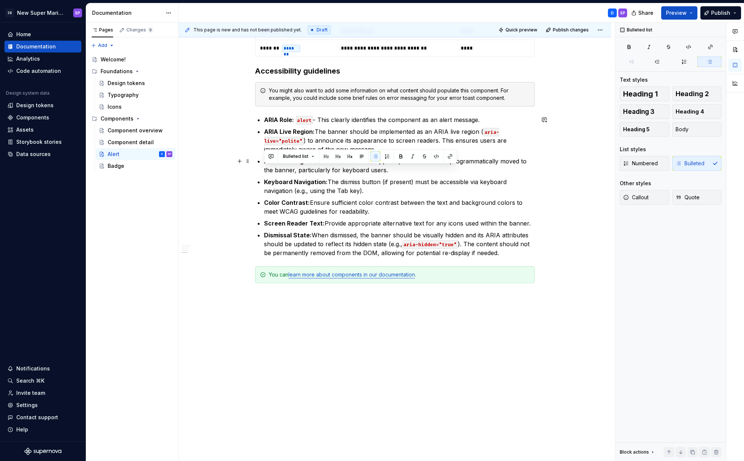
click at [400, 167] on p "Focus Management: When the banner appears, focus should be programmatically mov…" at bounding box center [399, 166] width 271 height 18
click at [403, 170] on p "Focus Management: When the banner appears, focus should be programmatically mov…" at bounding box center [399, 166] width 271 height 18
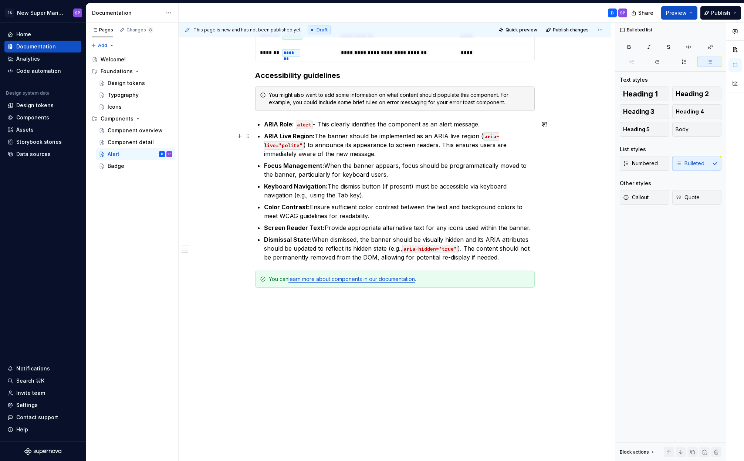
scroll to position [883, 0]
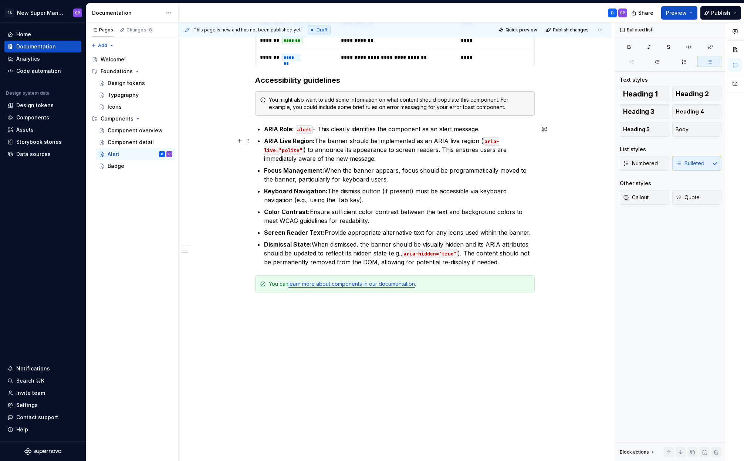
click at [357, 141] on p "ARIA Live Region: The banner should be implemented as an ARIA live region ( ari…" at bounding box center [399, 149] width 271 height 27
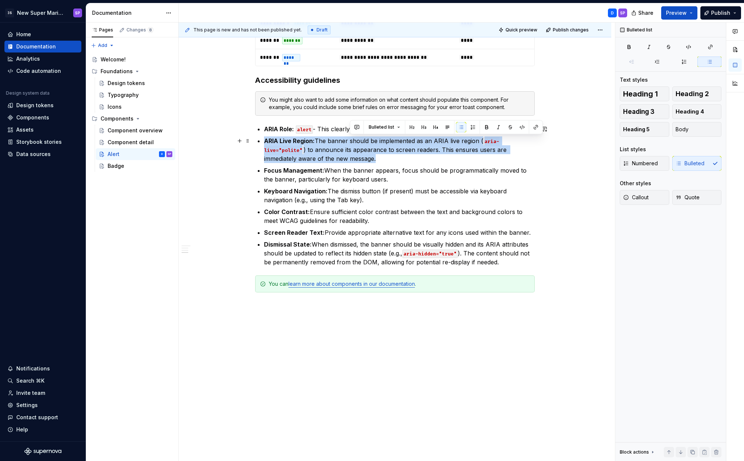
click at [357, 141] on p "ARIA Live Region: The banner should be implemented as an ARIA live region ( ari…" at bounding box center [399, 149] width 271 height 27
click at [378, 150] on p "ARIA Live Region: The banner should be implemented as an ARIA live region ( ari…" at bounding box center [399, 149] width 271 height 27
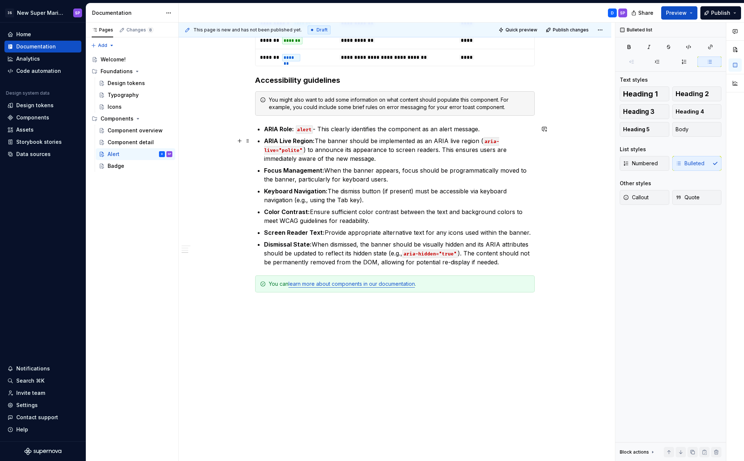
click at [401, 161] on p "ARIA Live Region: The banner should be implemented as an ARIA live region ( ari…" at bounding box center [399, 149] width 271 height 27
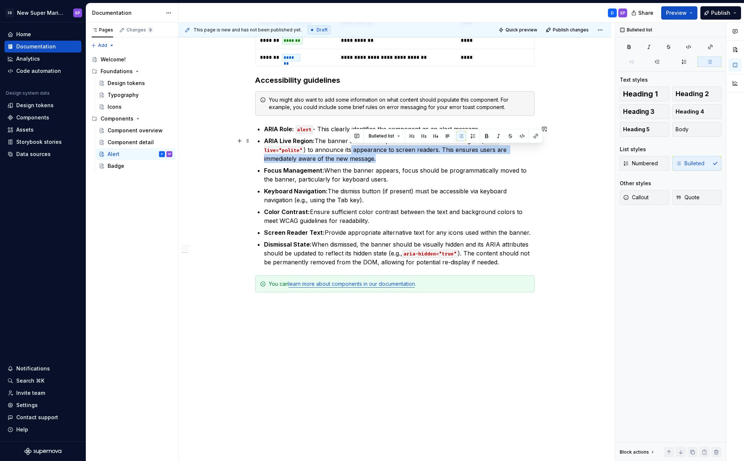
drag, startPoint x: 416, startPoint y: 158, endPoint x: 349, endPoint y: 146, distance: 68.7
click at [349, 146] on p "ARIA Live Region: The banner should be implemented as an ARIA live region ( ari…" at bounding box center [399, 149] width 271 height 27
click at [329, 150] on p "ARIA Live Region: The banner should be implemented as an ARIA live region ( ari…" at bounding box center [399, 149] width 271 height 27
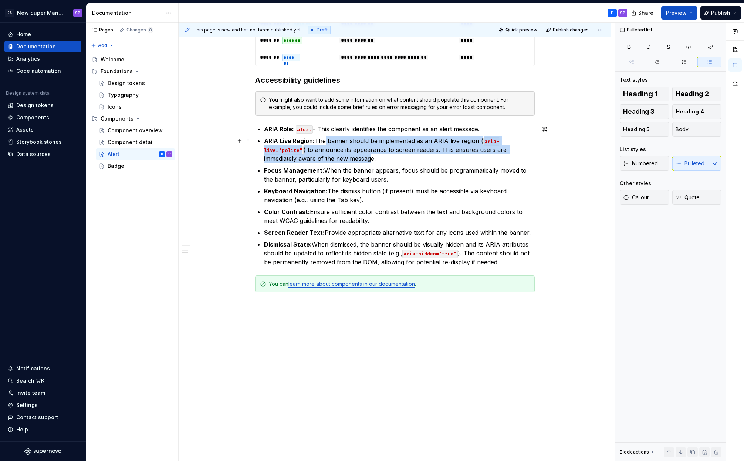
drag, startPoint x: 325, startPoint y: 140, endPoint x: 370, endPoint y: 159, distance: 48.7
click at [370, 159] on p "ARIA Live Region: The banner should be implemented as an ARIA live region ( ari…" at bounding box center [399, 149] width 271 height 27
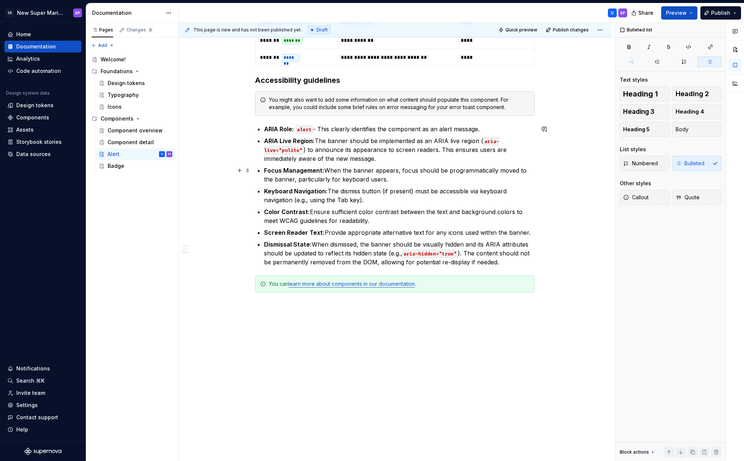
click at [339, 175] on p "Focus Management: When the banner appears, focus should be programmatically mov…" at bounding box center [399, 175] width 271 height 18
click at [391, 180] on p "Focus Management: When the banner appears, focus should be programmatically mov…" at bounding box center [399, 175] width 271 height 18
drag, startPoint x: 412, startPoint y: 180, endPoint x: 262, endPoint y: 170, distance: 150.0
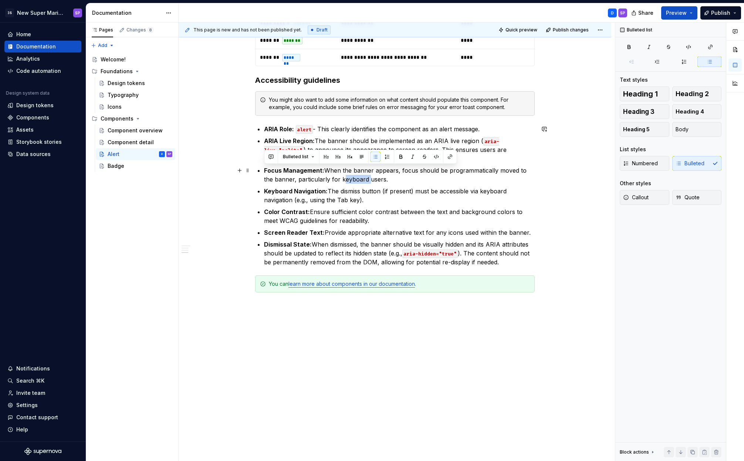
click at [412, 181] on p "Focus Management: When the banner appears, focus should be programmatically mov…" at bounding box center [399, 175] width 271 height 18
drag, startPoint x: 427, startPoint y: 180, endPoint x: 264, endPoint y: 172, distance: 162.4
click at [264, 172] on p "Focus Management: When the banner appears, focus should be programmatically mov…" at bounding box center [399, 175] width 271 height 18
drag, startPoint x: 366, startPoint y: 177, endPoint x: 257, endPoint y: 168, distance: 109.4
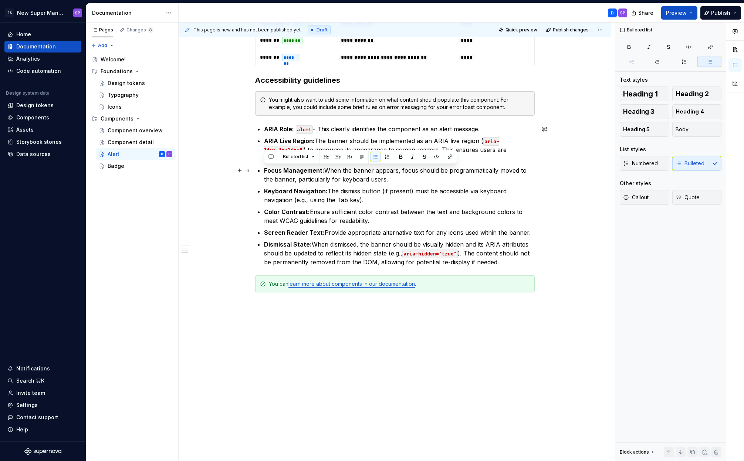
click at [264, 168] on li "Focus Management: When the banner appears, focus should be programmatically mov…" at bounding box center [399, 175] width 271 height 18
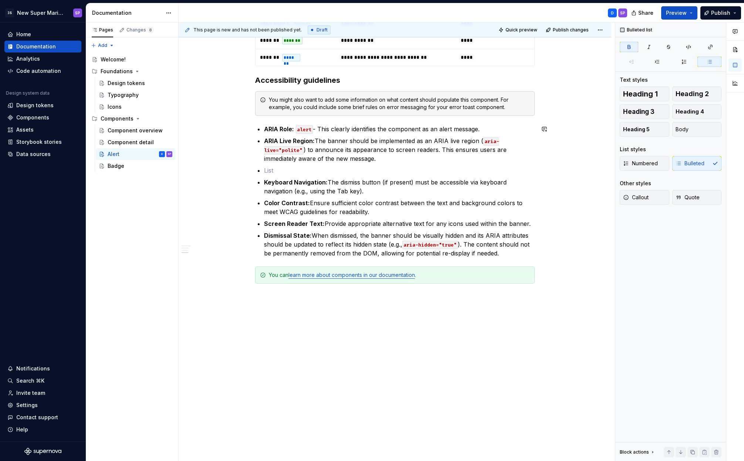
scroll to position [872, 0]
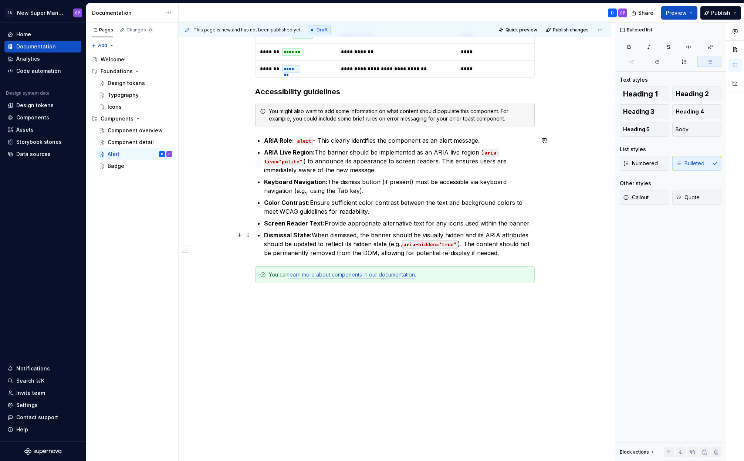
click at [329, 229] on ul "ARIA Role: alert - This clearly identifies the component as an alert message. A…" at bounding box center [399, 196] width 271 height 121
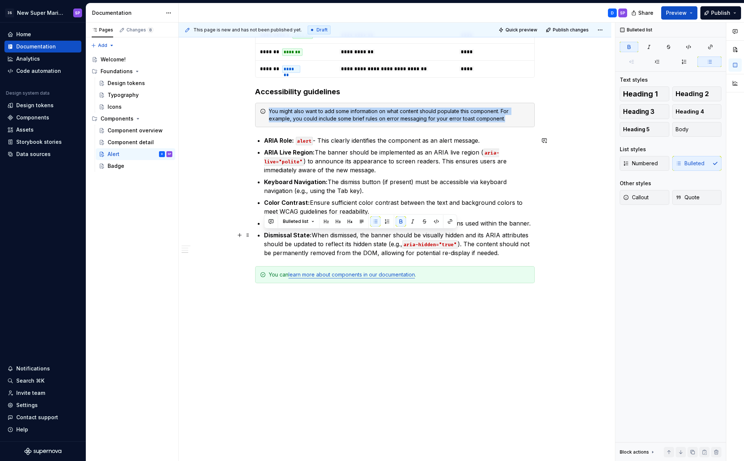
click at [329, 229] on ul "ARIA Role: alert - This clearly identifies the component as an alert message. A…" at bounding box center [399, 196] width 271 height 121
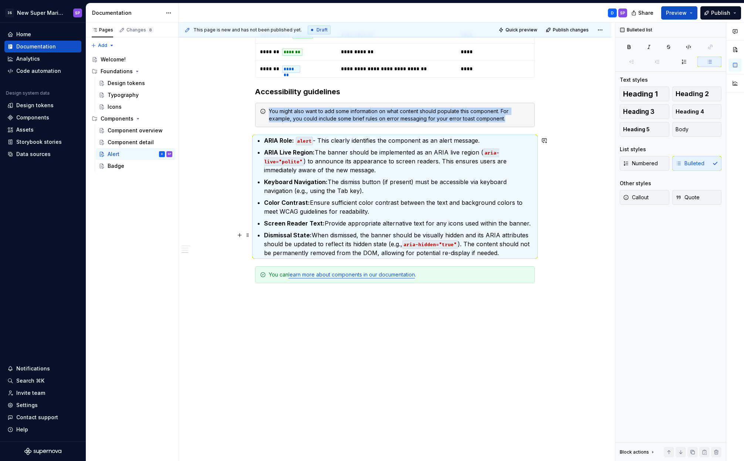
click at [328, 244] on p "Dismissal State: When dismissed, the banner should be visually hidden and its A…" at bounding box center [399, 244] width 271 height 27
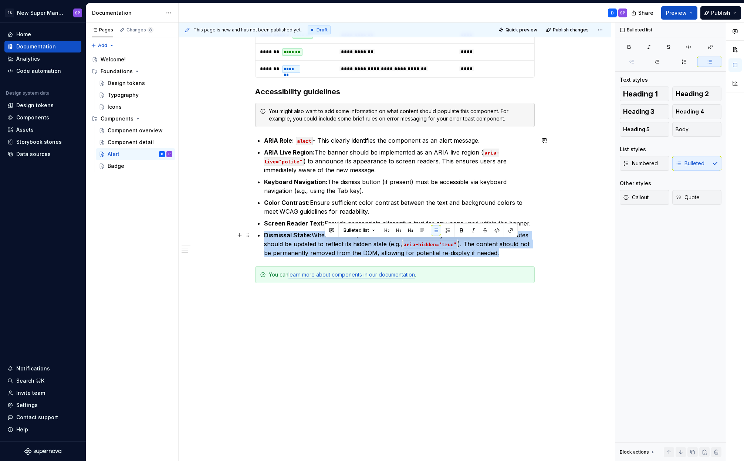
click at [328, 244] on p "Dismissal State: When dismissed, the banner should be visually hidden and its A…" at bounding box center [399, 244] width 271 height 27
click at [313, 240] on p "Dismissal State: When dismissed, the banner should be visually hidden and its A…" at bounding box center [399, 244] width 271 height 27
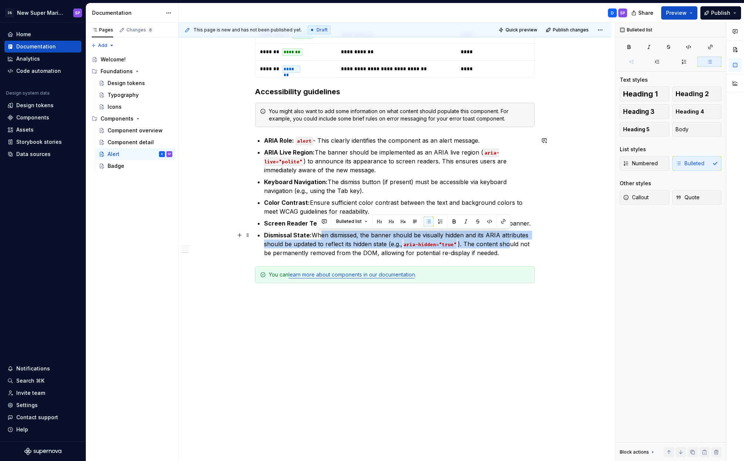
drag, startPoint x: 343, startPoint y: 239, endPoint x: 511, endPoint y: 248, distance: 168.4
click at [511, 248] on p "Dismissal State: When dismissed, the banner should be visually hidden and its A…" at bounding box center [399, 244] width 271 height 27
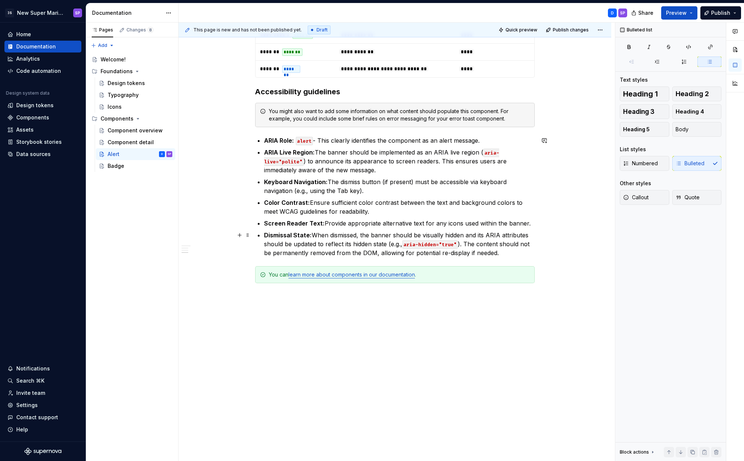
click at [514, 254] on p "Dismissal State: When dismissed, the banner should be visually hidden and its A…" at bounding box center [399, 244] width 271 height 27
click at [368, 241] on p "Dismissal State: When dismissed, the banner should be visually hidden and its A…" at bounding box center [399, 244] width 271 height 27
click at [243, 275] on button "button" at bounding box center [239, 274] width 10 height 10
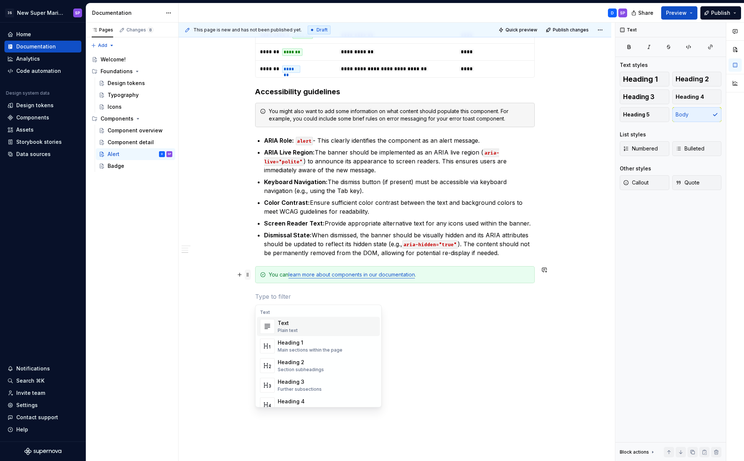
click at [248, 273] on span at bounding box center [248, 274] width 6 height 10
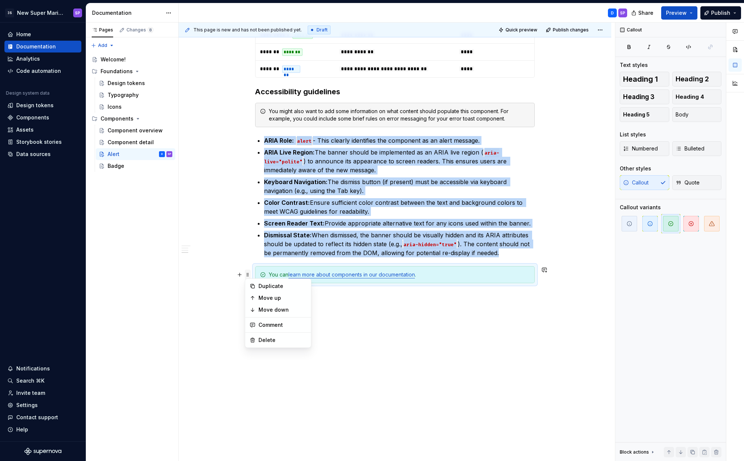
click at [248, 274] on span at bounding box center [248, 274] width 6 height 10
click at [247, 274] on span at bounding box center [248, 274] width 6 height 10
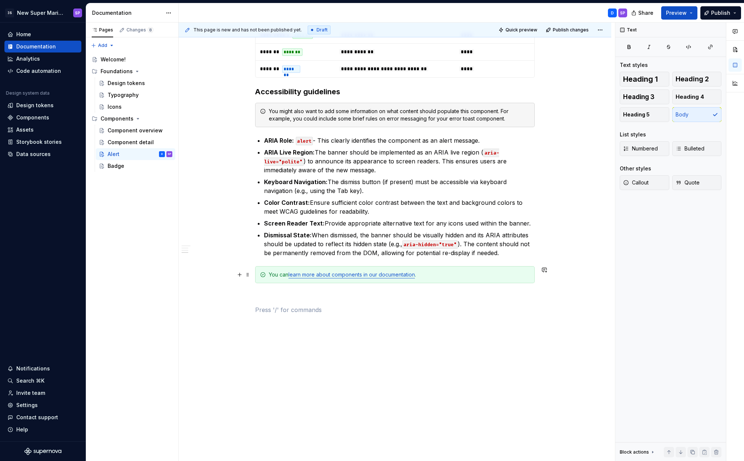
click at [245, 273] on span at bounding box center [248, 274] width 6 height 10
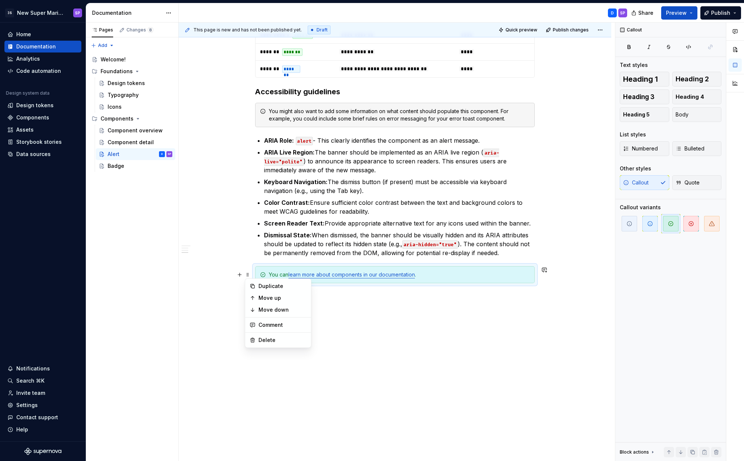
click at [393, 292] on p at bounding box center [394, 296] width 279 height 9
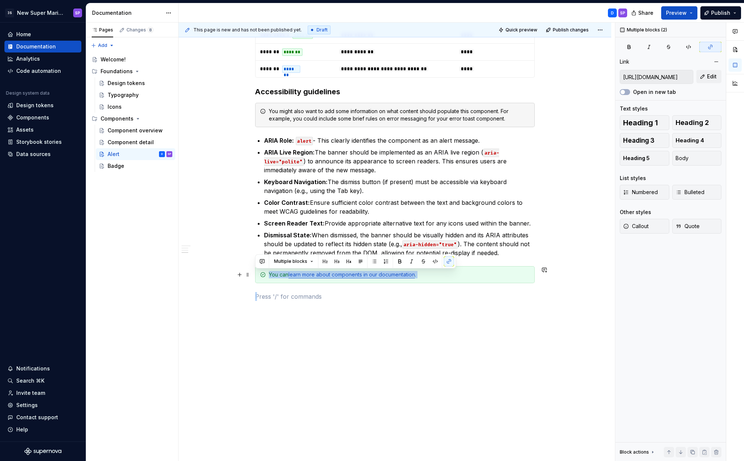
drag, startPoint x: 332, startPoint y: 267, endPoint x: 263, endPoint y: 269, distance: 69.1
click at [249, 275] on span at bounding box center [248, 274] width 6 height 10
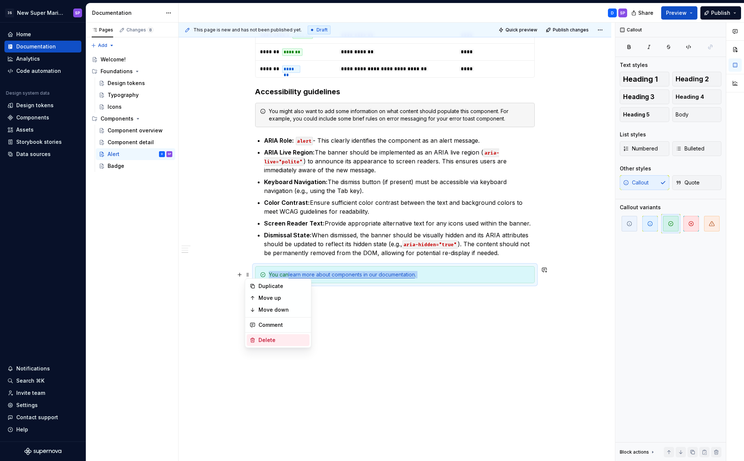
click at [264, 336] on div "Delete" at bounding box center [282, 339] width 48 height 7
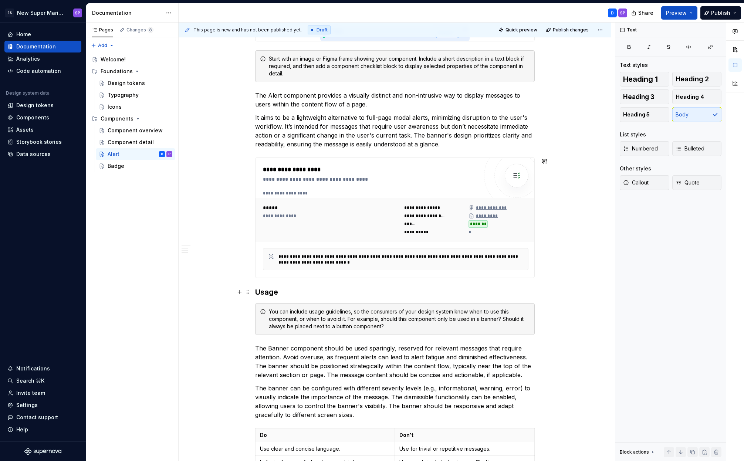
scroll to position [342, 0]
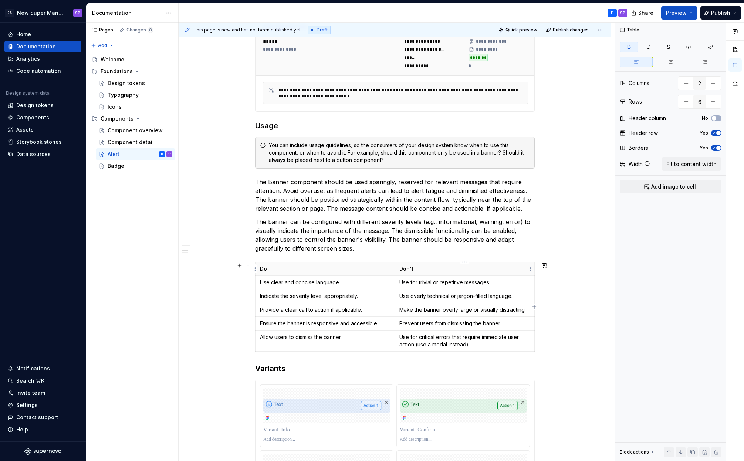
click at [429, 268] on p "Don't" at bounding box center [464, 268] width 130 height 7
drag, startPoint x: 429, startPoint y: 267, endPoint x: 396, endPoint y: 268, distance: 32.5
click at [396, 268] on th "Don't" at bounding box center [465, 269] width 140 height 14
click at [121, 168] on div "Badge" at bounding box center [116, 165] width 17 height 7
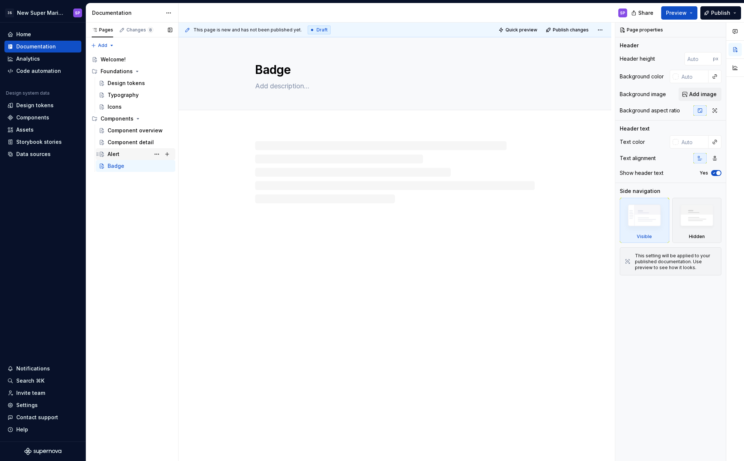
click at [120, 157] on div "Alert D SP" at bounding box center [140, 154] width 65 height 10
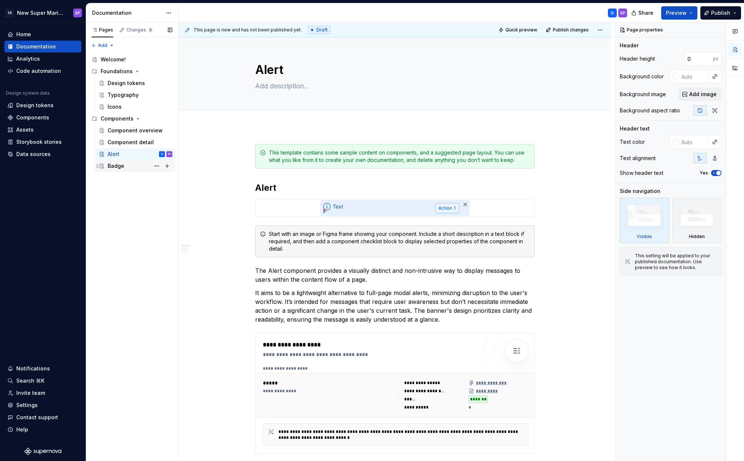
click at [119, 165] on div "Badge" at bounding box center [116, 165] width 17 height 7
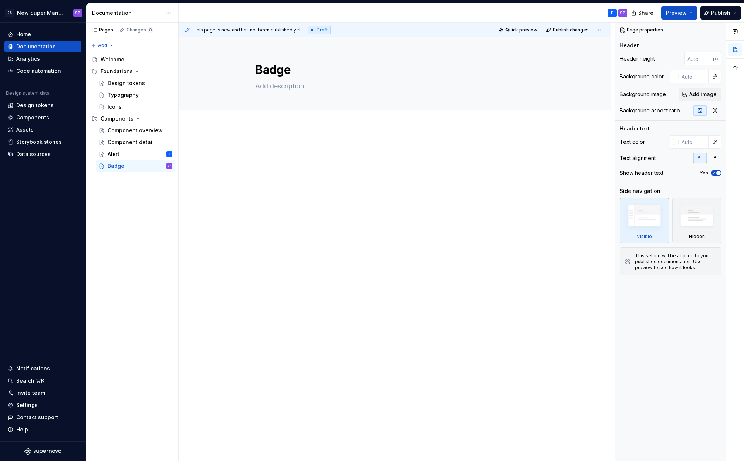
type textarea "*"
click at [306, 150] on p at bounding box center [394, 148] width 279 height 9
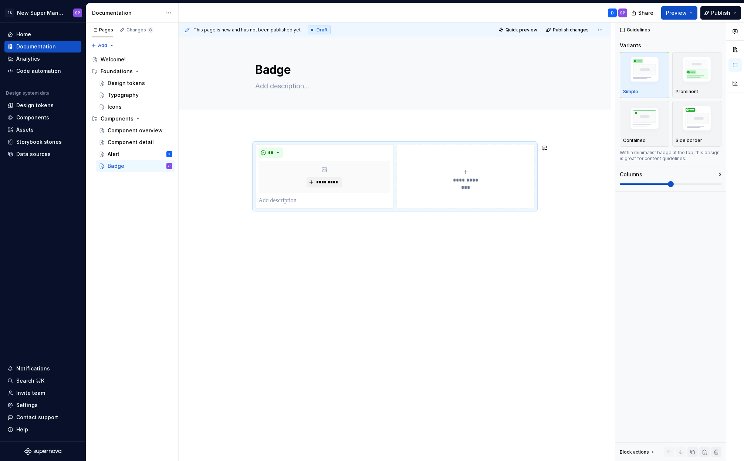
click at [264, 140] on div "**********" at bounding box center [395, 240] width 432 height 229
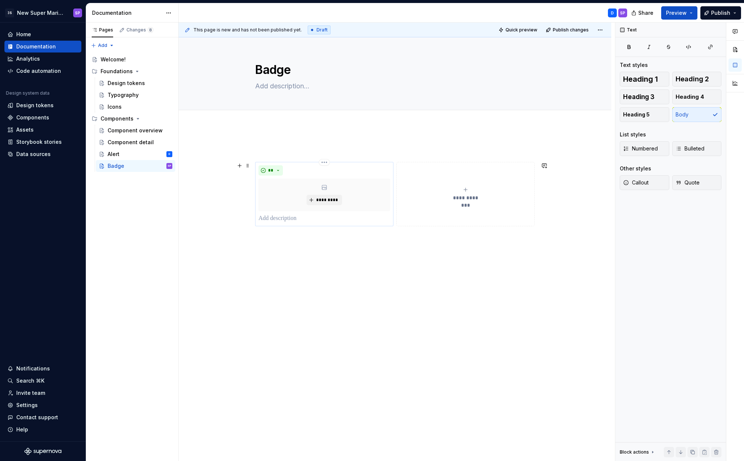
click at [309, 222] on p at bounding box center [324, 218] width 132 height 9
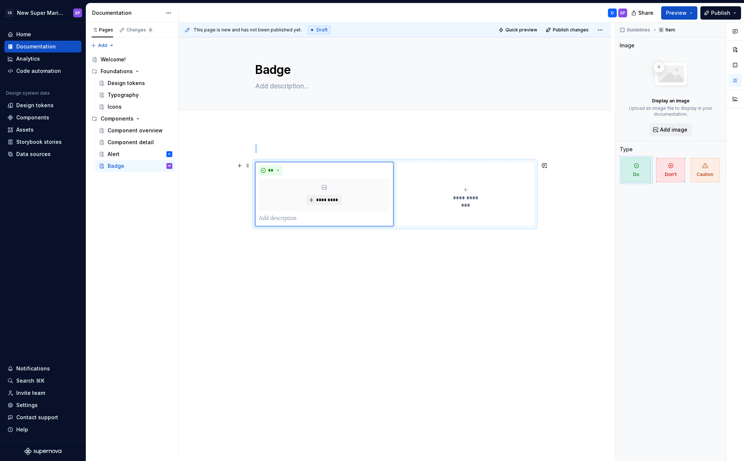
click at [317, 226] on div "**********" at bounding box center [394, 194] width 279 height 64
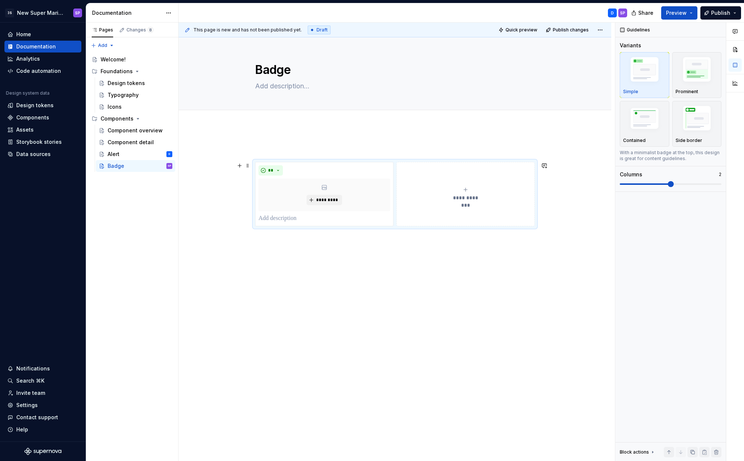
click at [317, 226] on div "**********" at bounding box center [394, 194] width 279 height 64
click at [247, 166] on span at bounding box center [248, 165] width 6 height 10
click at [259, 228] on div "Delete" at bounding box center [282, 230] width 48 height 7
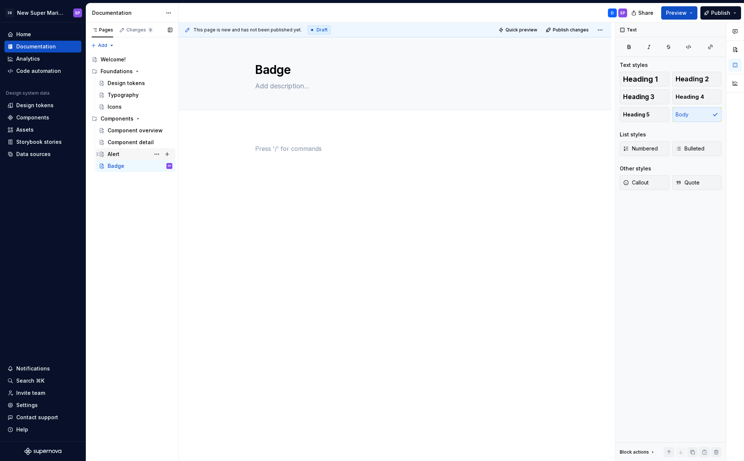
click at [136, 154] on div "Alert D" at bounding box center [140, 154] width 65 height 10
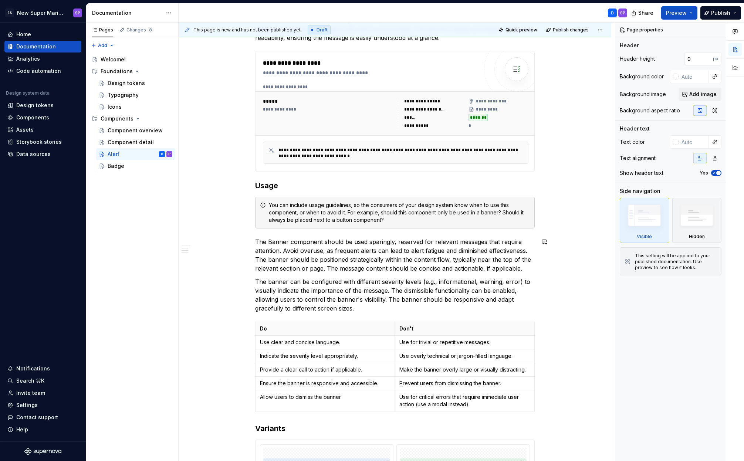
scroll to position [347, 0]
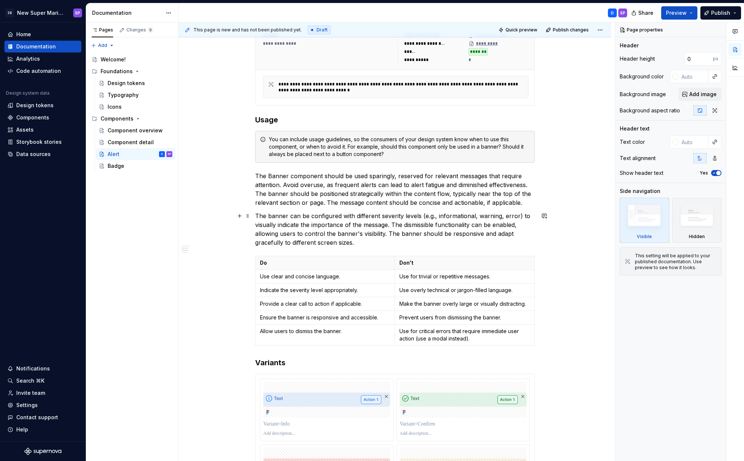
type textarea "*"
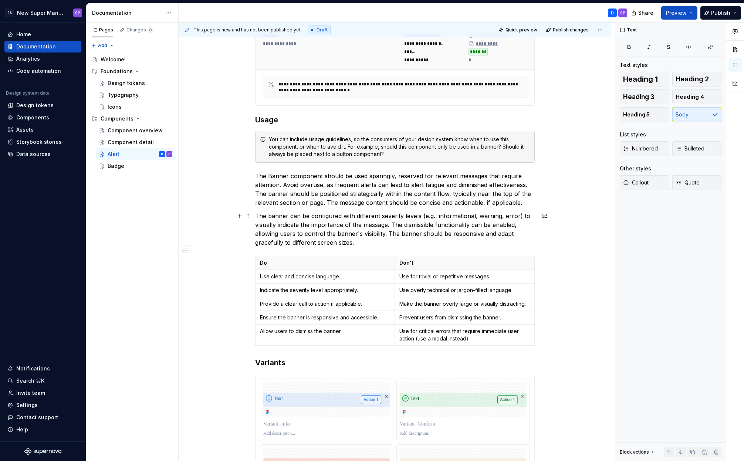
click at [374, 242] on p "The banner can be configured with different severity levels (e.g., informationa…" at bounding box center [394, 228] width 279 height 35
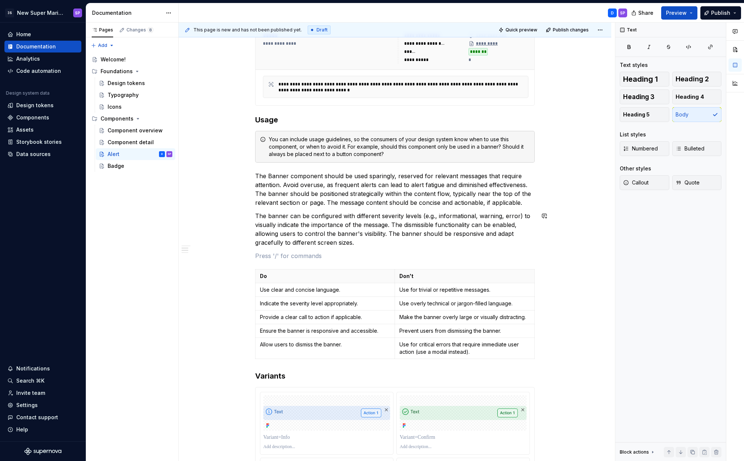
paste div
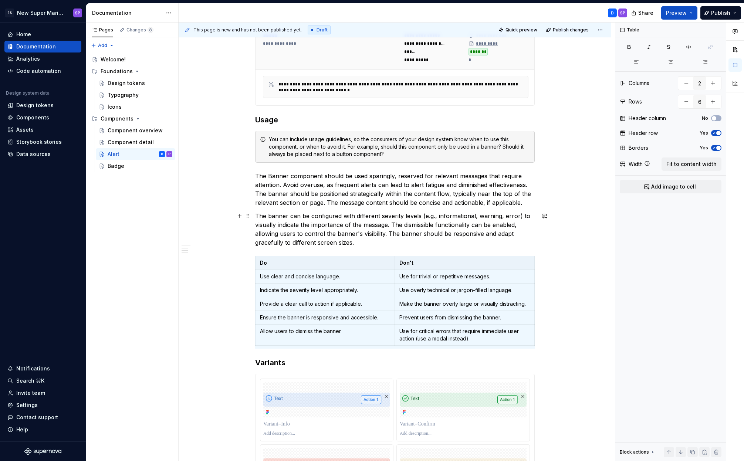
click at [364, 243] on p "The banner can be configured with different severity levels (e.g., informationa…" at bounding box center [394, 228] width 279 height 35
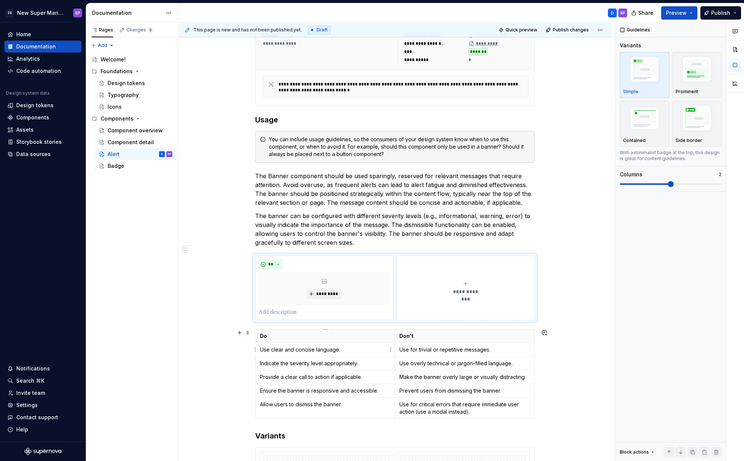
click at [313, 347] on p "Use clear and concise language." at bounding box center [325, 349] width 130 height 7
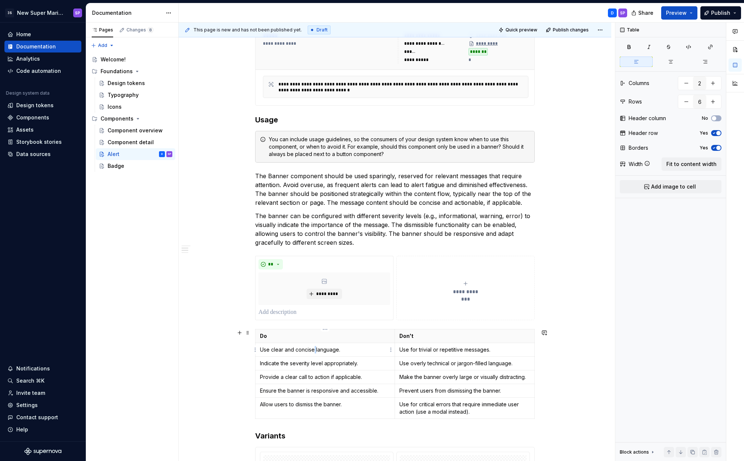
click at [313, 347] on p "Use clear and concise language." at bounding box center [325, 349] width 130 height 7
click at [294, 315] on p at bounding box center [324, 312] width 132 height 9
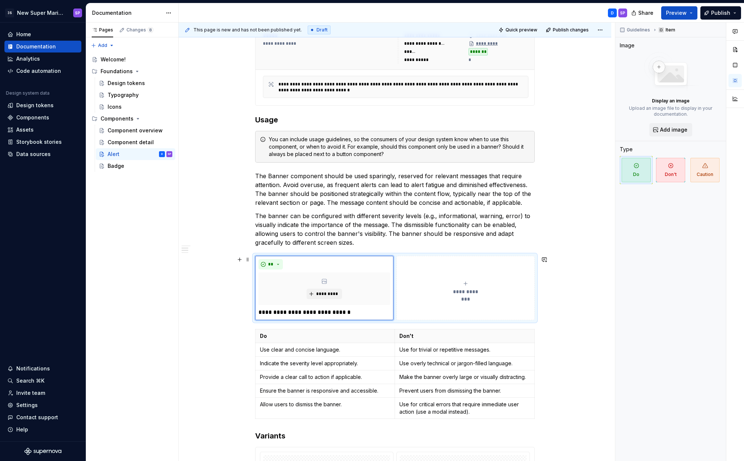
click at [250, 259] on div "**********" at bounding box center [395, 412] width 432 height 1267
click at [246, 260] on span at bounding box center [248, 259] width 6 height 10
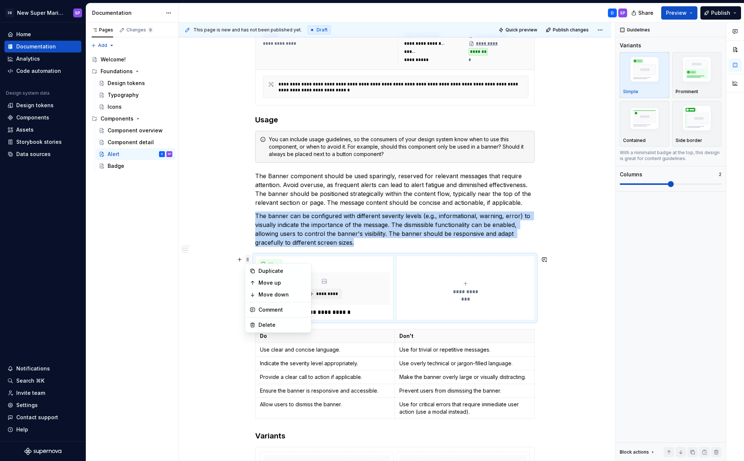
click at [246, 259] on span at bounding box center [248, 259] width 6 height 10
type textarea "*"
